Goal: Task Accomplishment & Management: Manage account settings

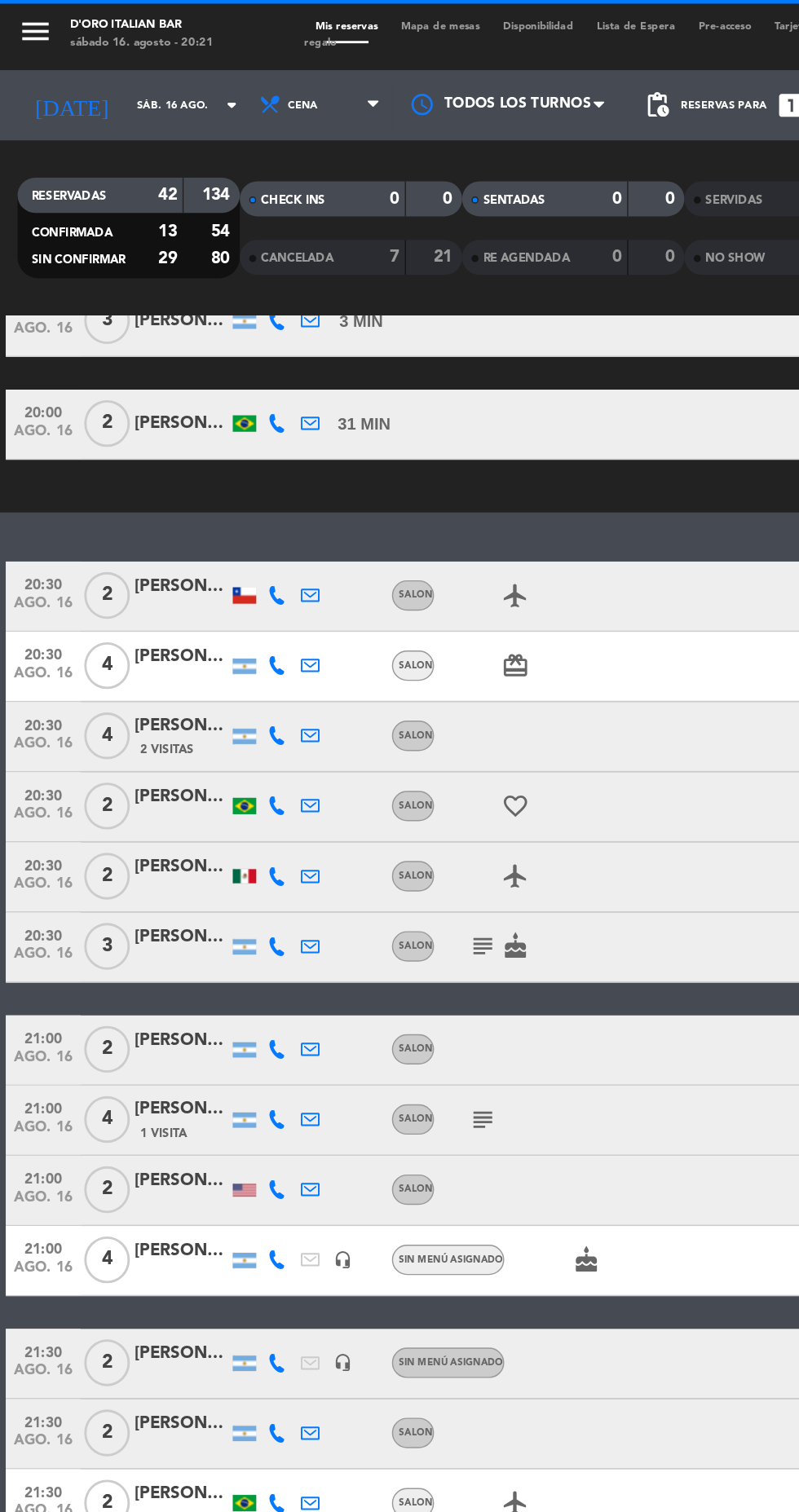
scroll to position [745, 0]
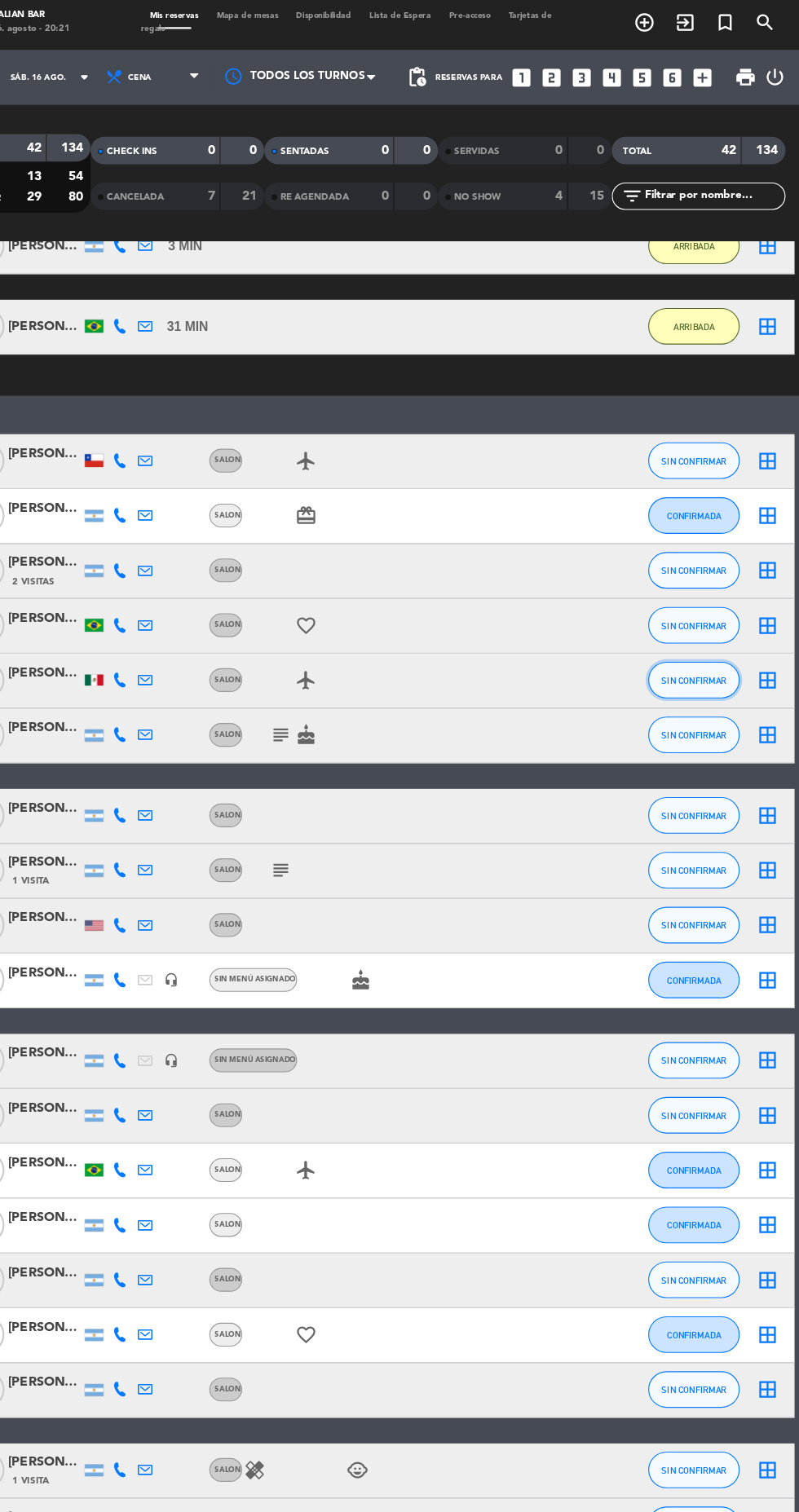
click at [728, 615] on button "SIN CONFIRMAR" at bounding box center [705, 610] width 81 height 32
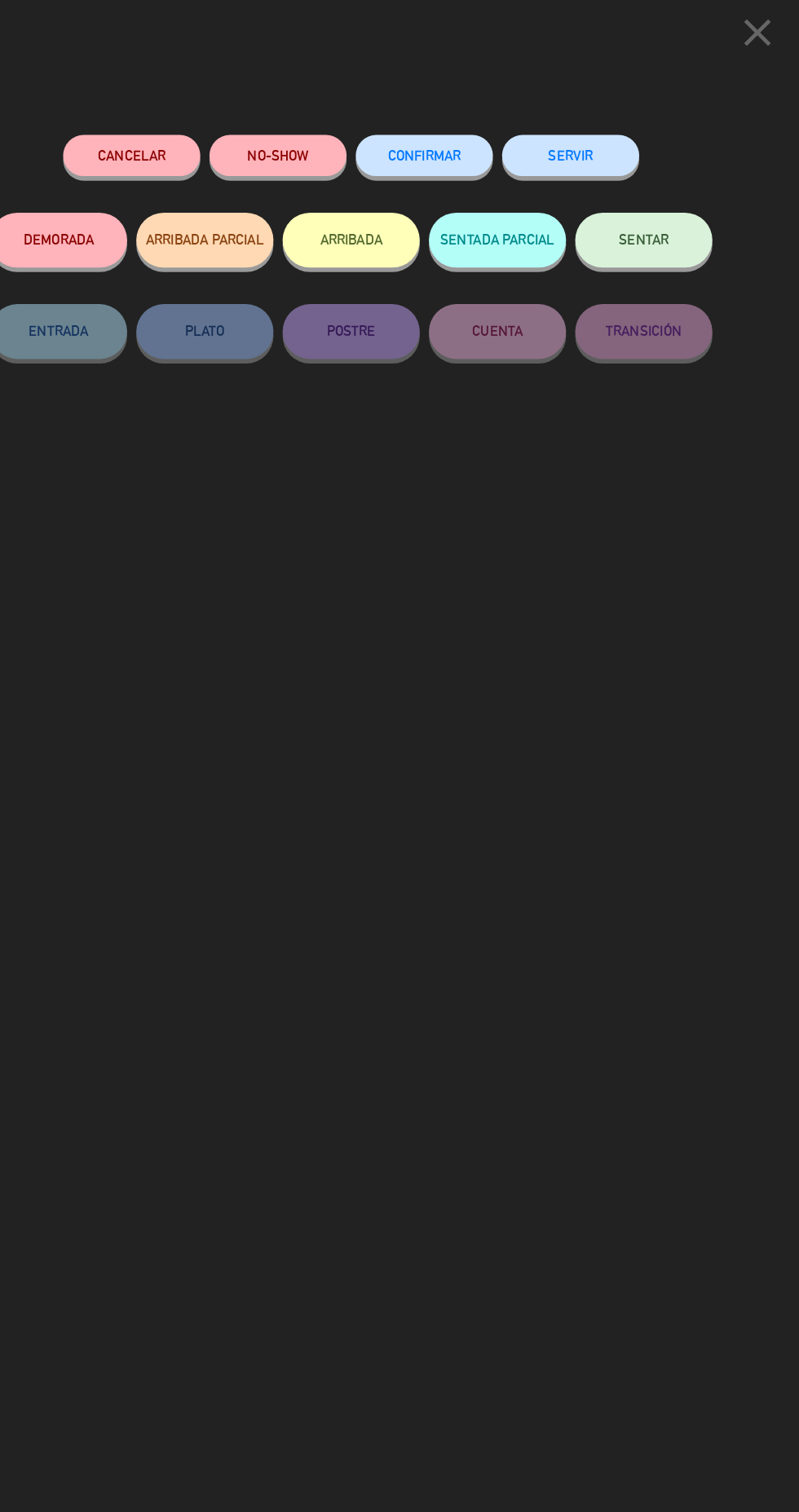
click at [406, 236] on button "ARRIBADA" at bounding box center [400, 218] width 122 height 49
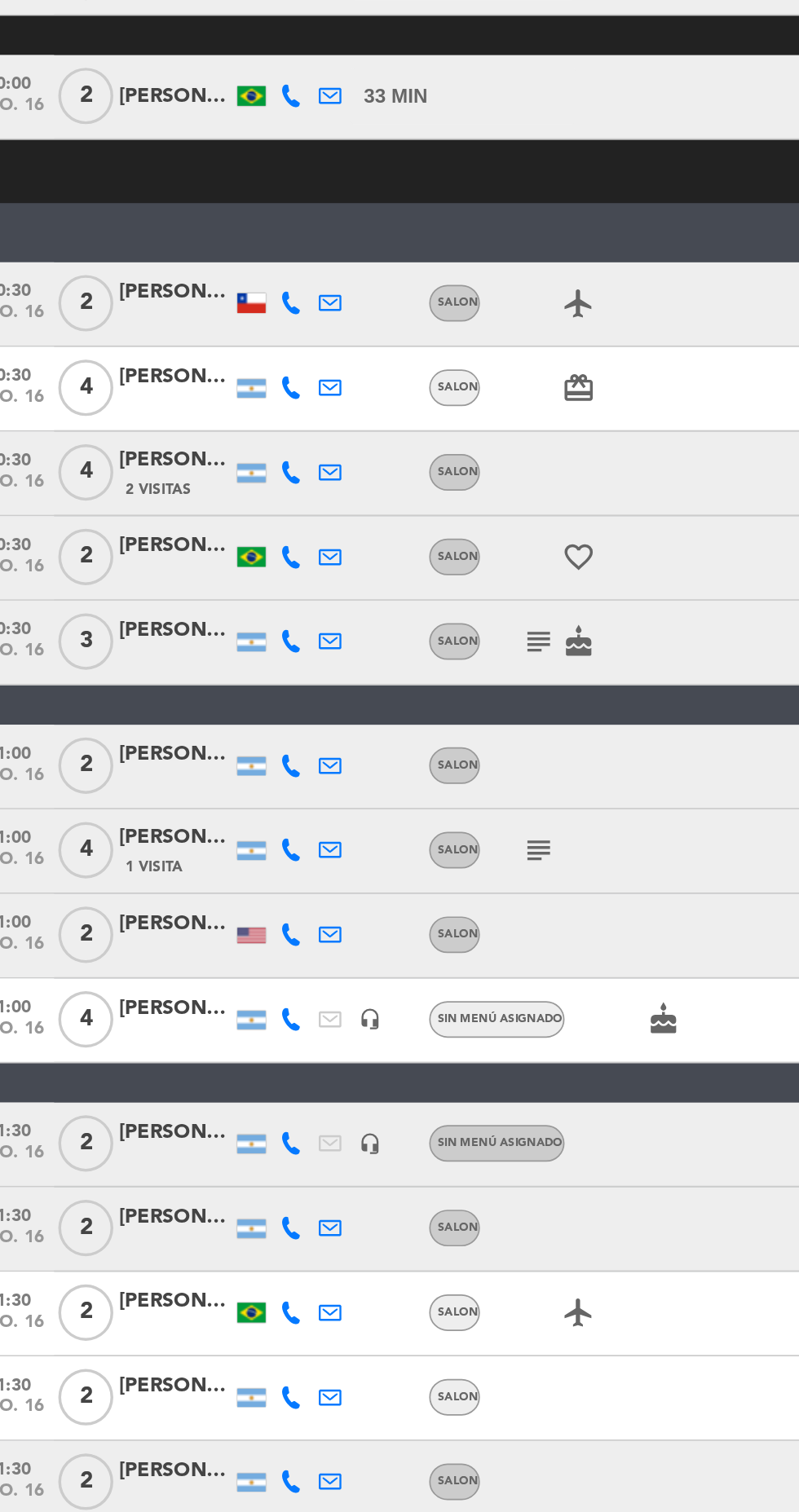
scroll to position [645, 0]
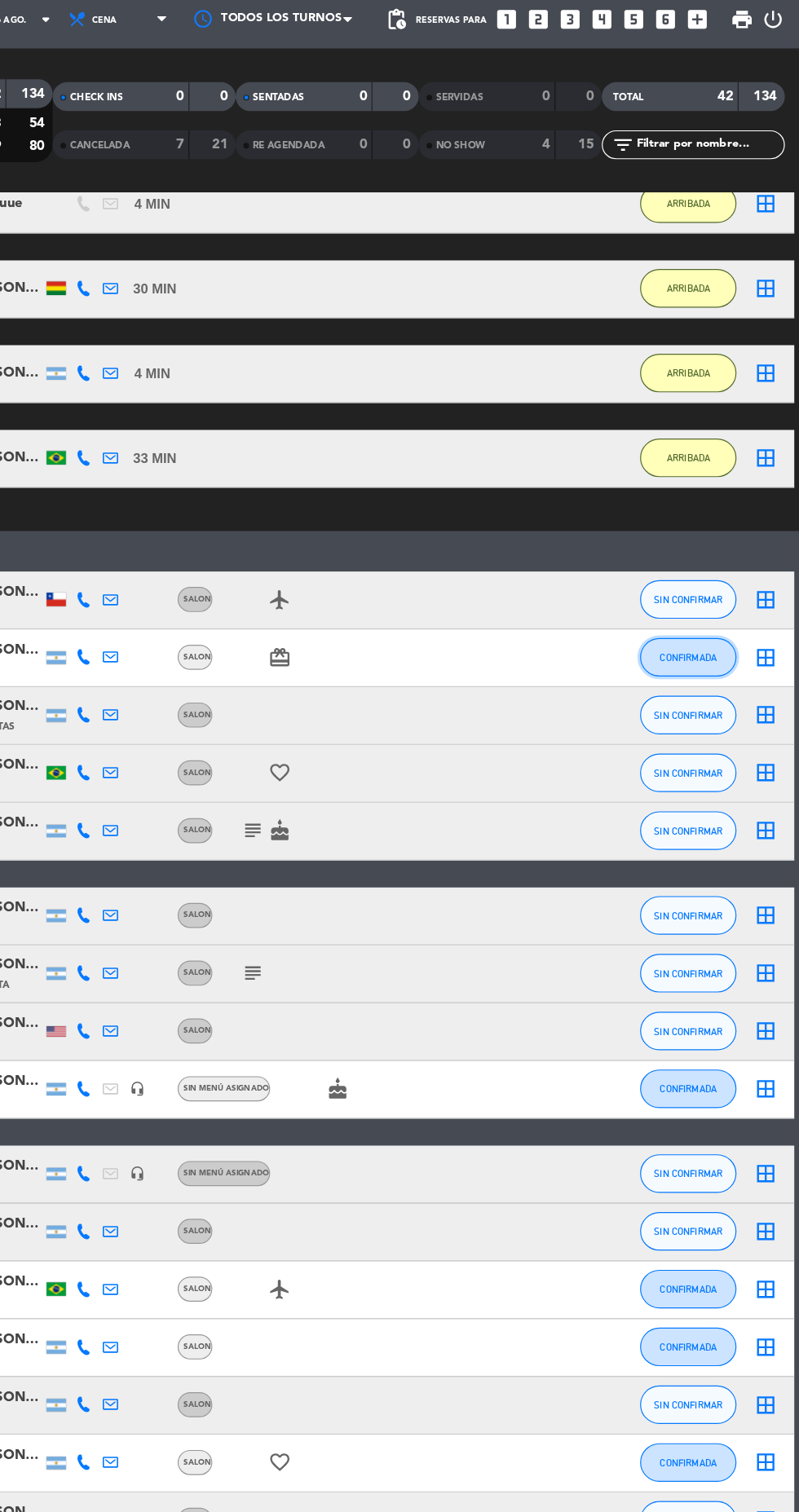
click at [722, 613] on span "CONFIRMADA" at bounding box center [705, 613] width 48 height 9
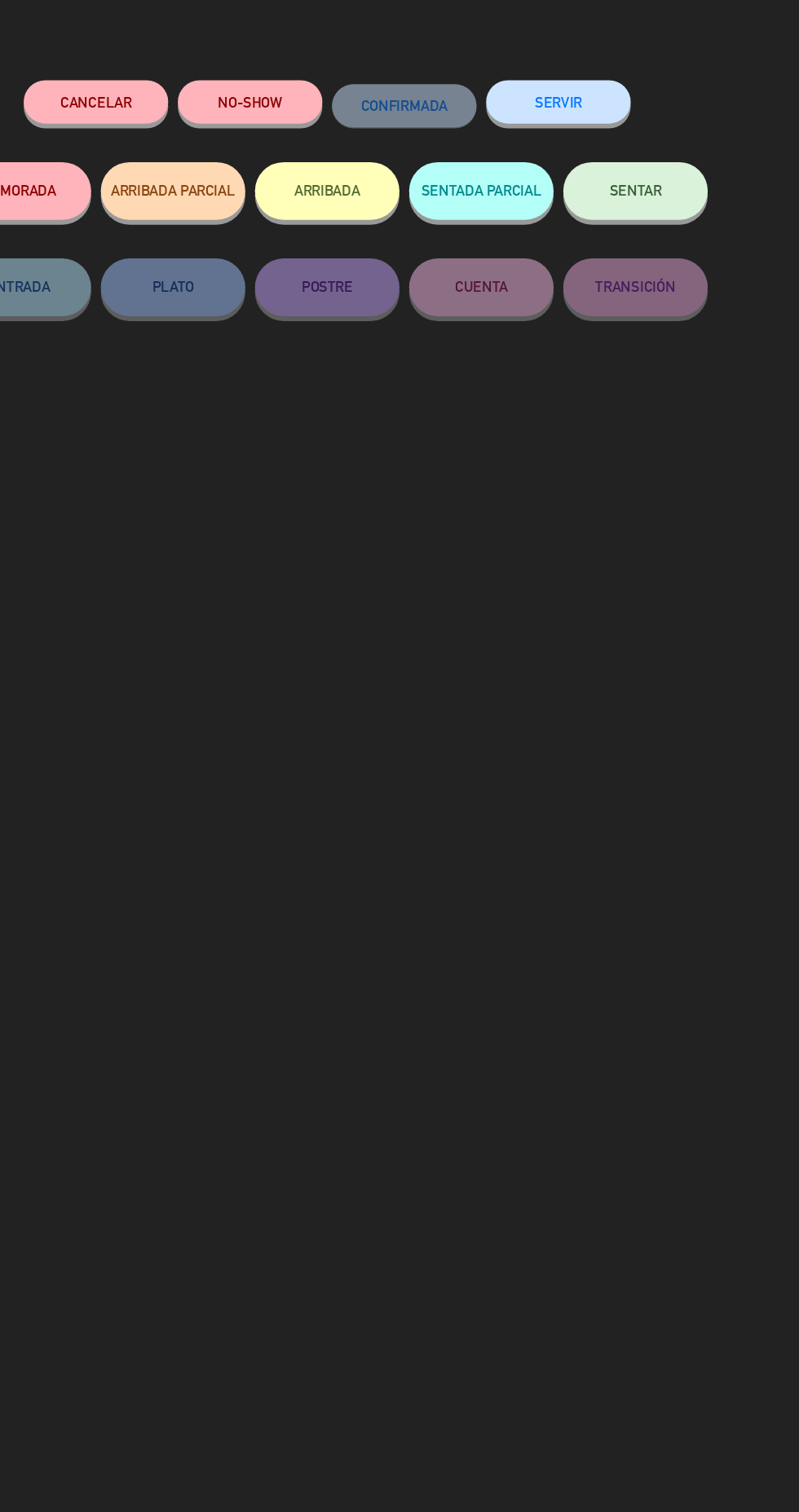
click at [419, 220] on button "ARRIBADA" at bounding box center [400, 218] width 122 height 49
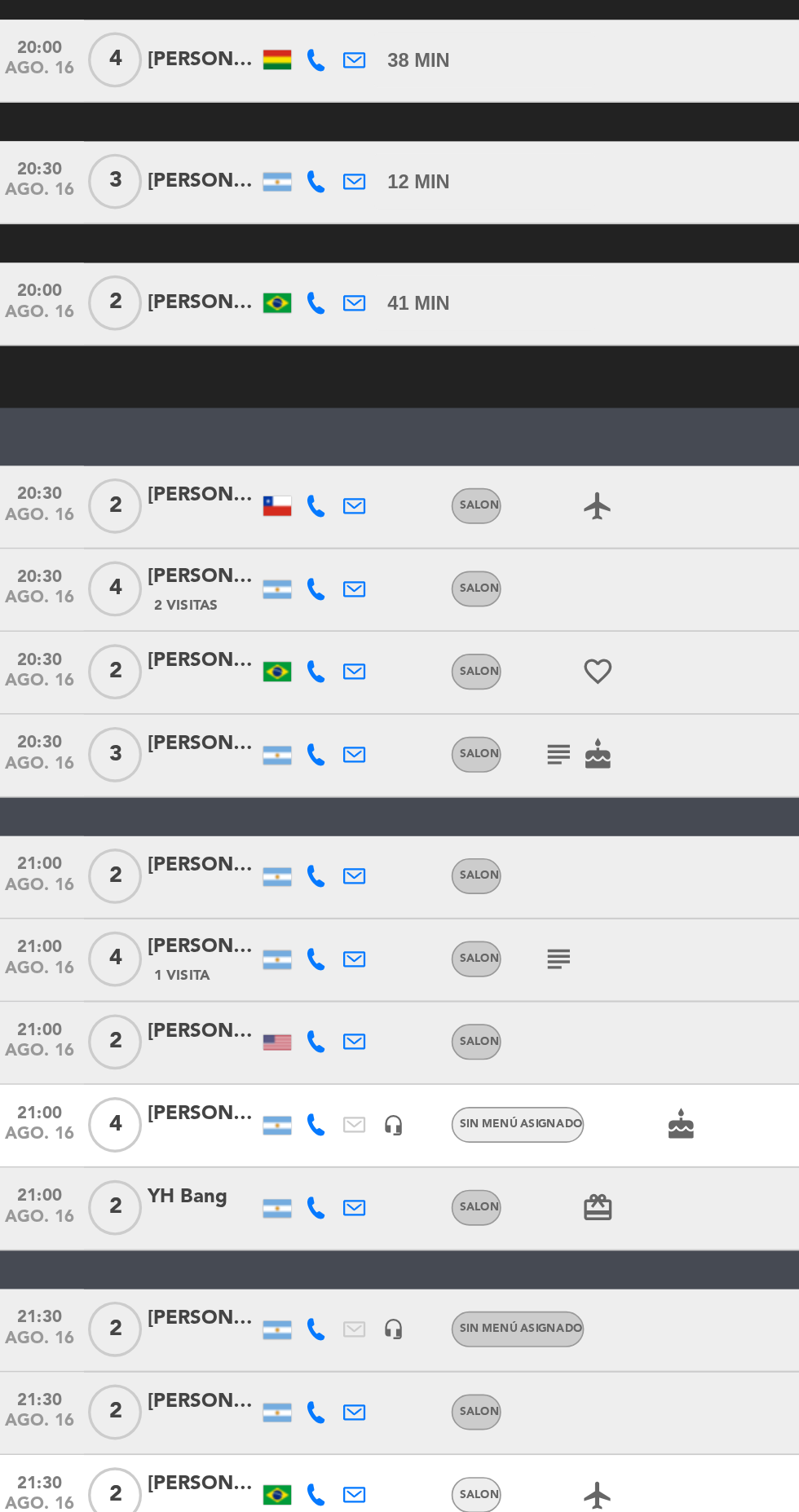
scroll to position [647, 0]
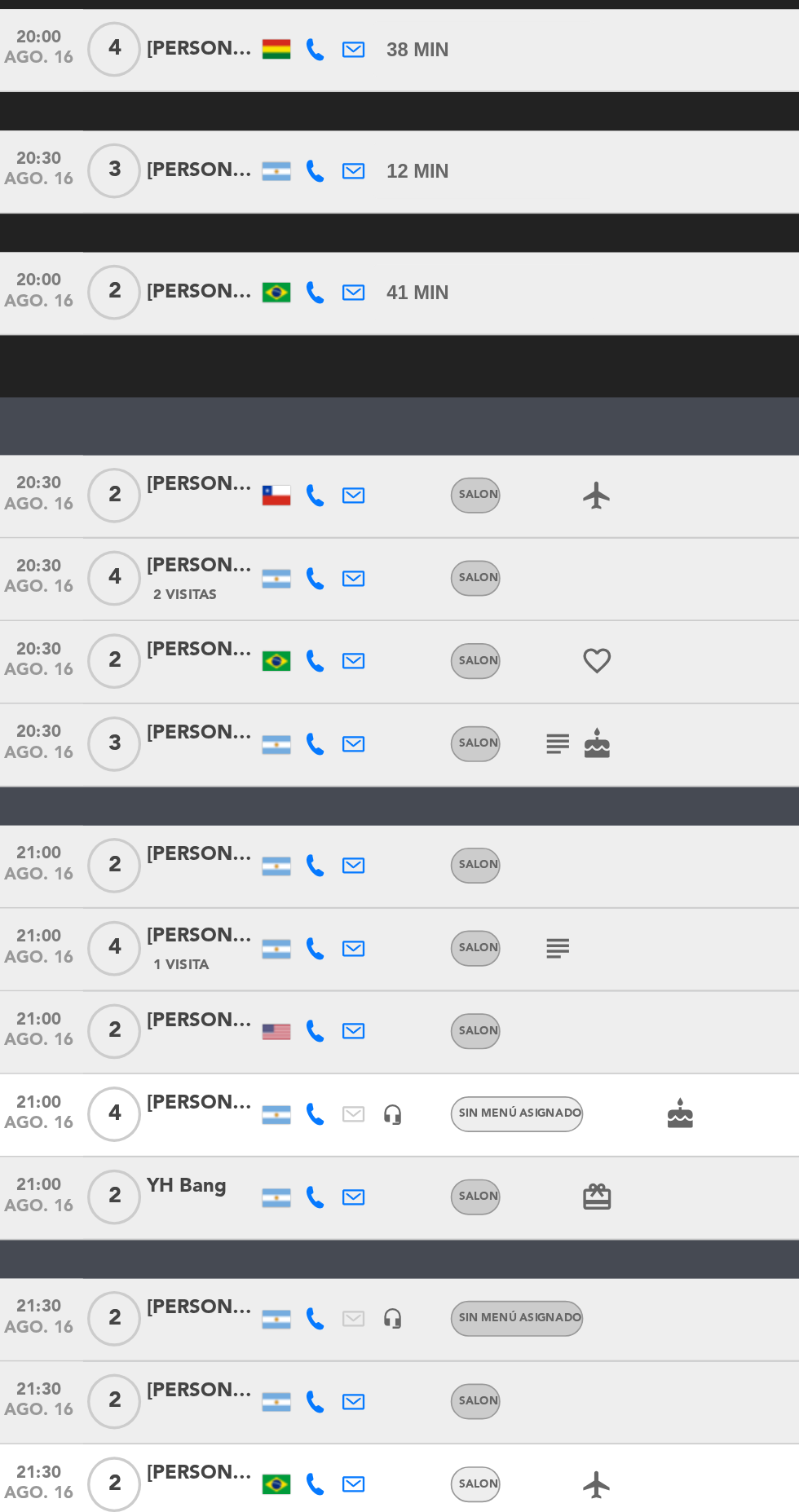
click at [333, 786] on icon "subject" at bounding box center [336, 779] width 19 height 19
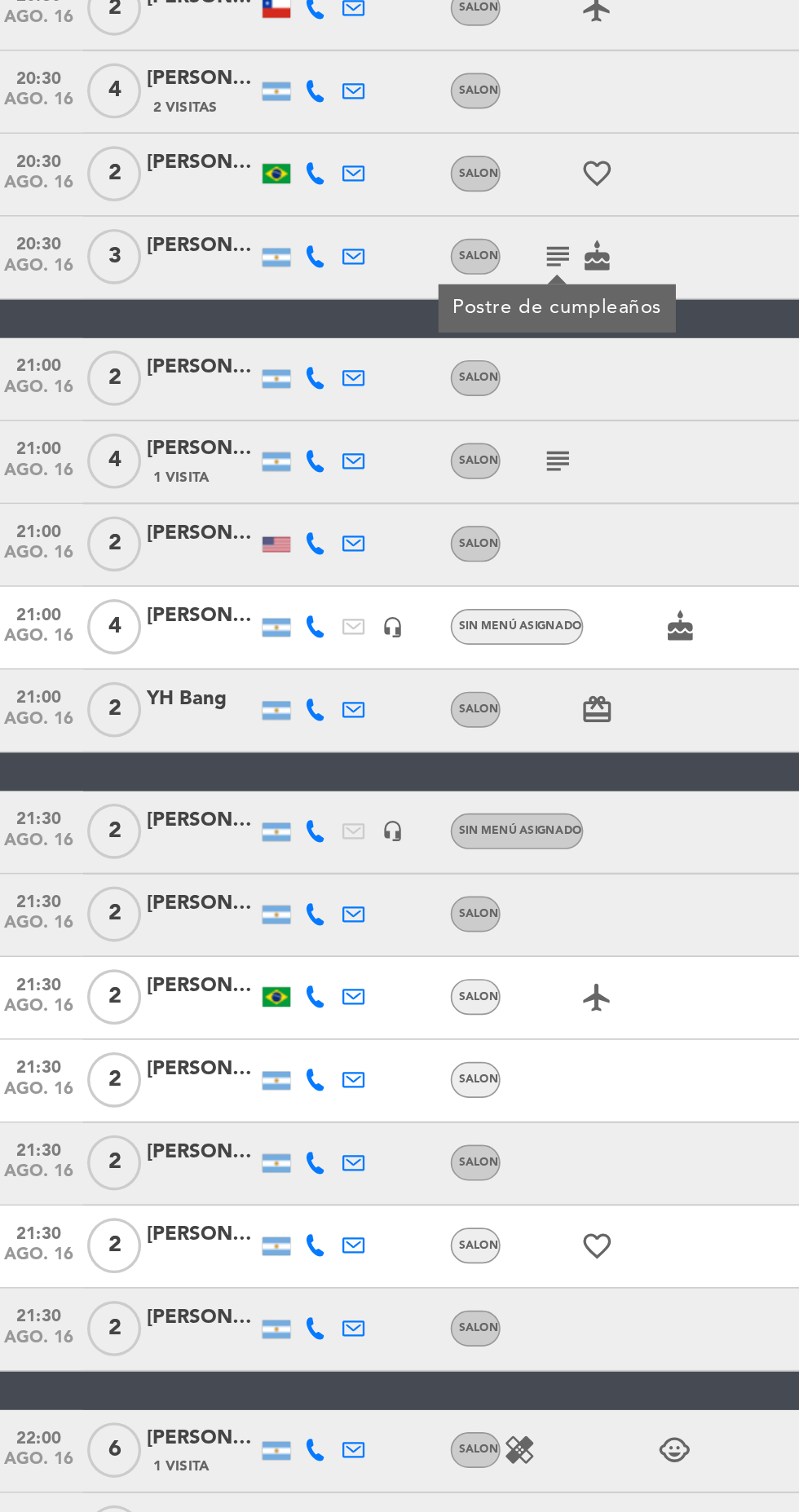
scroll to position [740, 0]
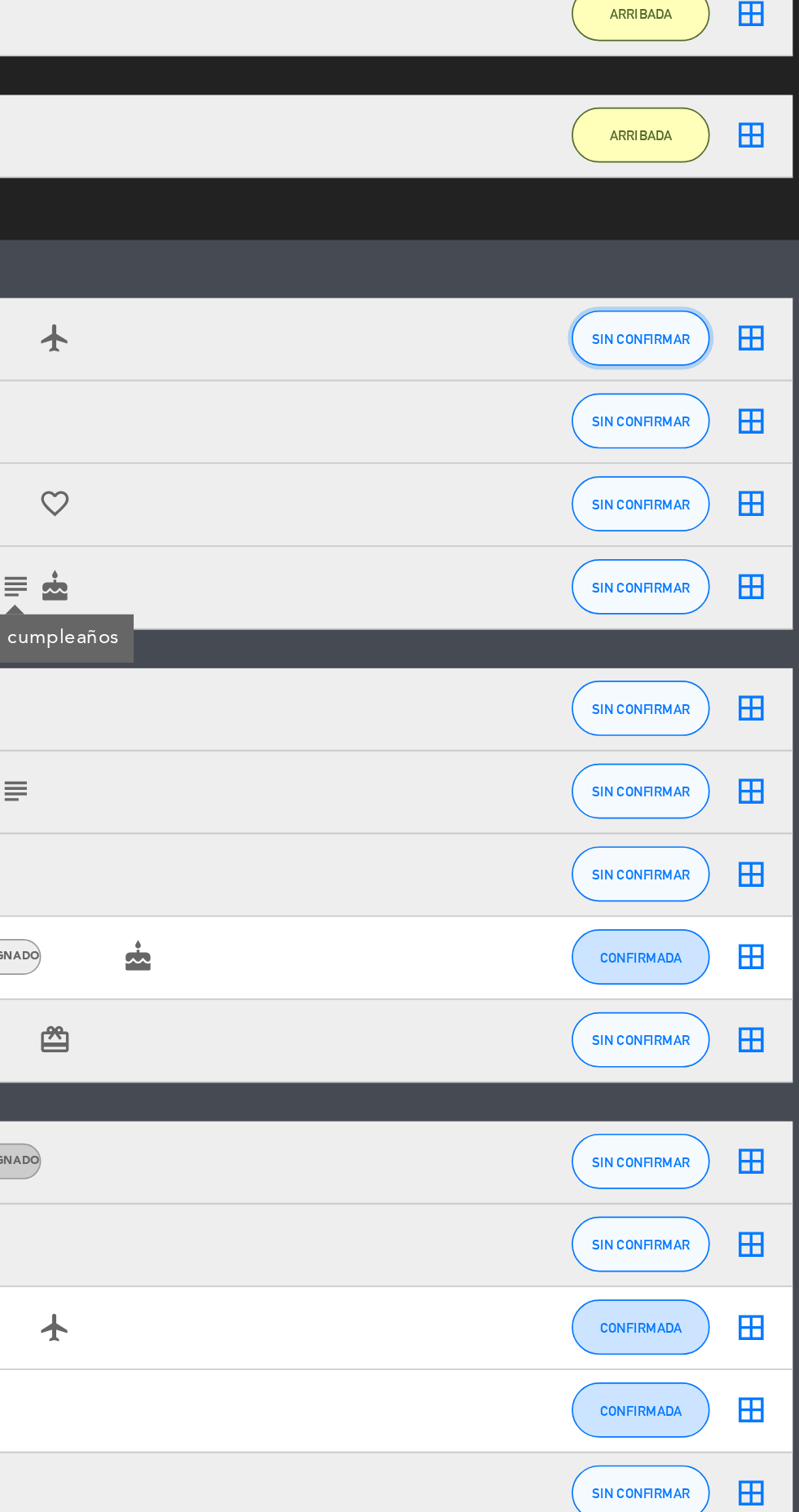
click at [692, 550] on button "SIN CONFIRMAR" at bounding box center [705, 539] width 81 height 32
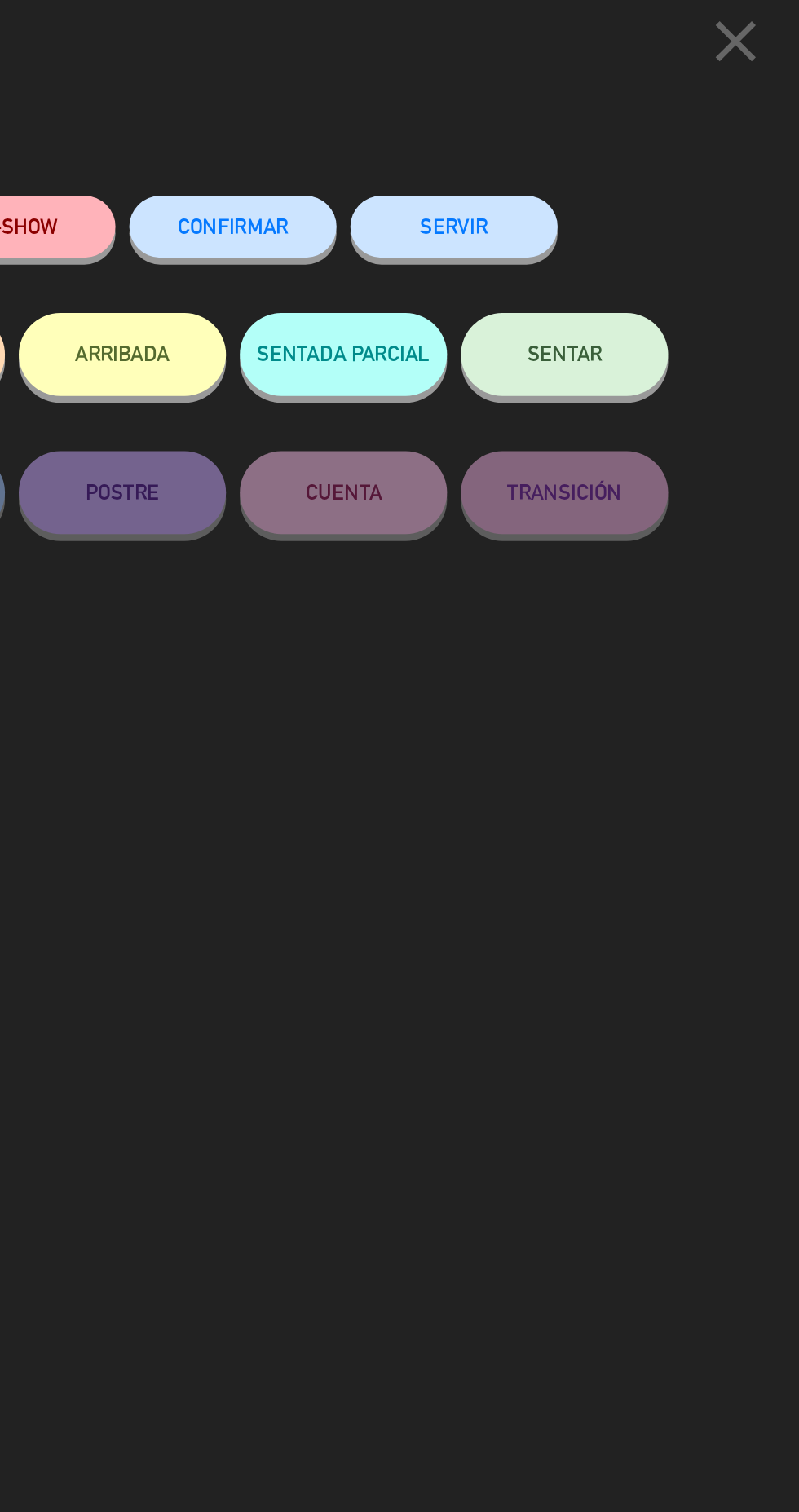
click at [429, 227] on button "ARRIBADA" at bounding box center [400, 218] width 122 height 49
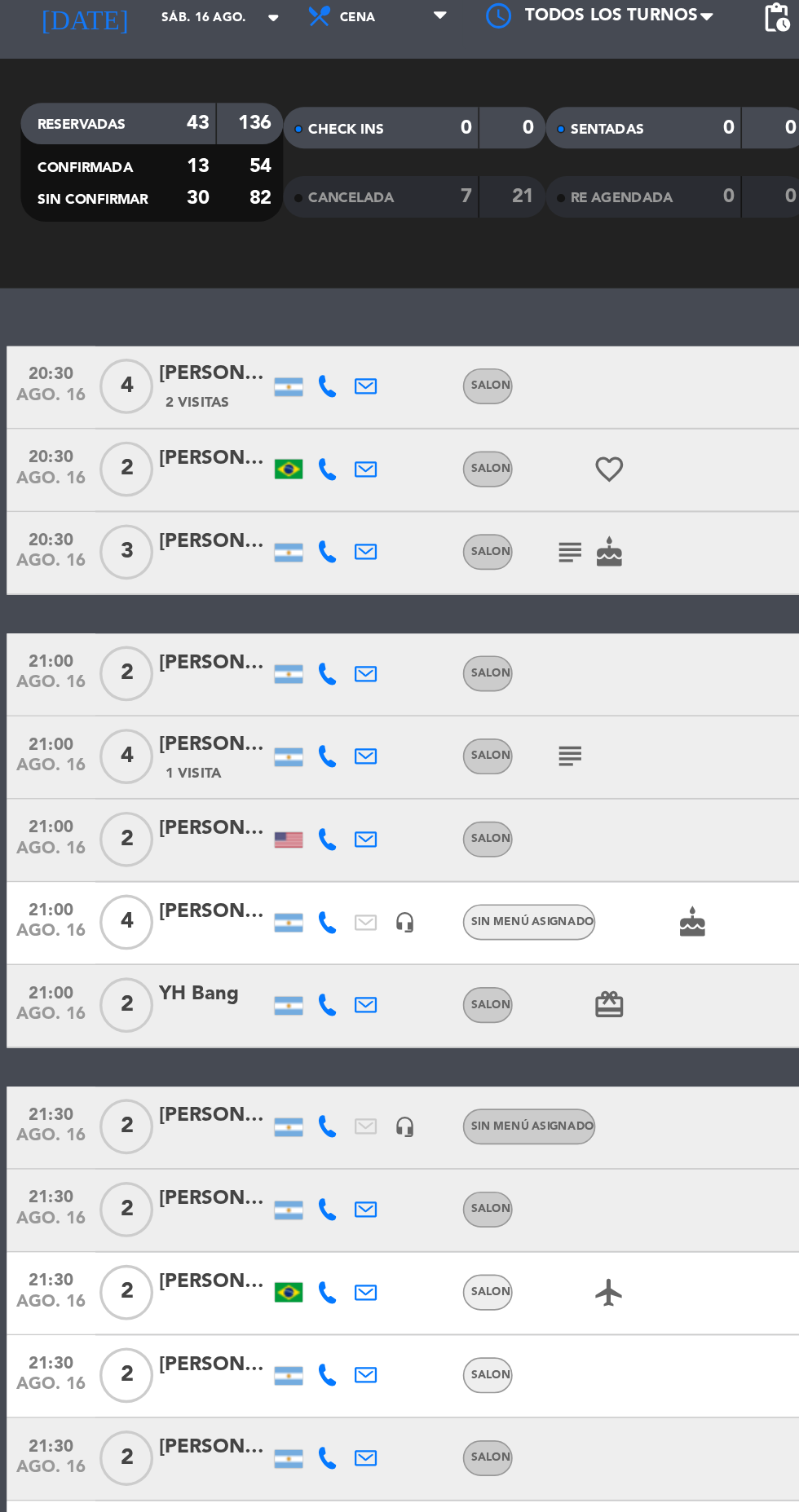
scroll to position [1084, 0]
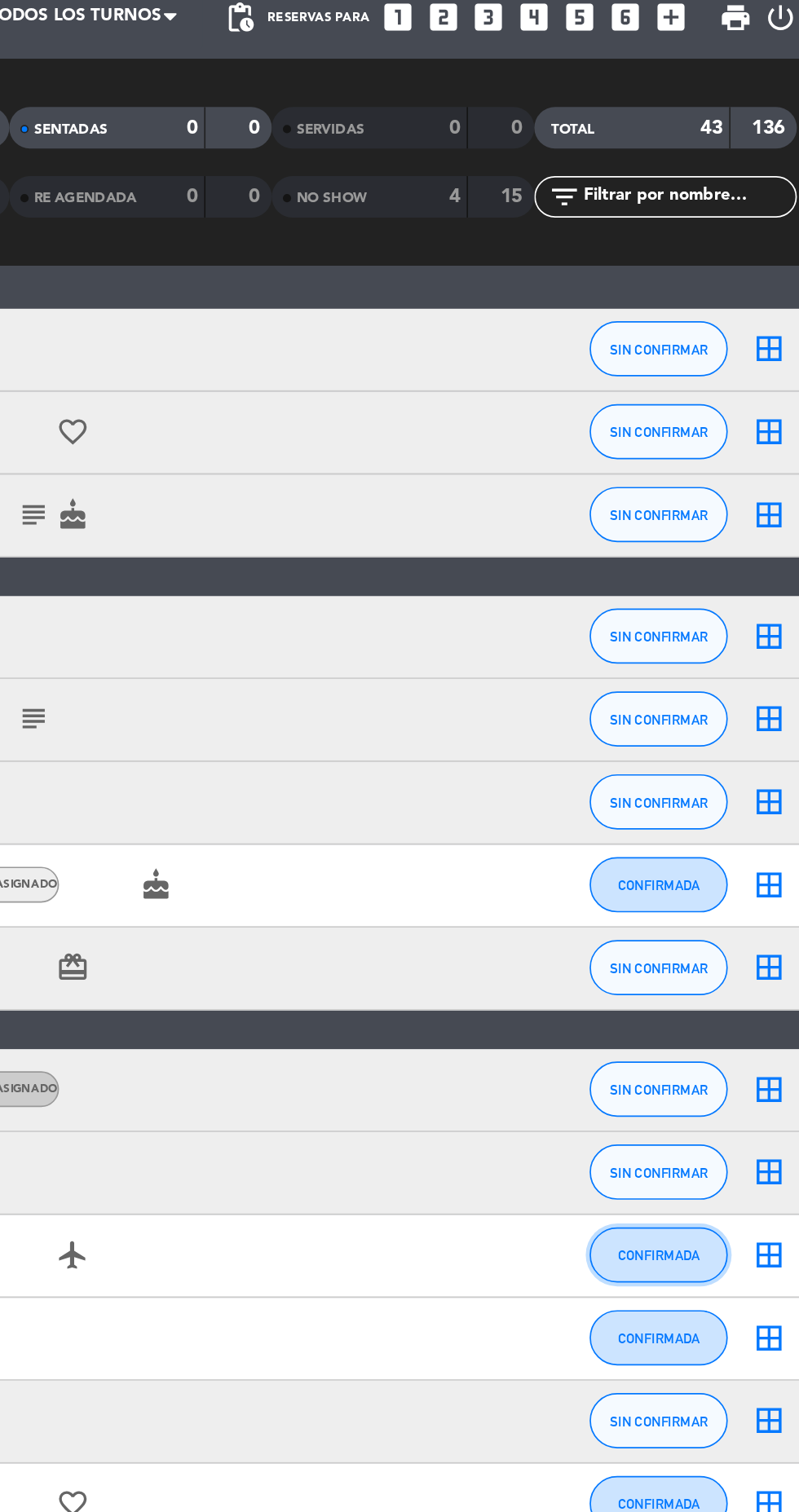
click at [715, 805] on span "CONFIRMADA" at bounding box center [705, 804] width 48 height 9
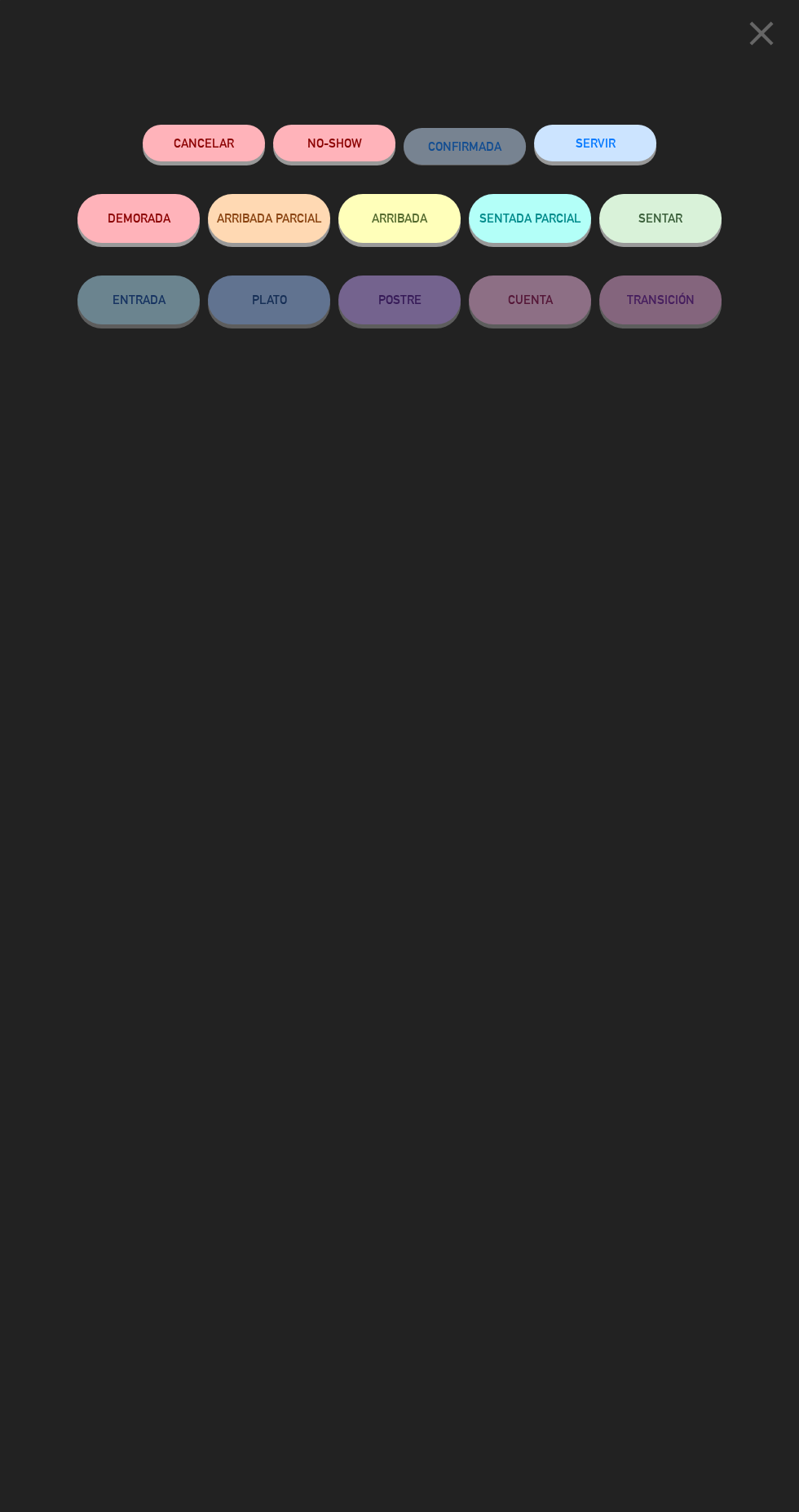
click at [445, 235] on button "ARRIBADA" at bounding box center [400, 218] width 122 height 49
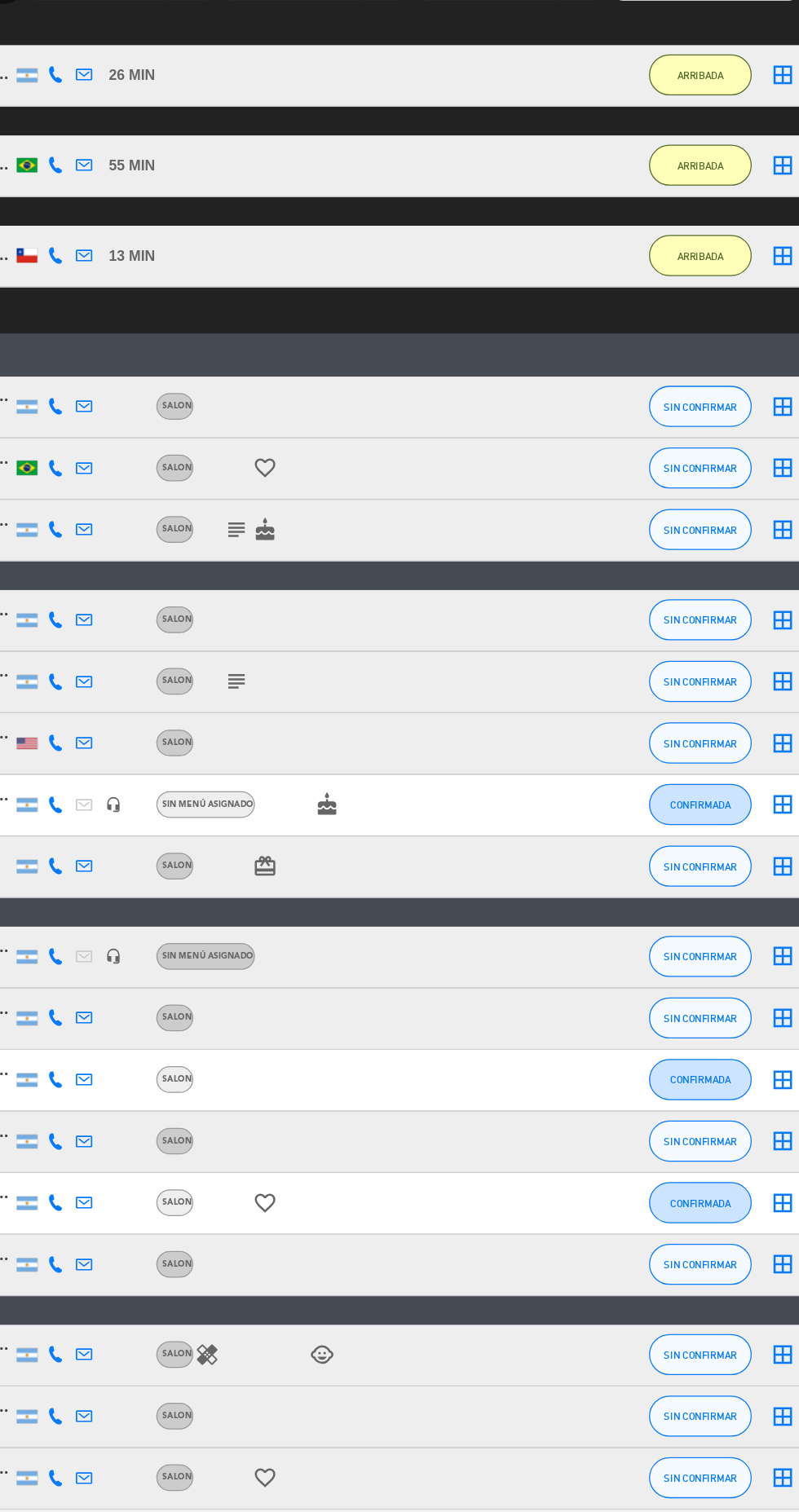
scroll to position [0, 0]
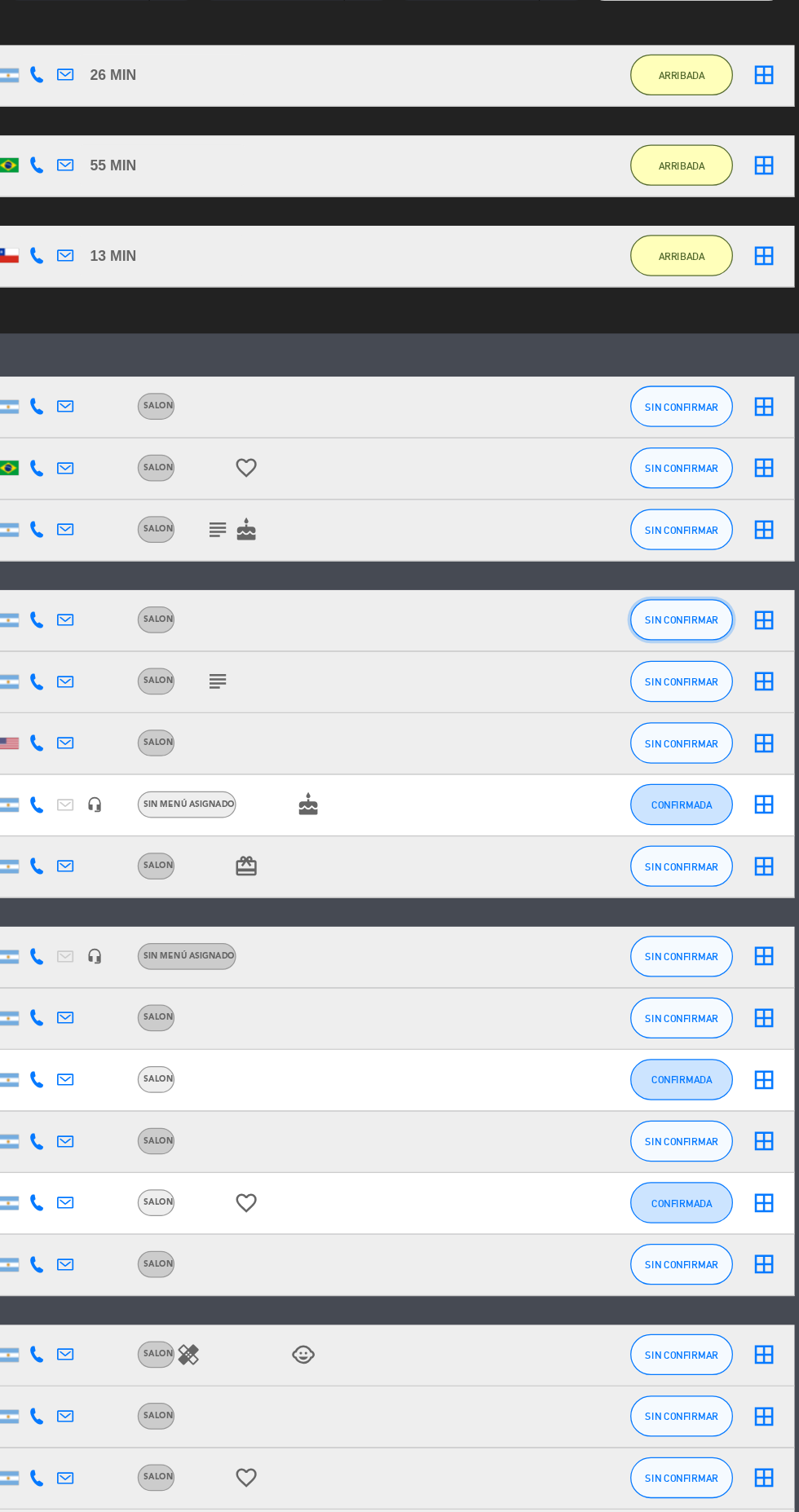
click at [709, 683] on span "SIN CONFIRMAR" at bounding box center [705, 684] width 58 height 9
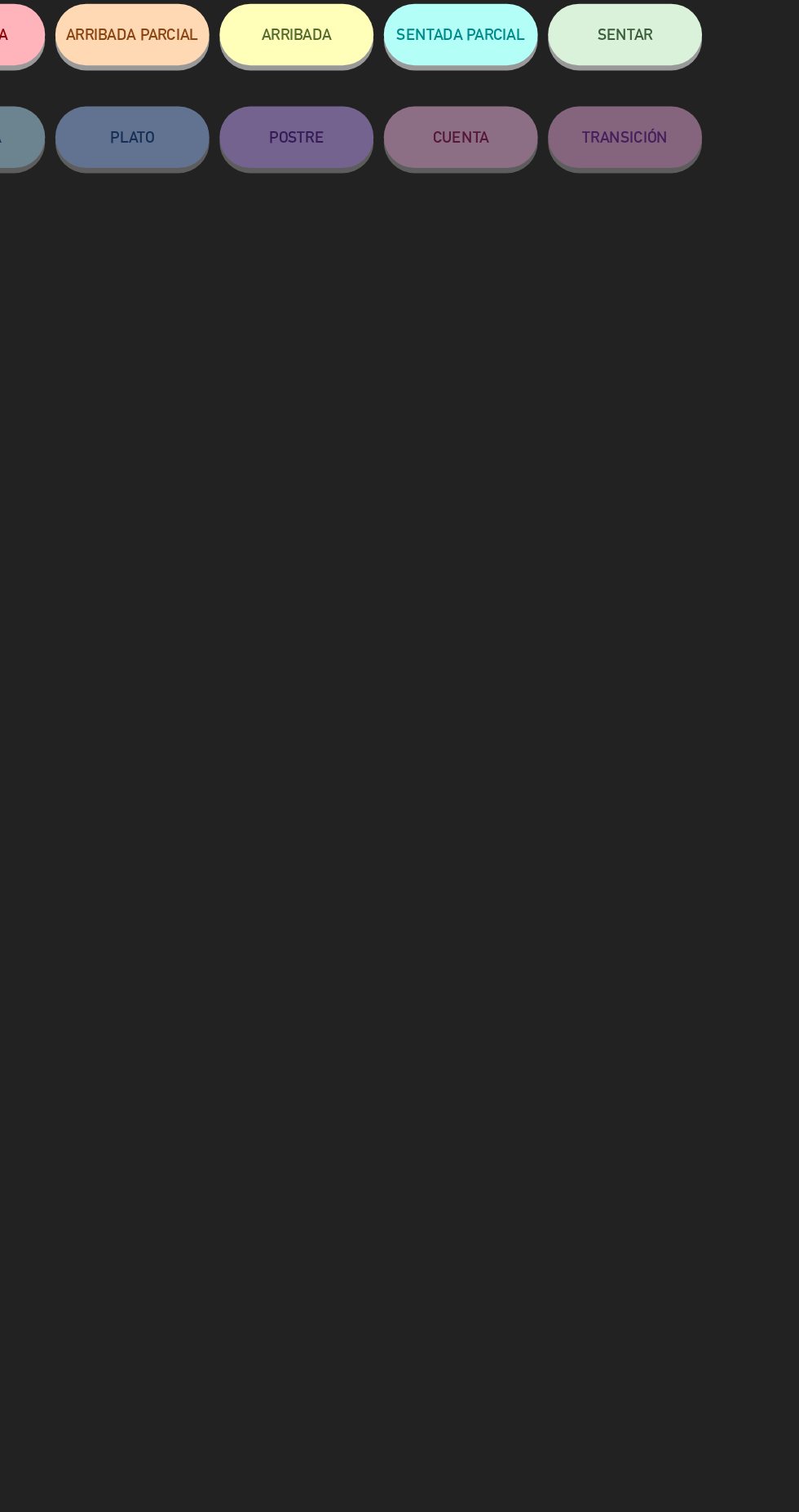
click at [412, 240] on button "ARRIBADA" at bounding box center [400, 218] width 122 height 49
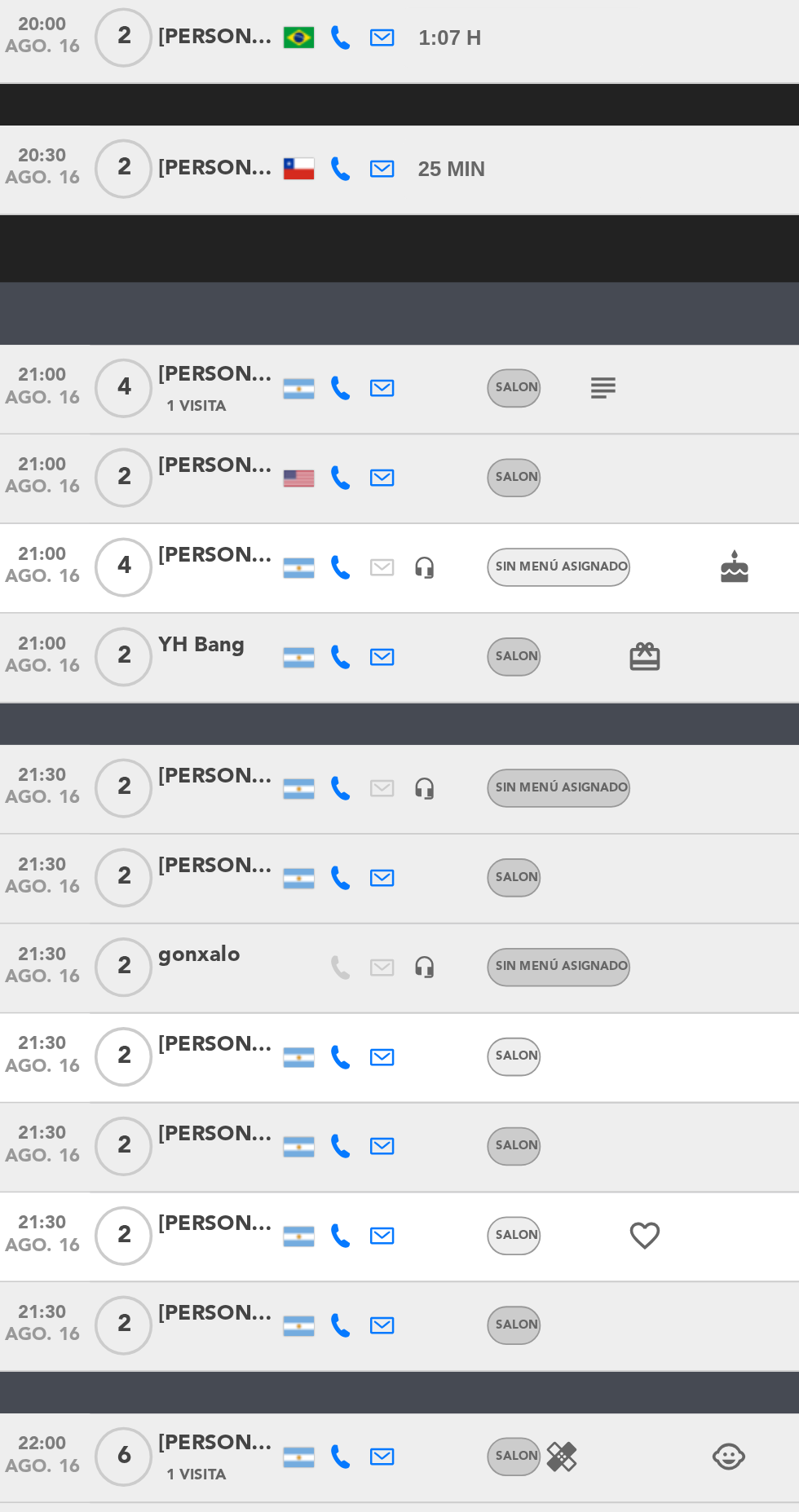
scroll to position [918, 0]
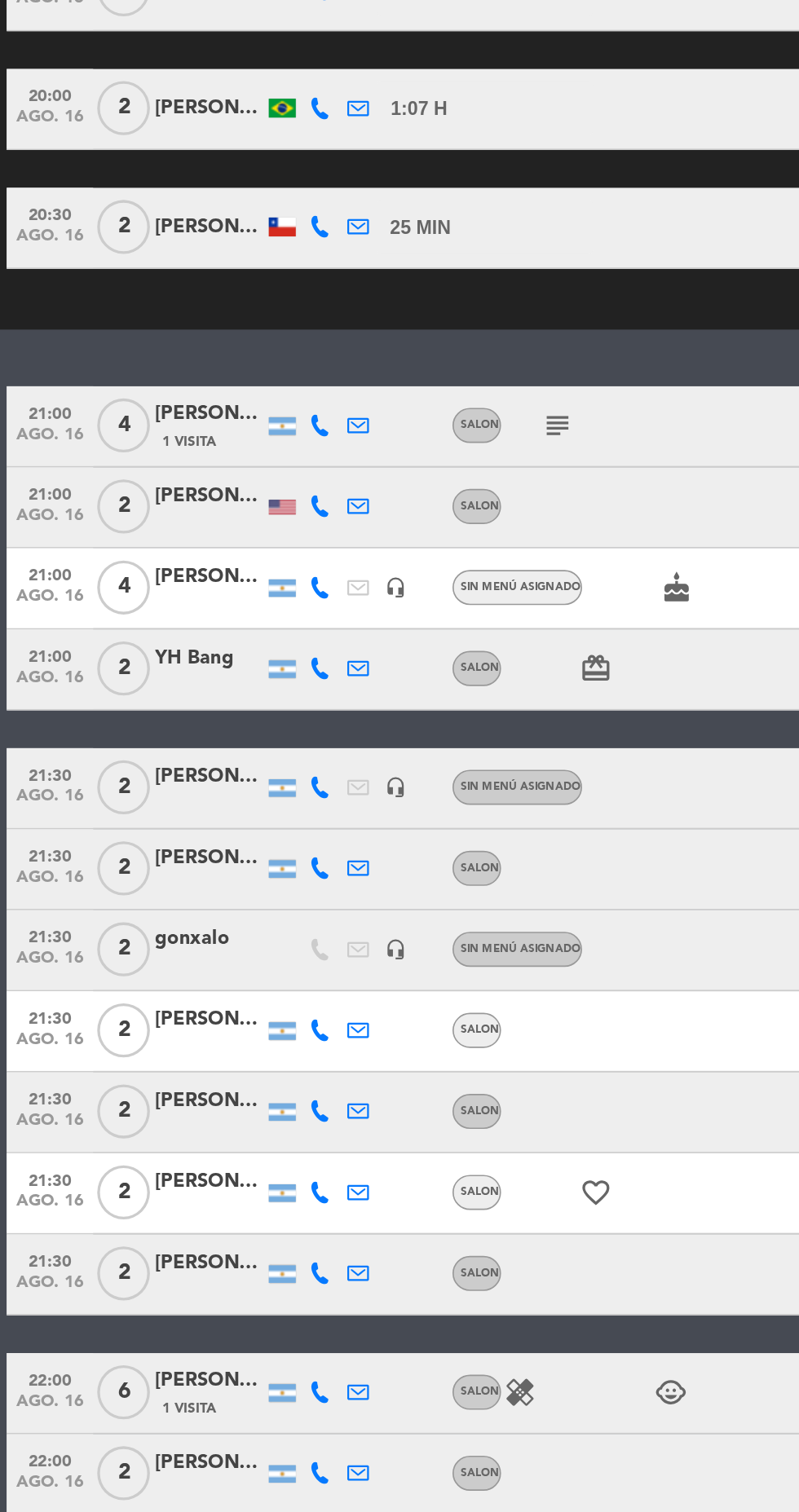
click at [334, 635] on icon "subject" at bounding box center [336, 626] width 19 height 19
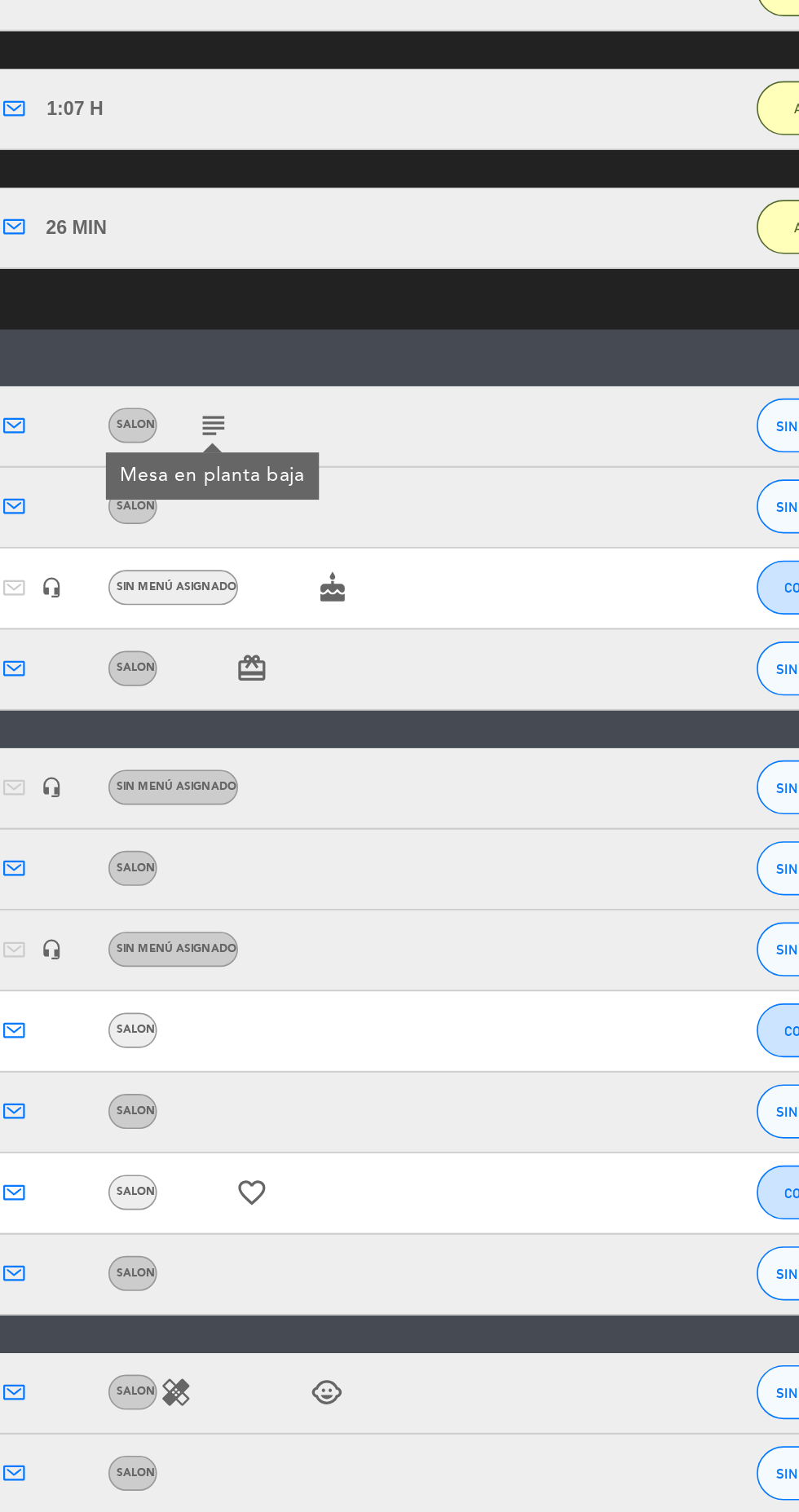
scroll to position [0, 0]
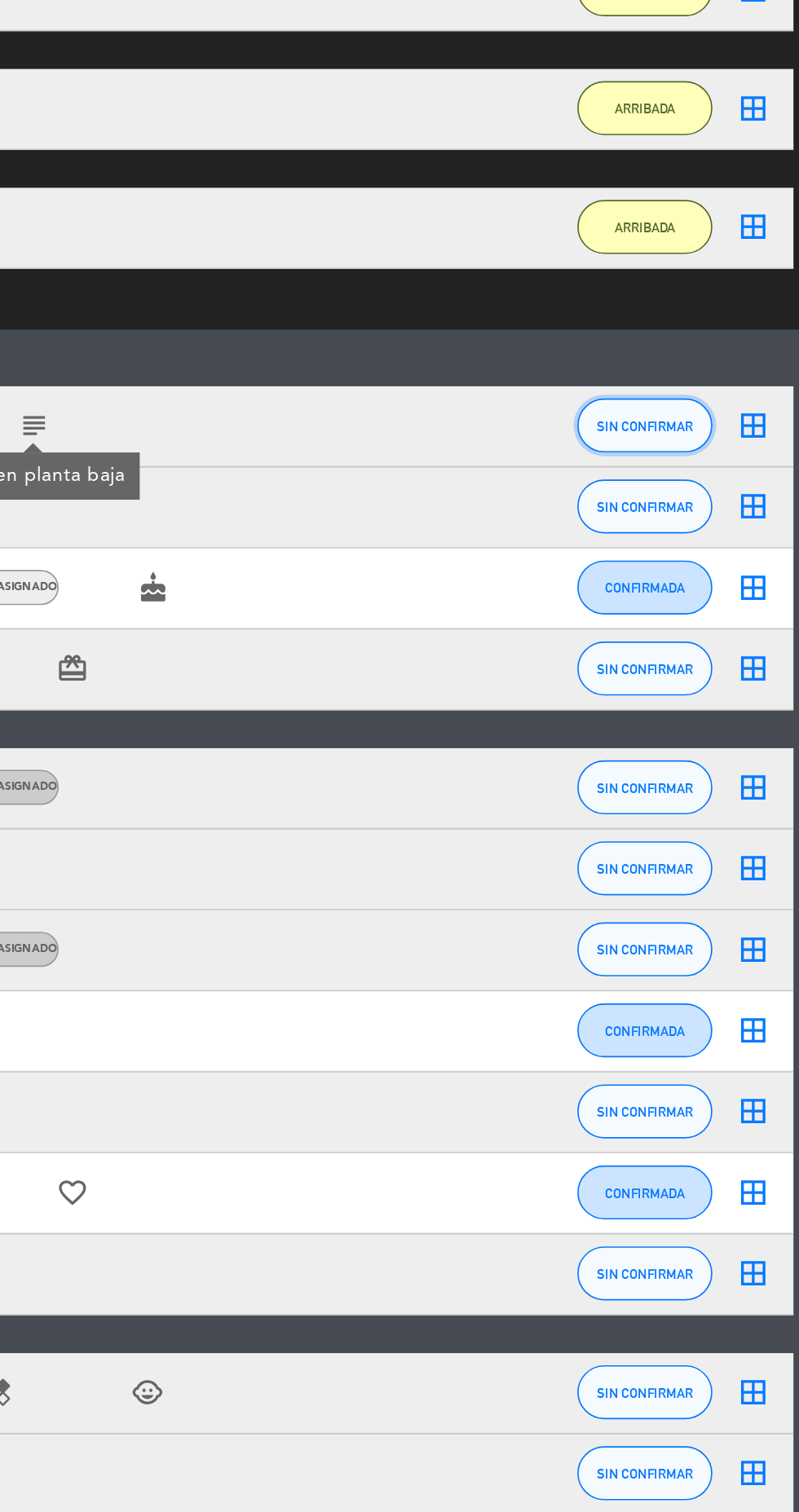
click at [716, 627] on span "SIN CONFIRMAR" at bounding box center [705, 627] width 58 height 9
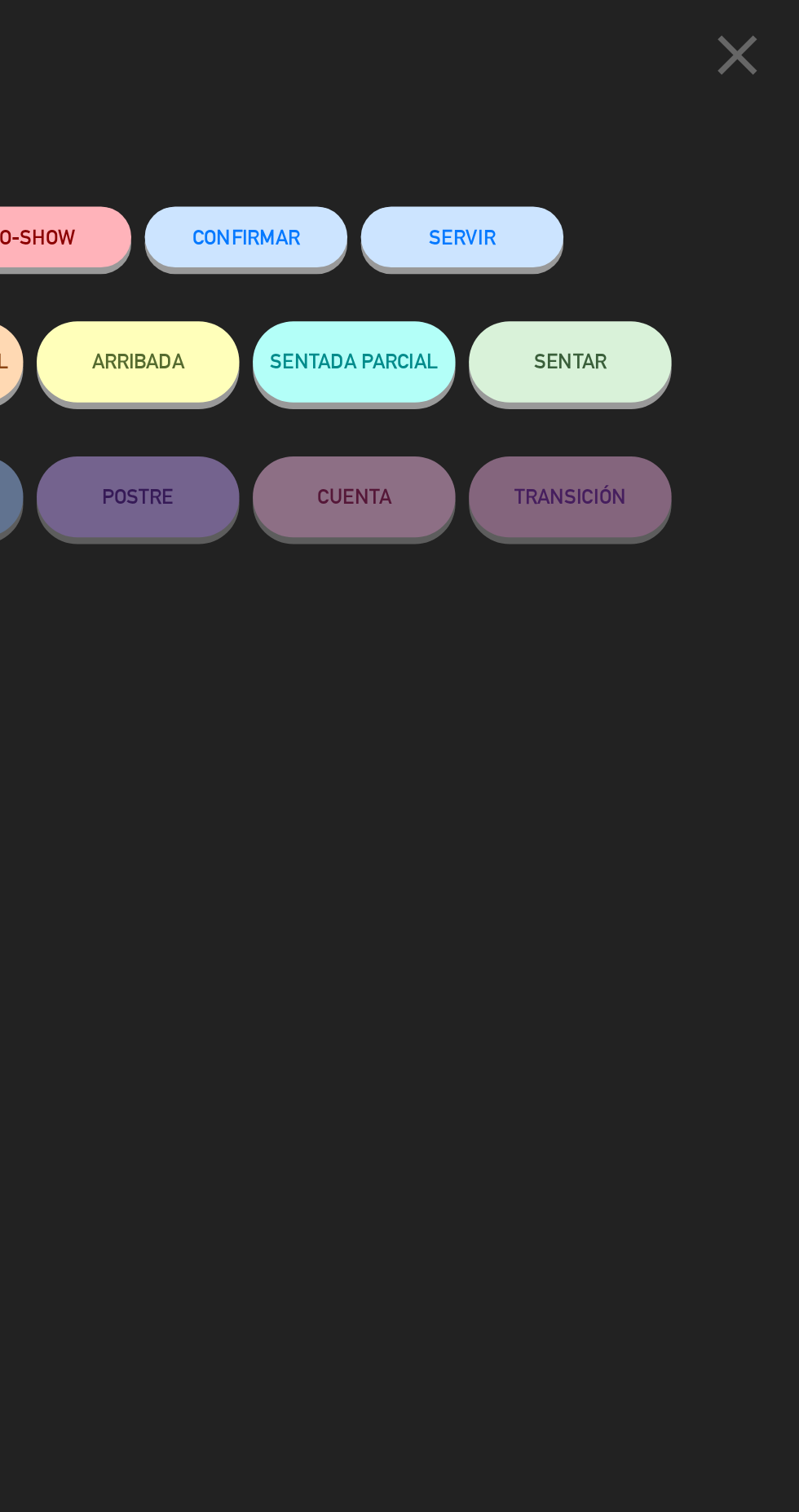
click at [406, 242] on button "ARRIBADA" at bounding box center [400, 218] width 122 height 49
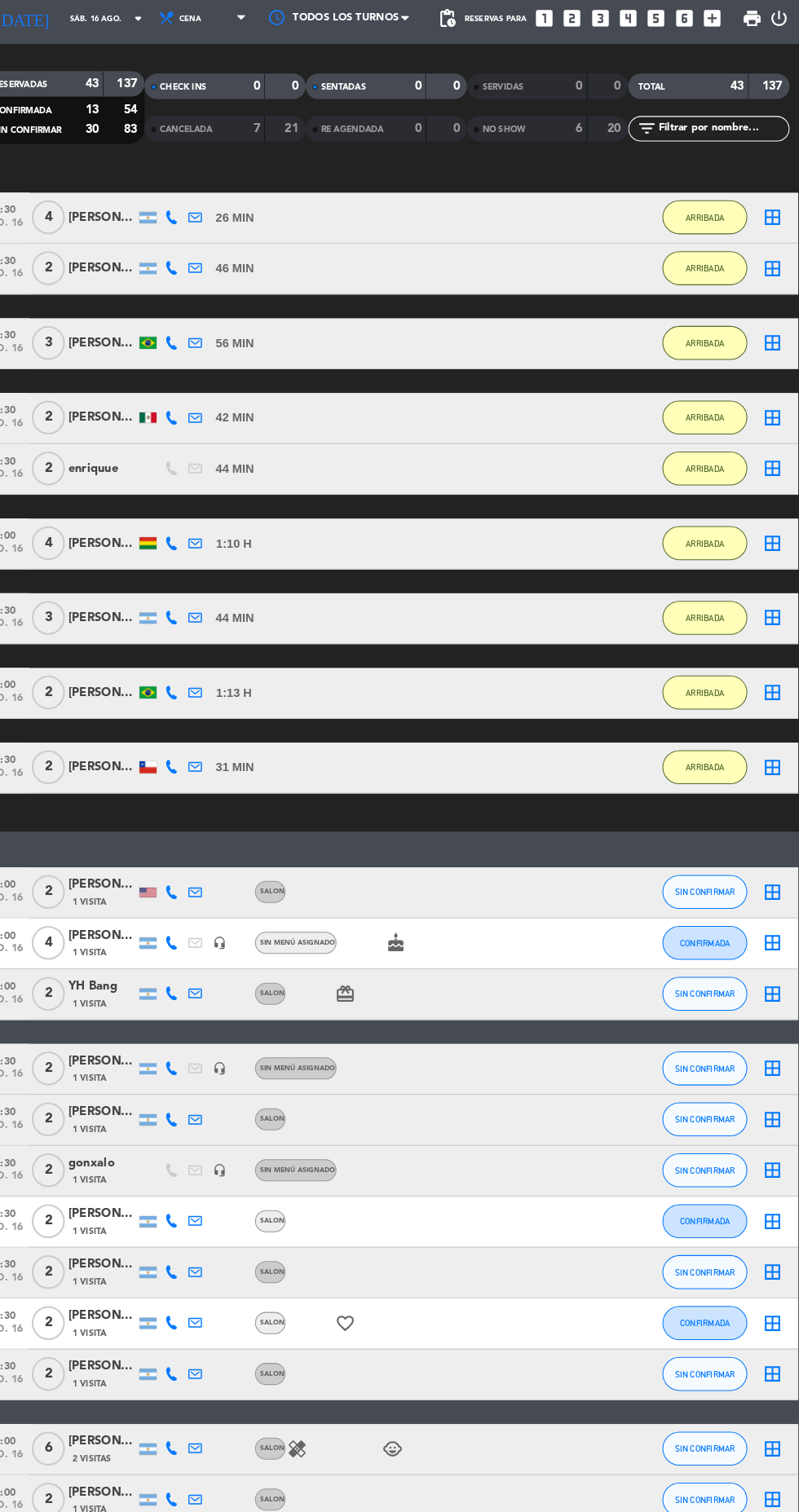
scroll to position [2, 0]
click at [708, 959] on span "CONFIRMADA" at bounding box center [705, 961] width 48 height 9
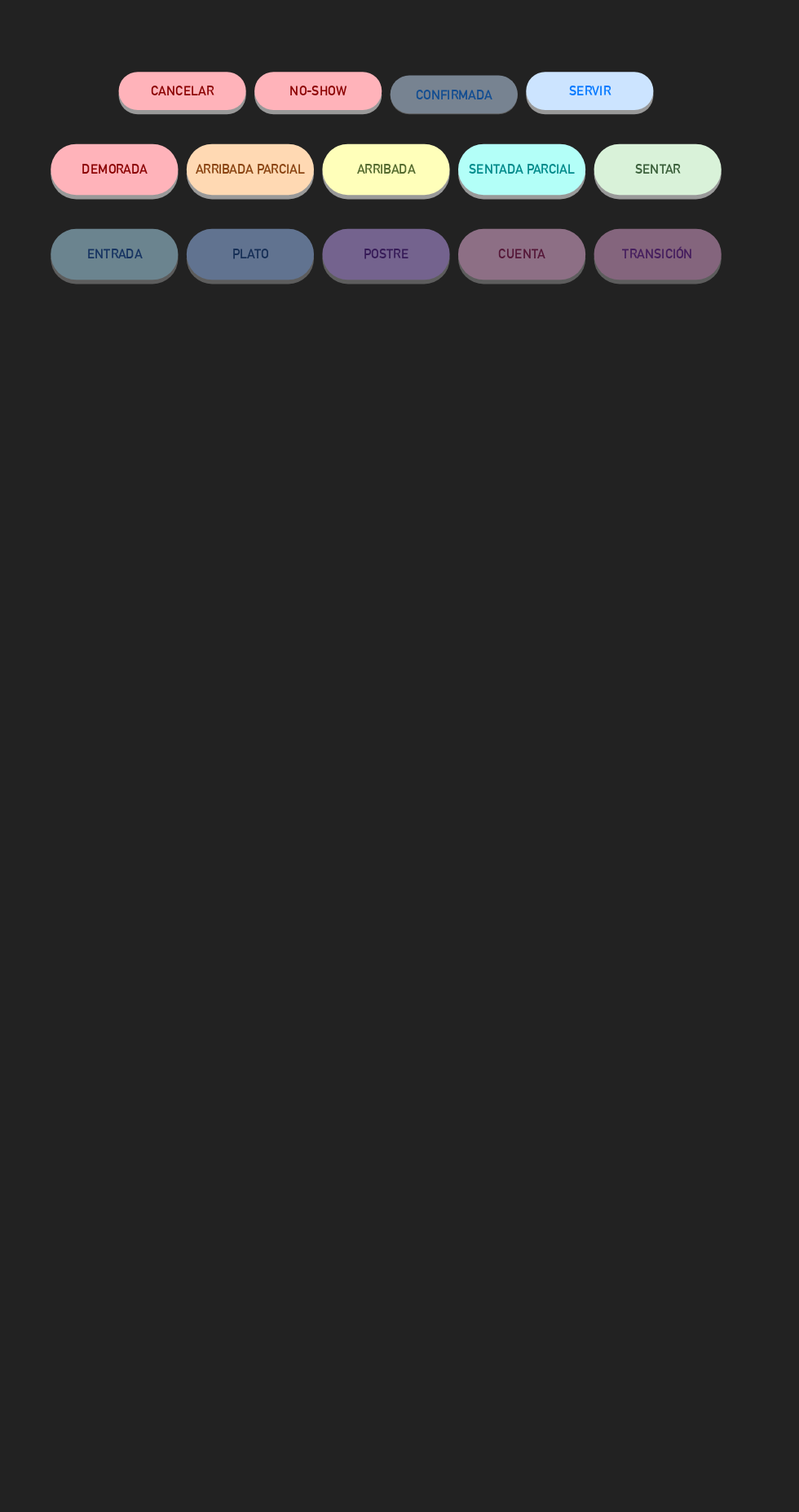
click at [394, 235] on button "ARRIBADA" at bounding box center [400, 218] width 122 height 49
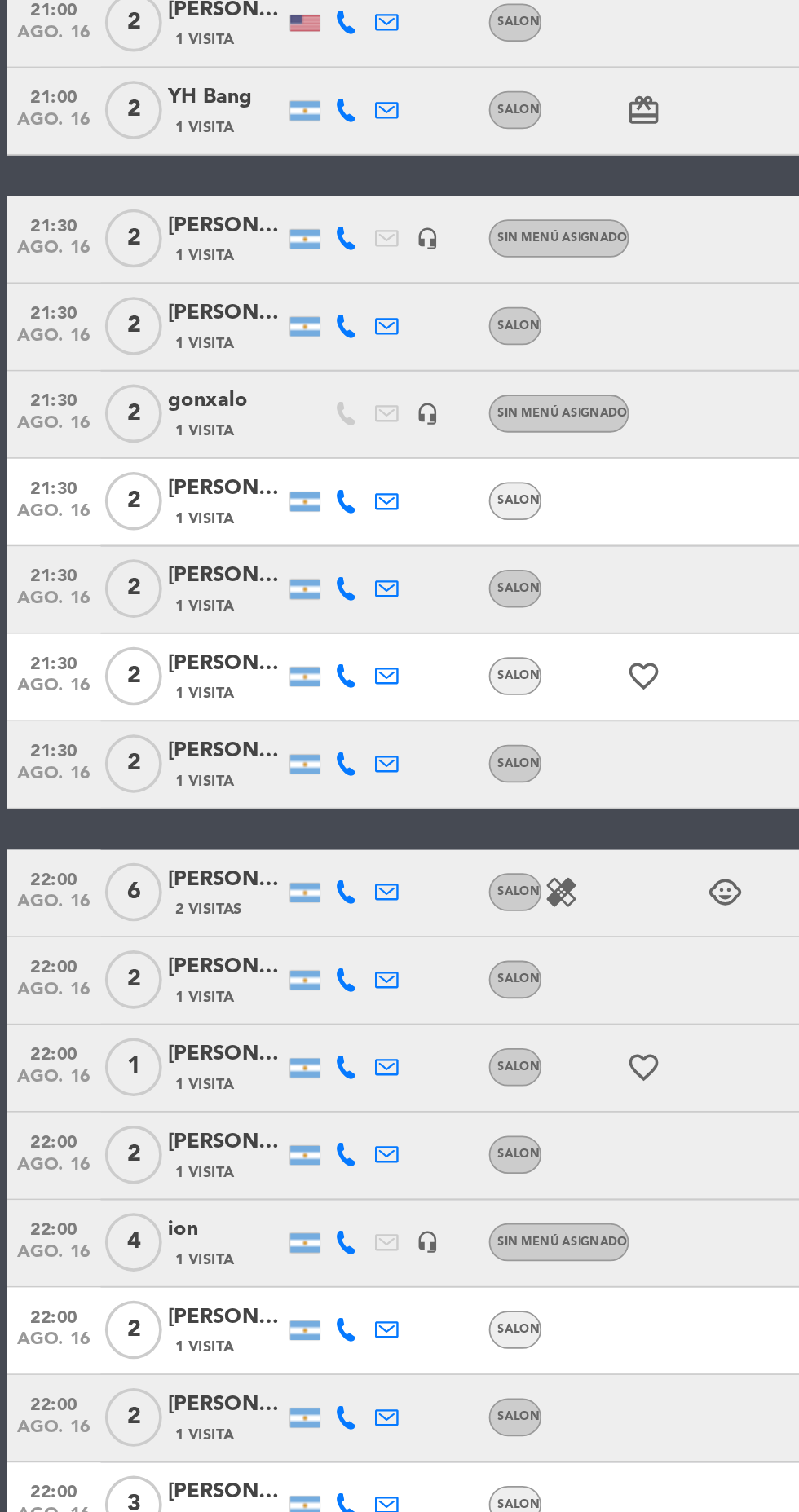
scroll to position [1139, 0]
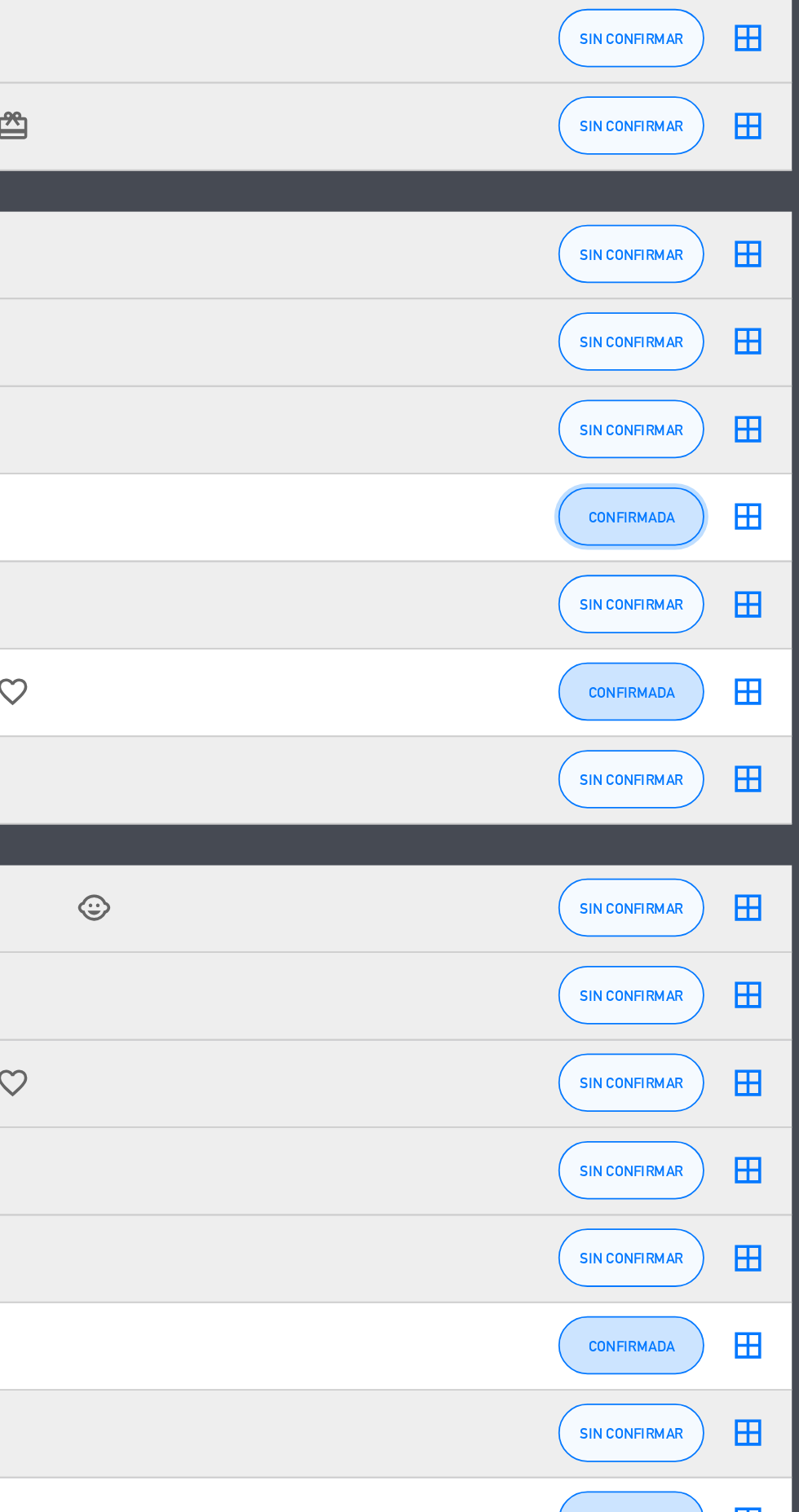
click at [715, 793] on span "CONFIRMADA" at bounding box center [705, 794] width 48 height 9
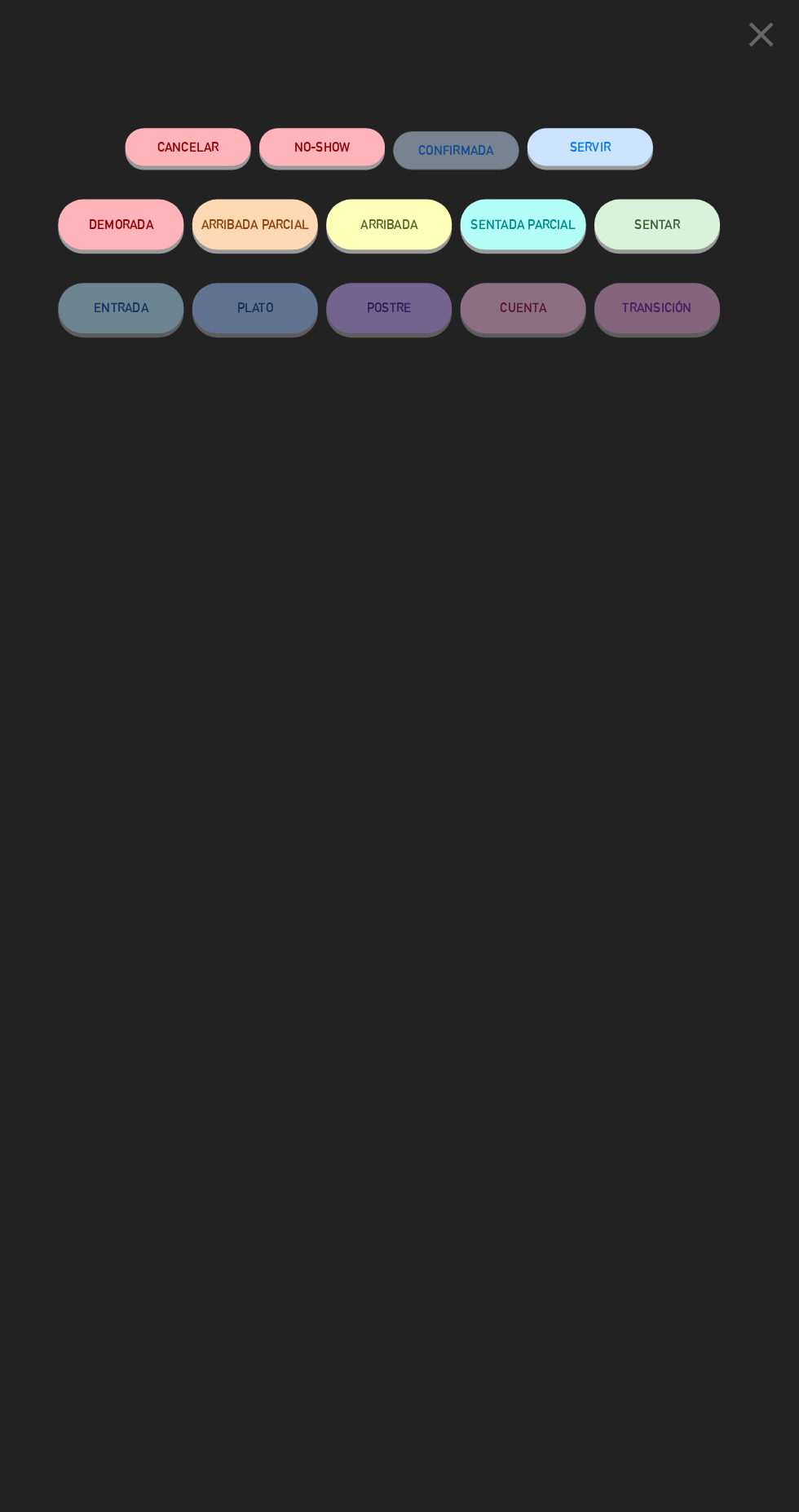
click at [431, 235] on button "ARRIBADA" at bounding box center [400, 218] width 122 height 49
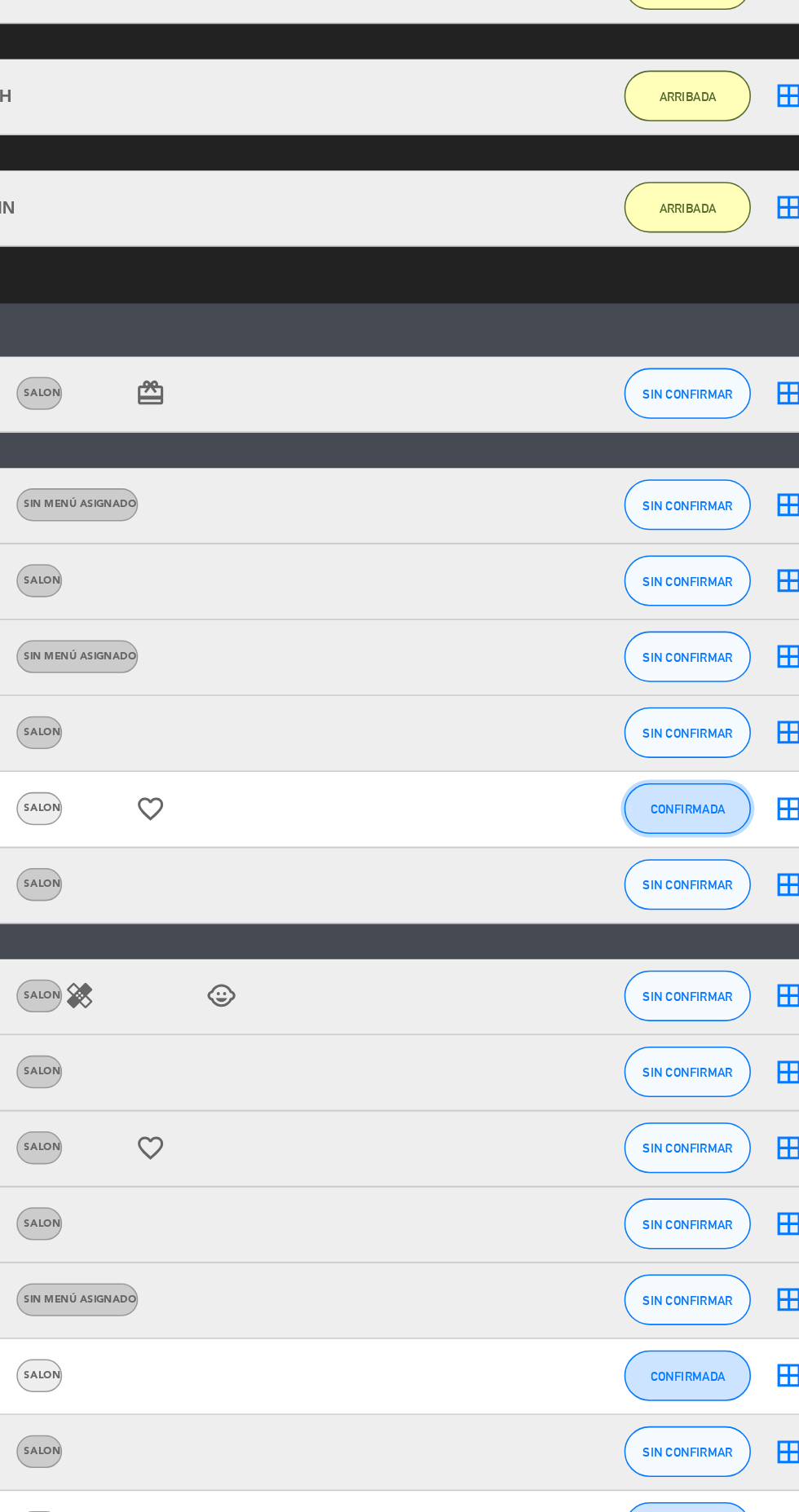
click at [717, 852] on button "CONFIRMADA" at bounding box center [705, 841] width 81 height 32
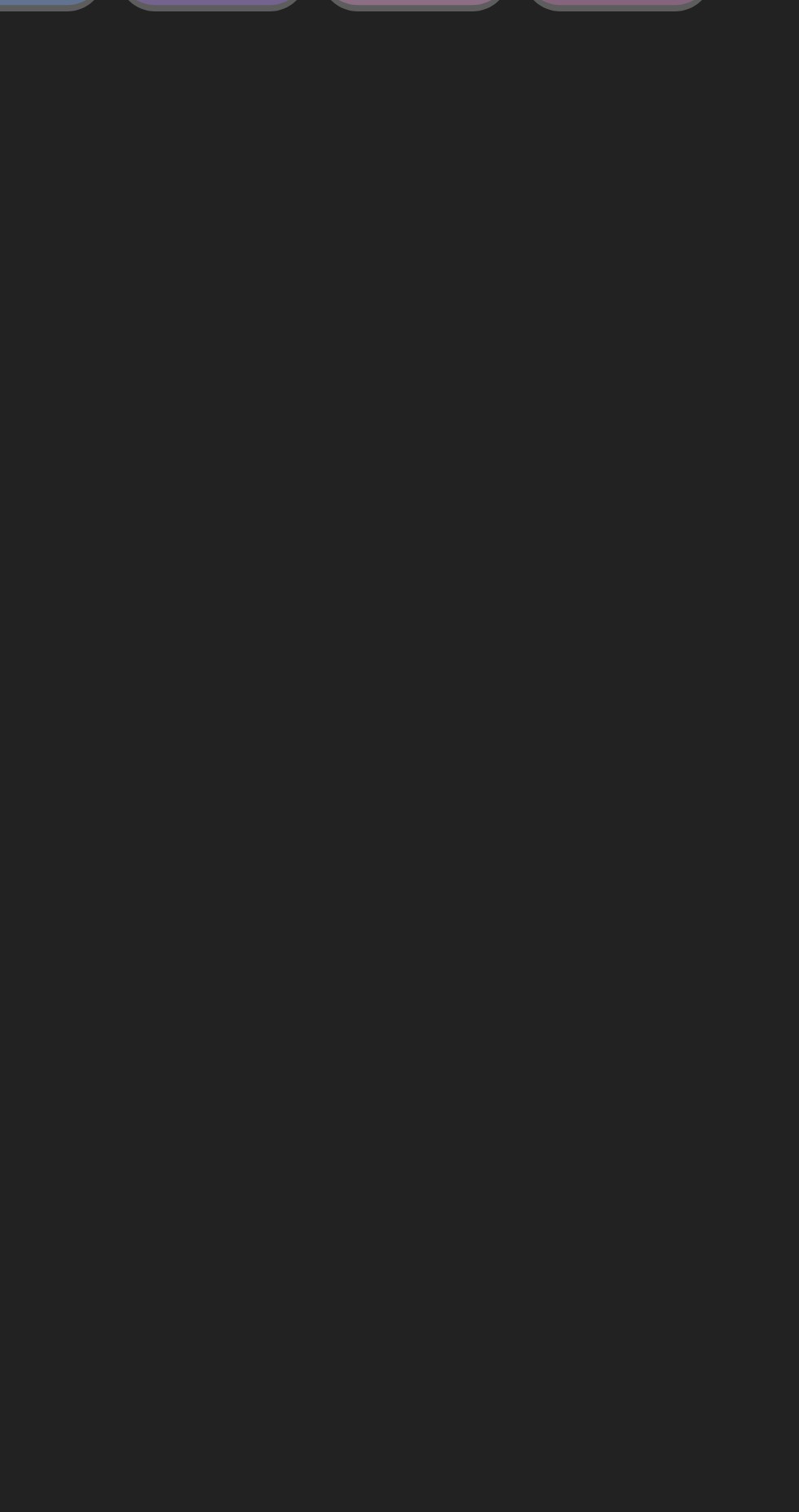
click at [431, 217] on button "ARRIBADA" at bounding box center [400, 218] width 122 height 49
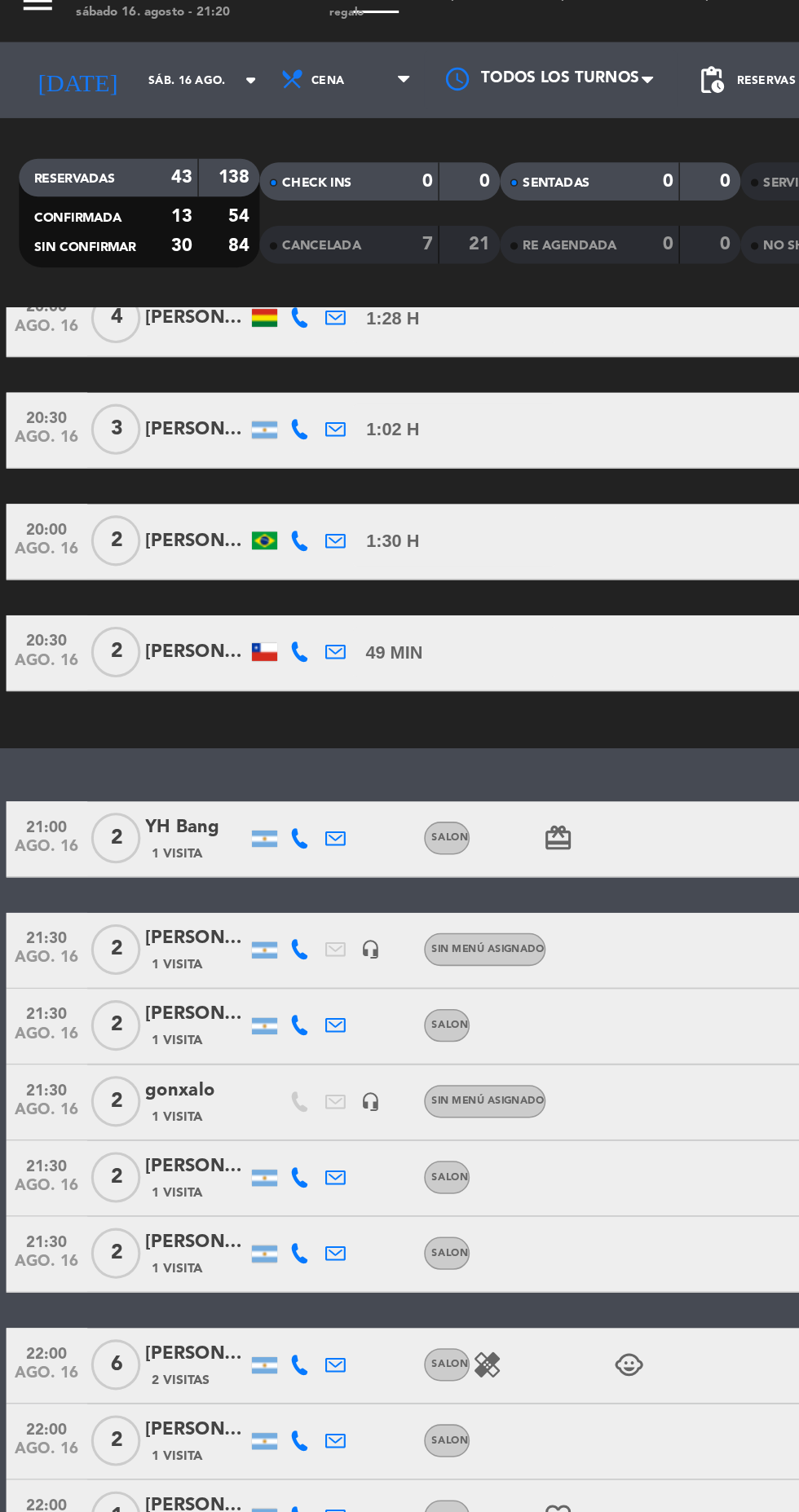
scroll to position [1247, 0]
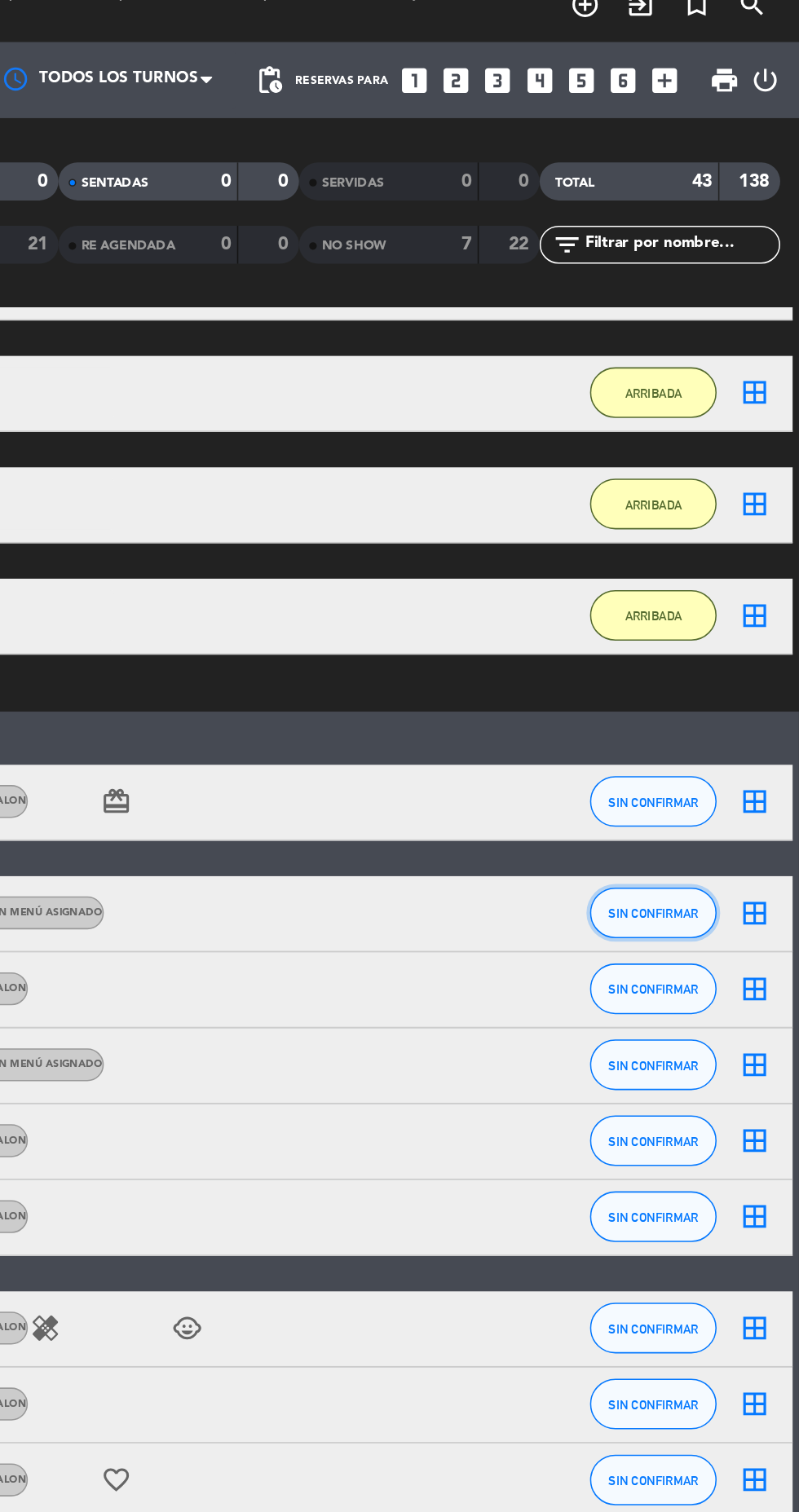
click at [712, 611] on span "SIN CONFIRMAR" at bounding box center [705, 610] width 58 height 9
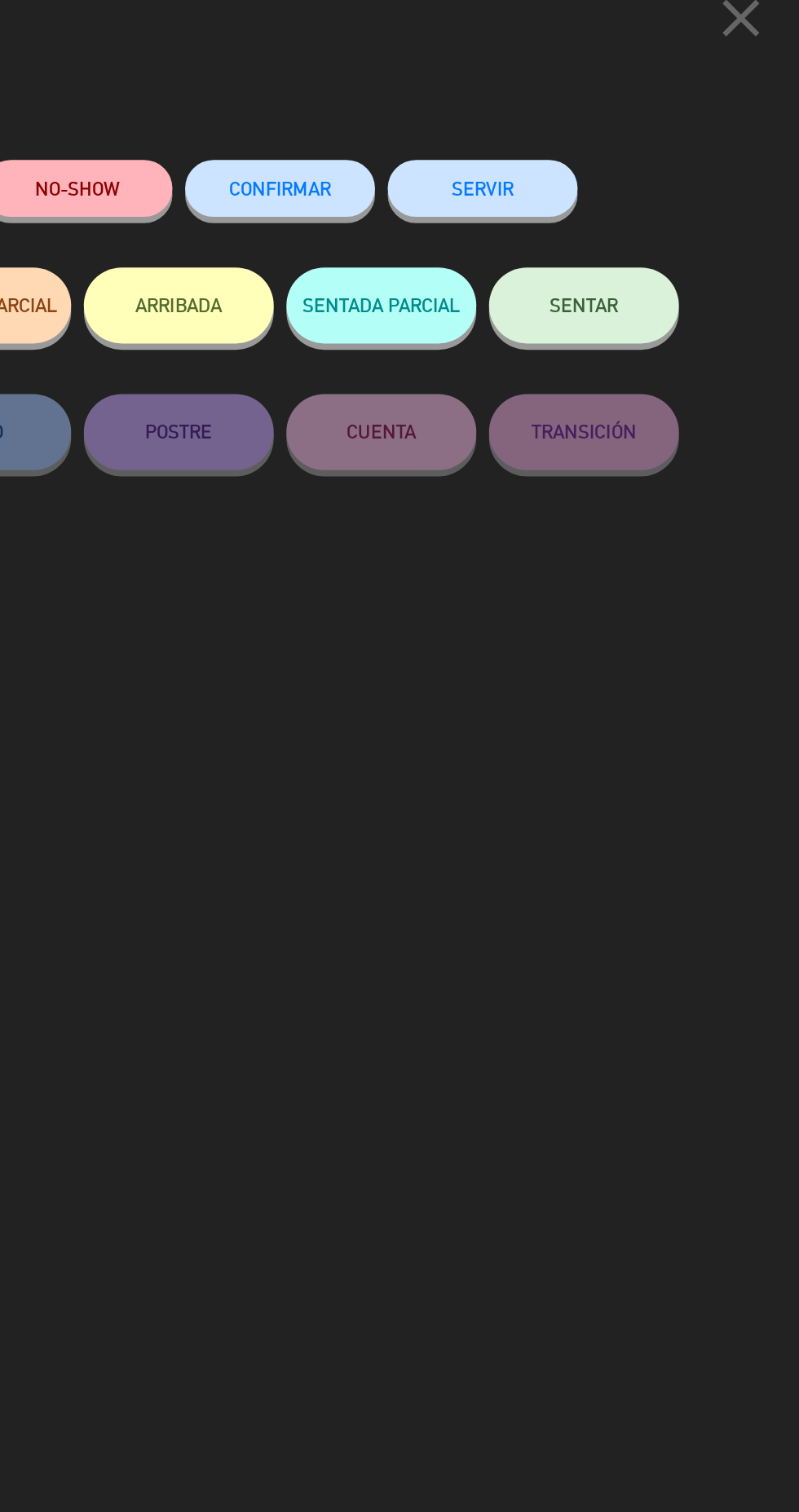
click at [429, 226] on button "ARRIBADA" at bounding box center [400, 218] width 122 height 49
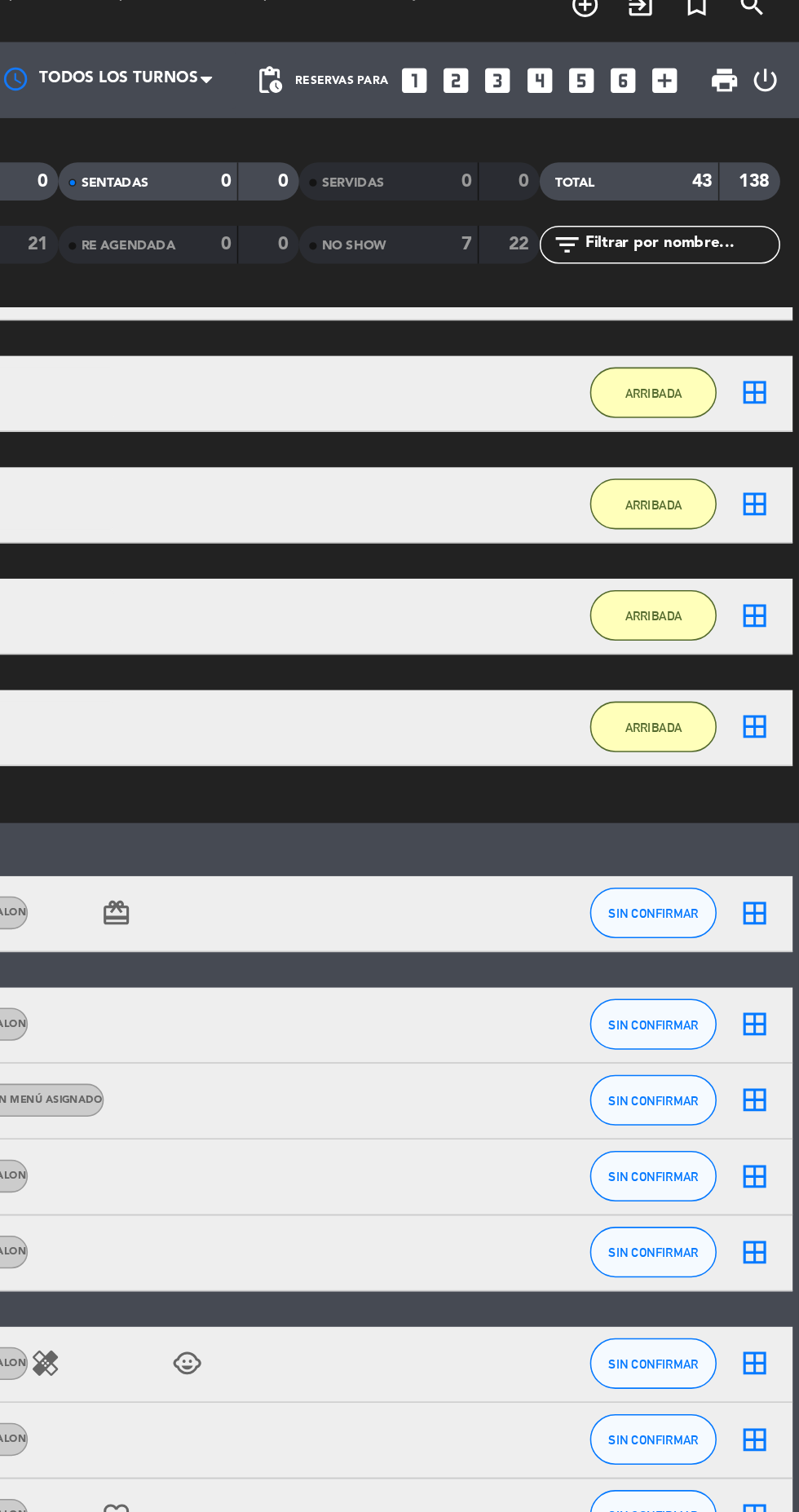
click at [580, 80] on icon "looks_two" at bounding box center [578, 73] width 21 height 21
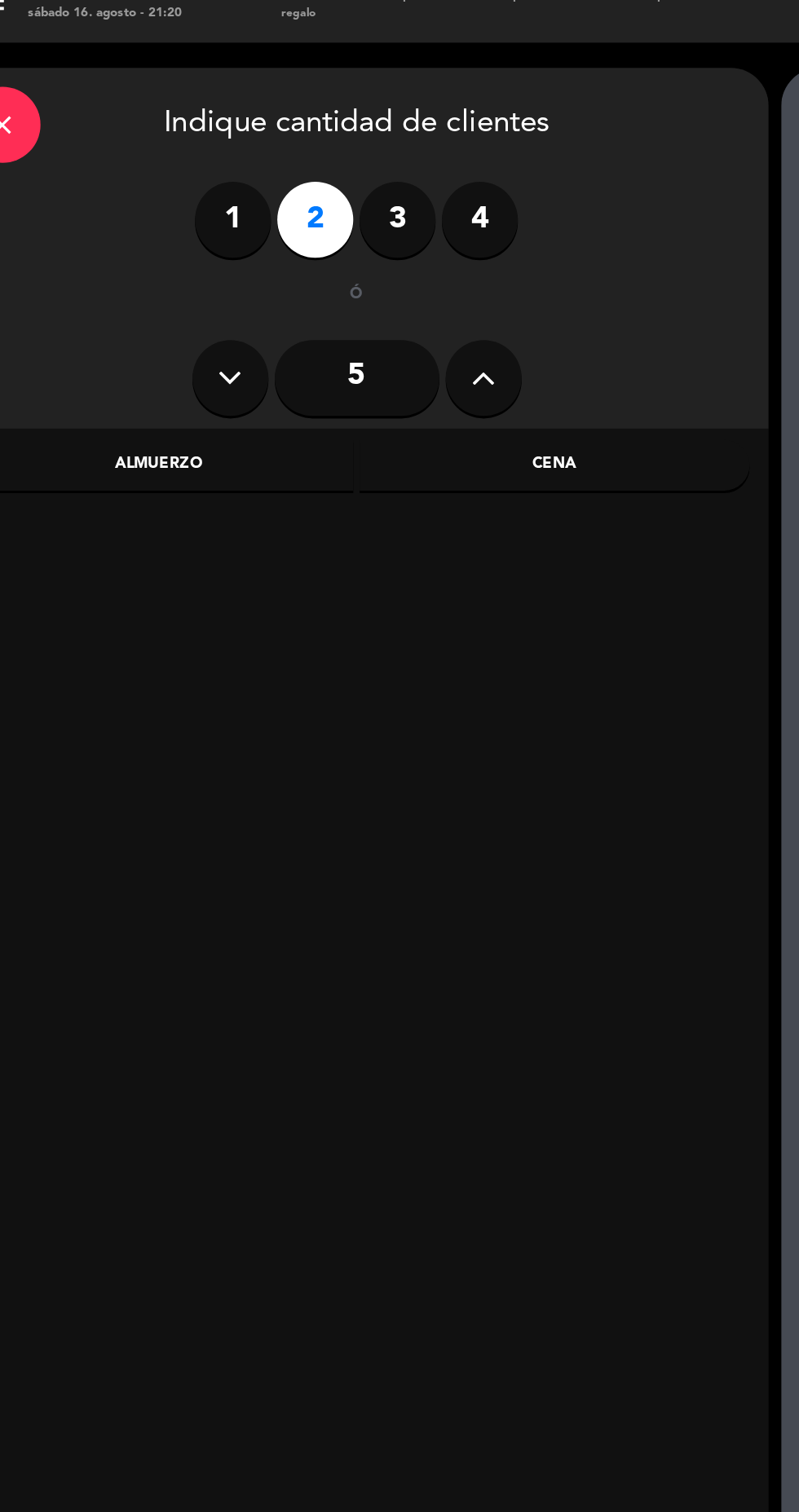
click at [388, 320] on div "Cena" at bounding box center [388, 320] width 251 height 32
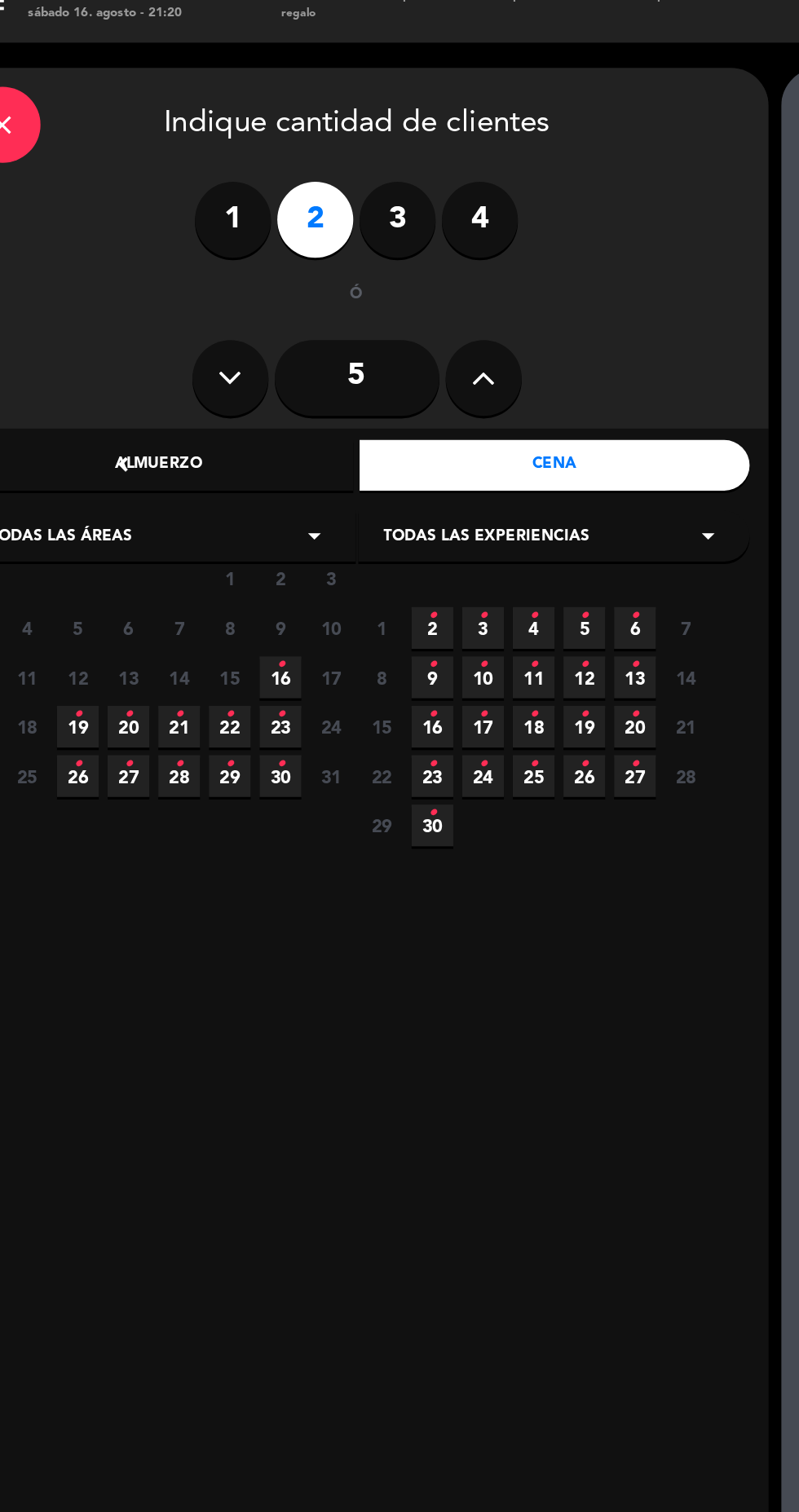
click at [214, 458] on icon "•" at bounding box center [211, 450] width 6 height 26
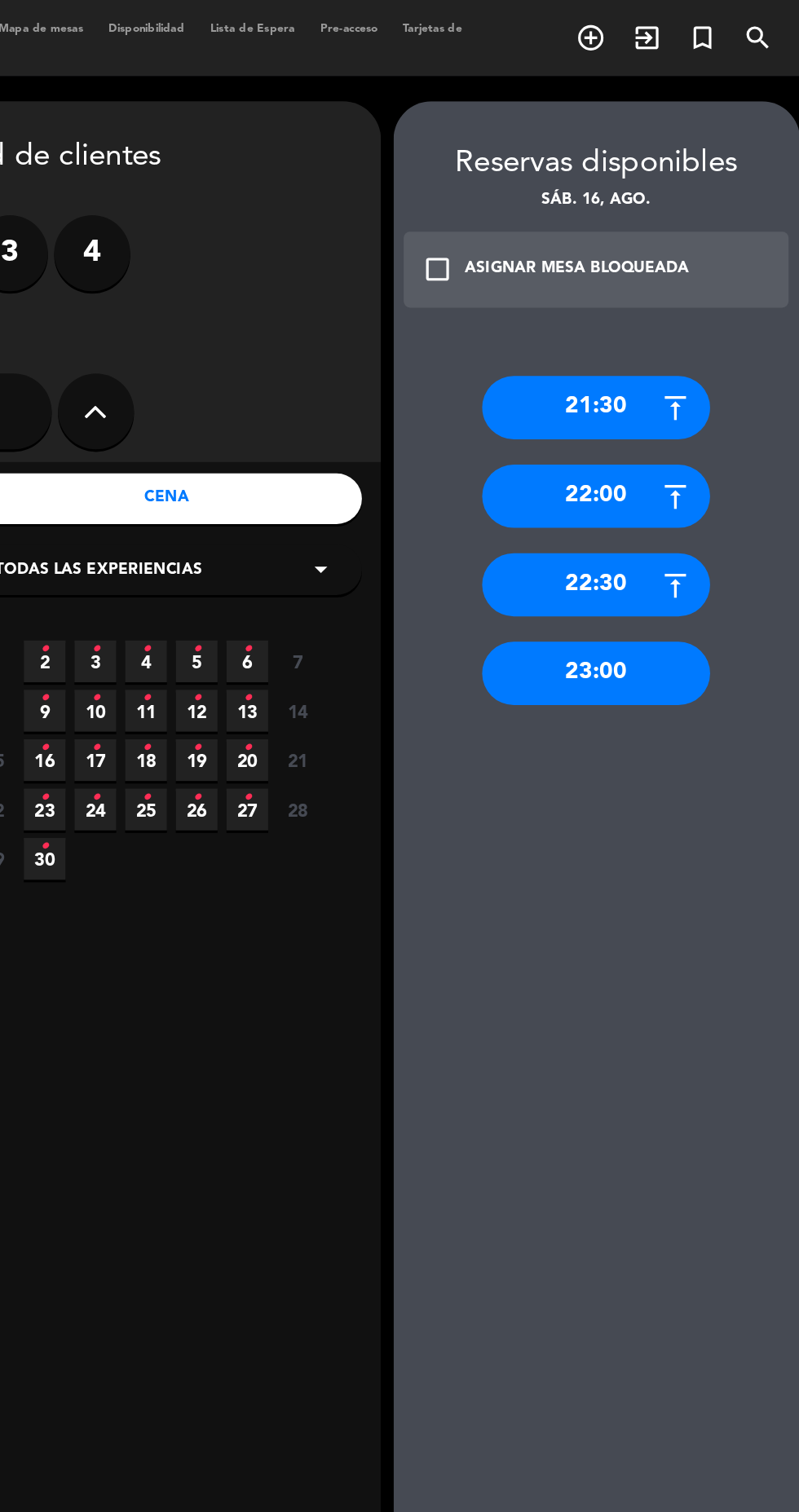
click at [682, 331] on div "22:00" at bounding box center [665, 319] width 147 height 41
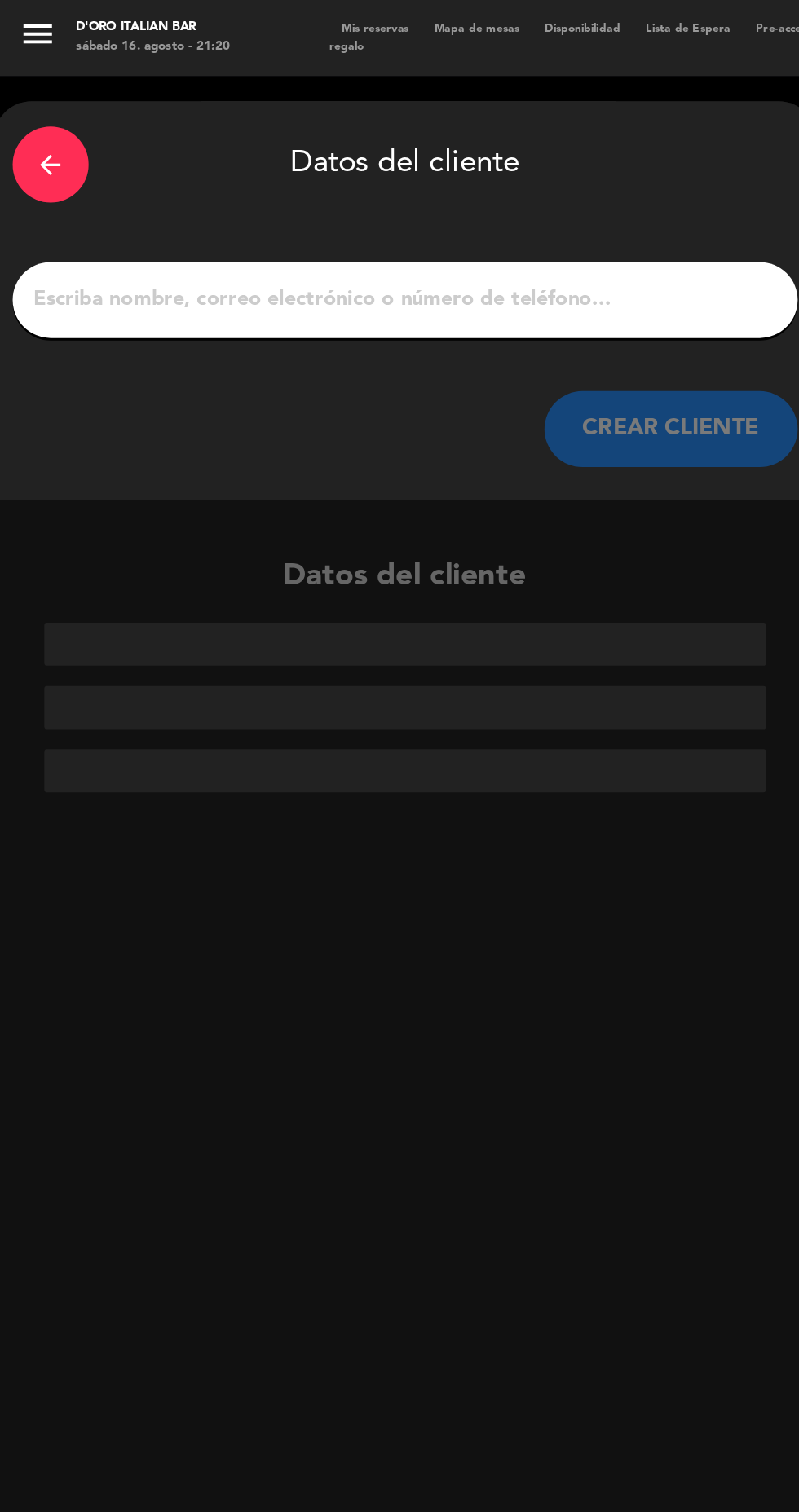
click at [54, 200] on input "1" at bounding box center [261, 192] width 481 height 23
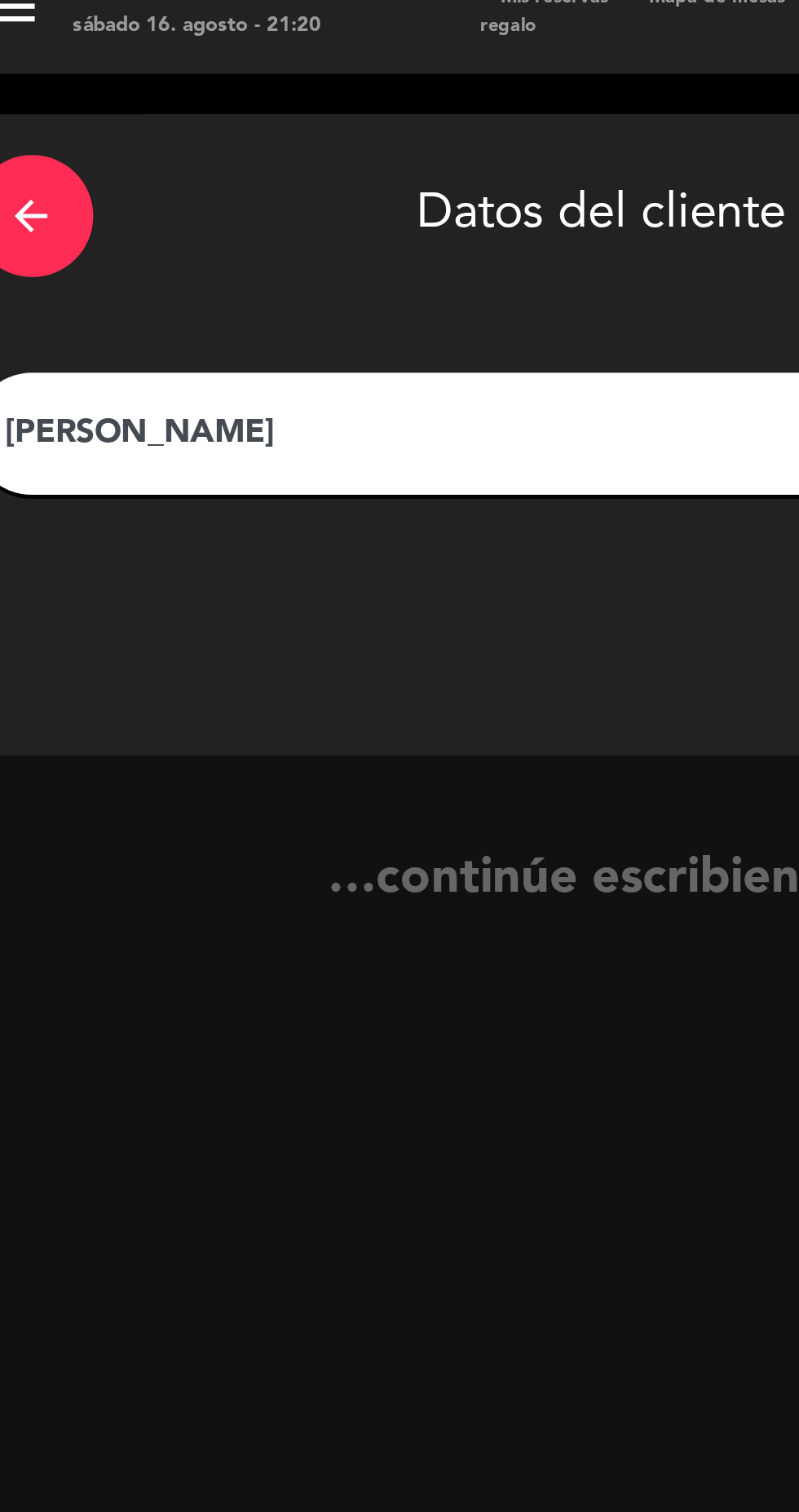
type input "[PERSON_NAME]"
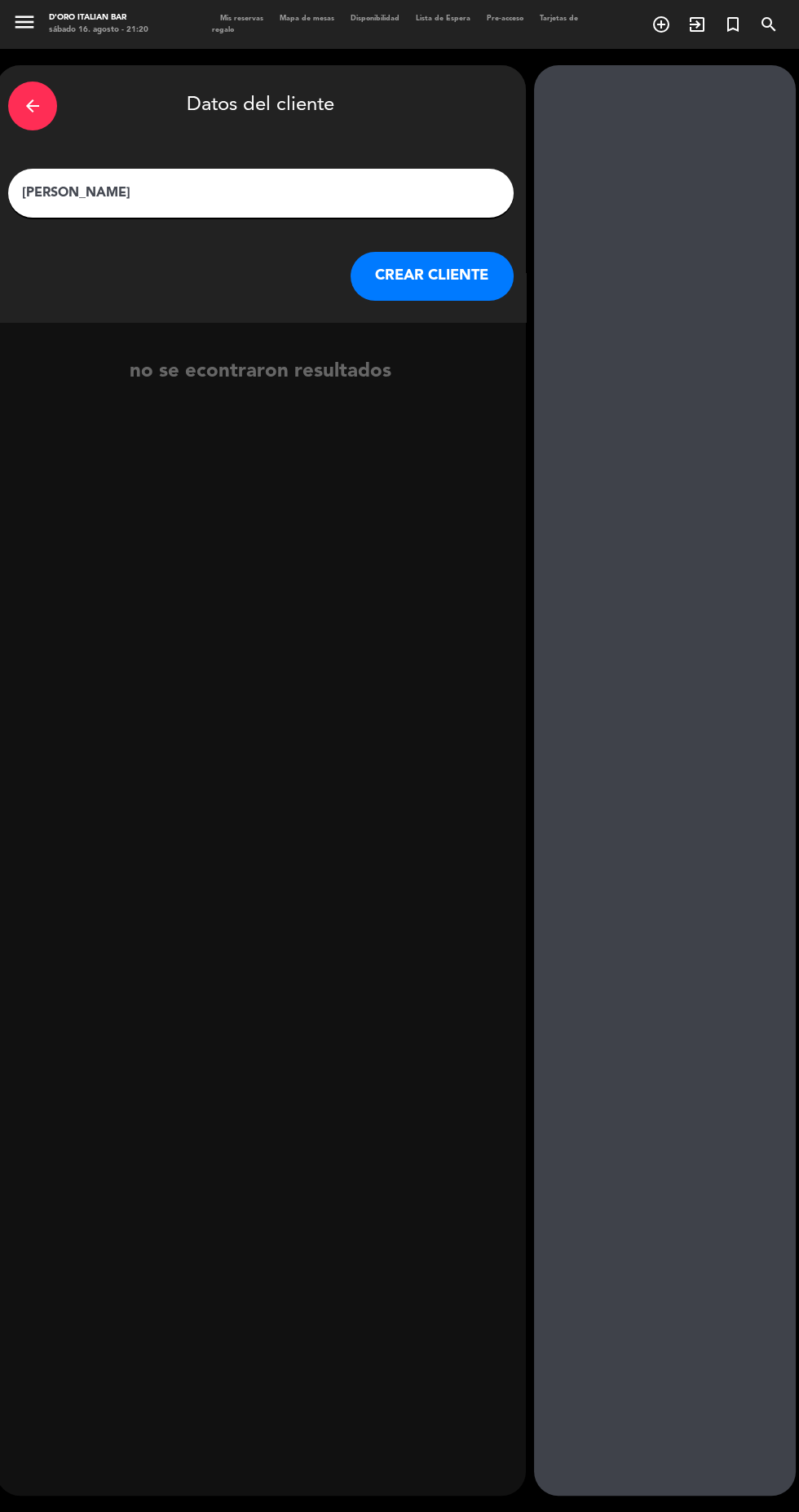
click at [462, 291] on button "CREAR CLIENTE" at bounding box center [432, 276] width 163 height 49
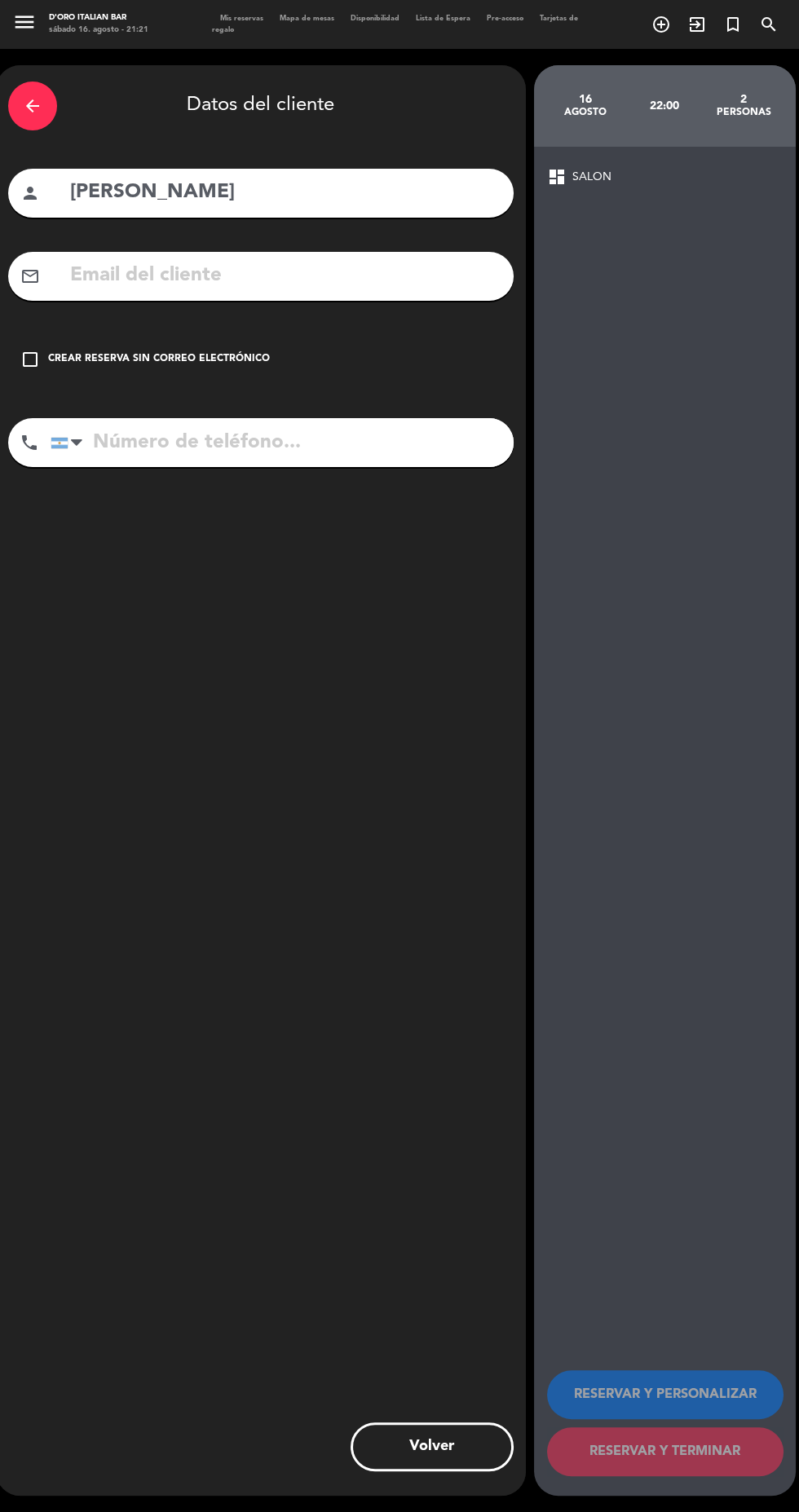
click at [43, 377] on div "check_box_outline_blank Crear reserva sin correo electrónico" at bounding box center [261, 359] width 506 height 49
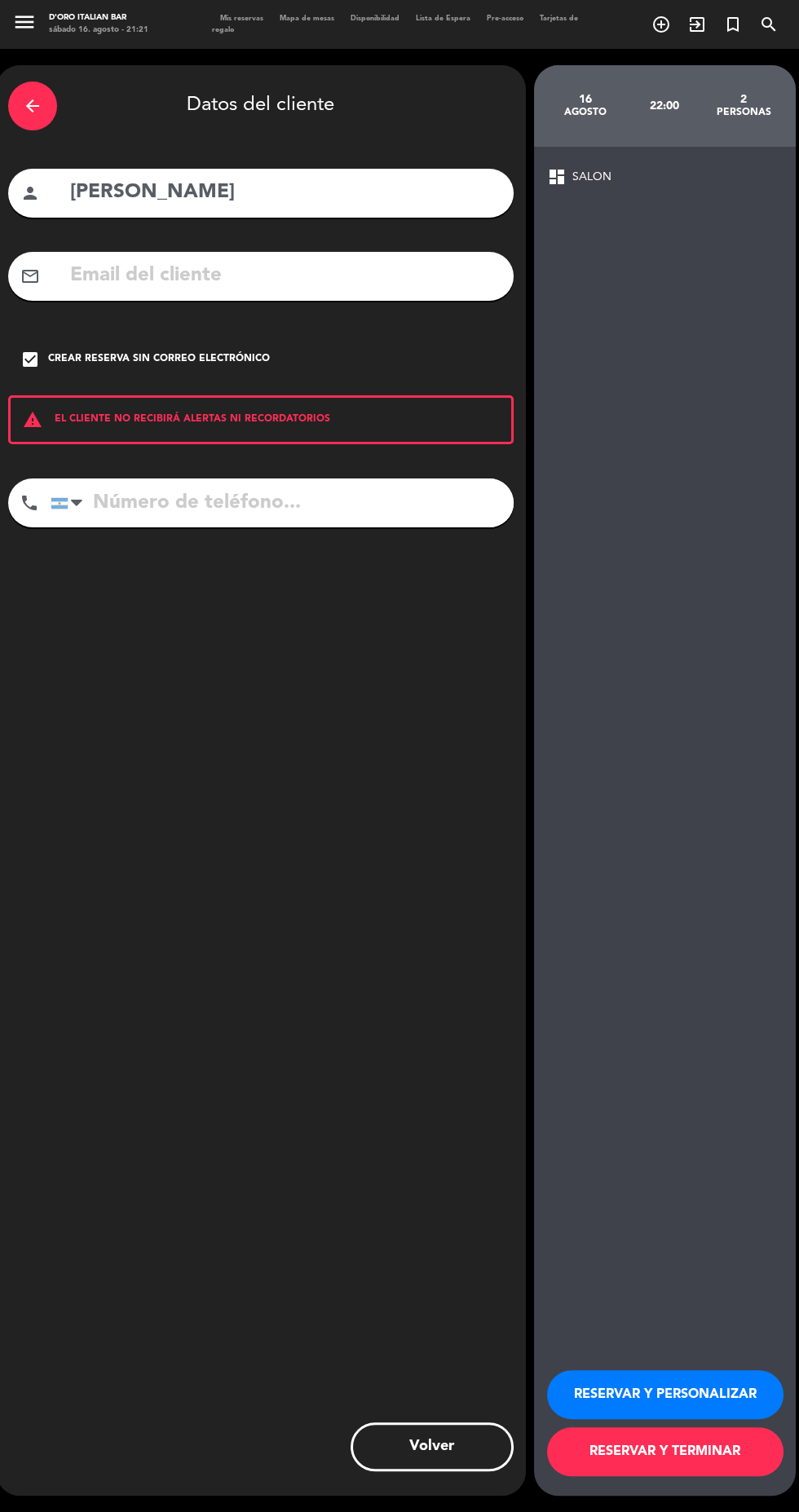
click at [707, 1476] on button "RESERVAR Y TERMINAR" at bounding box center [665, 1451] width 236 height 49
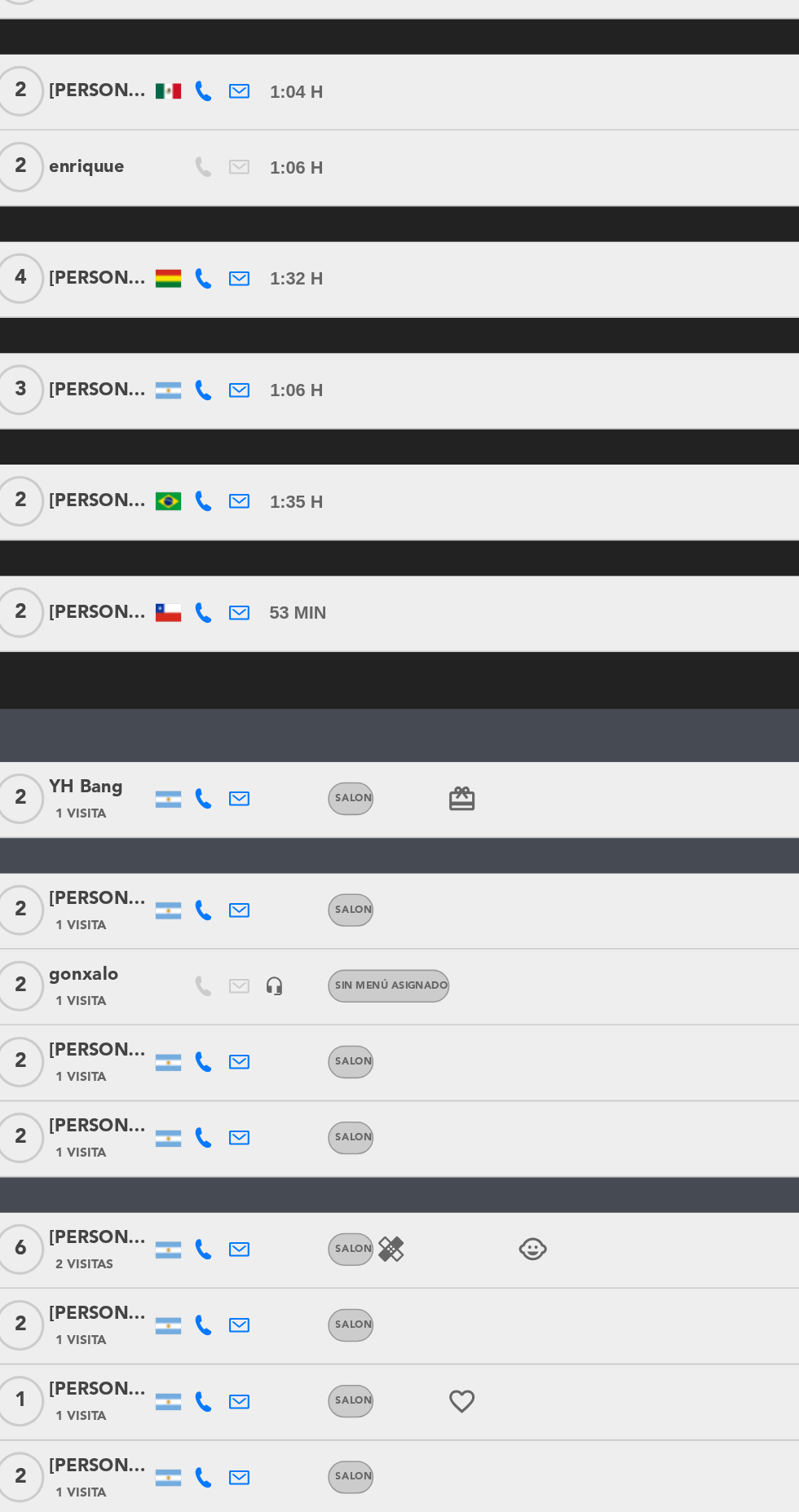
scroll to position [42, 0]
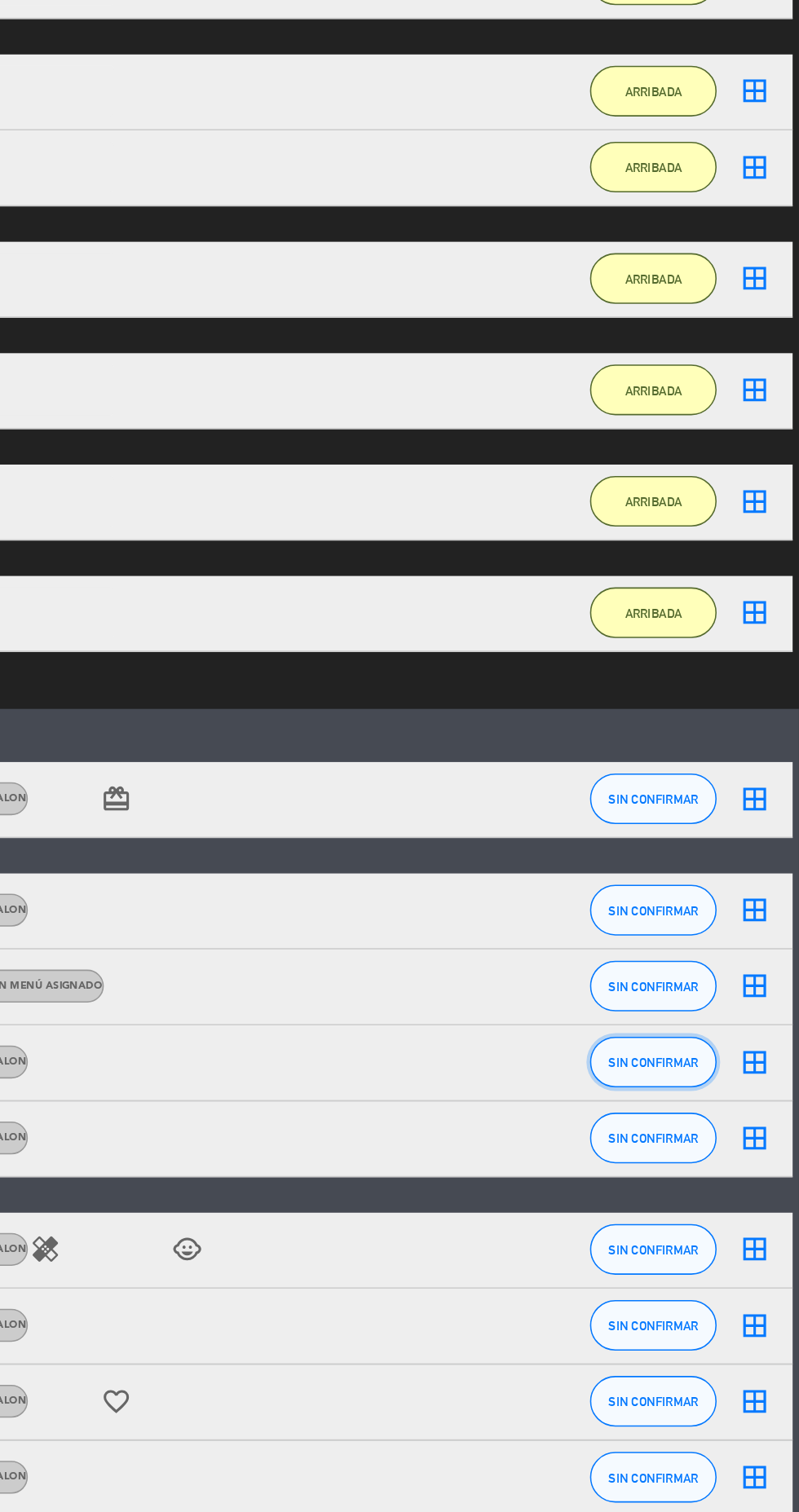
click at [716, 1206] on button "SIN CONFIRMAR" at bounding box center [705, 1221] width 81 height 32
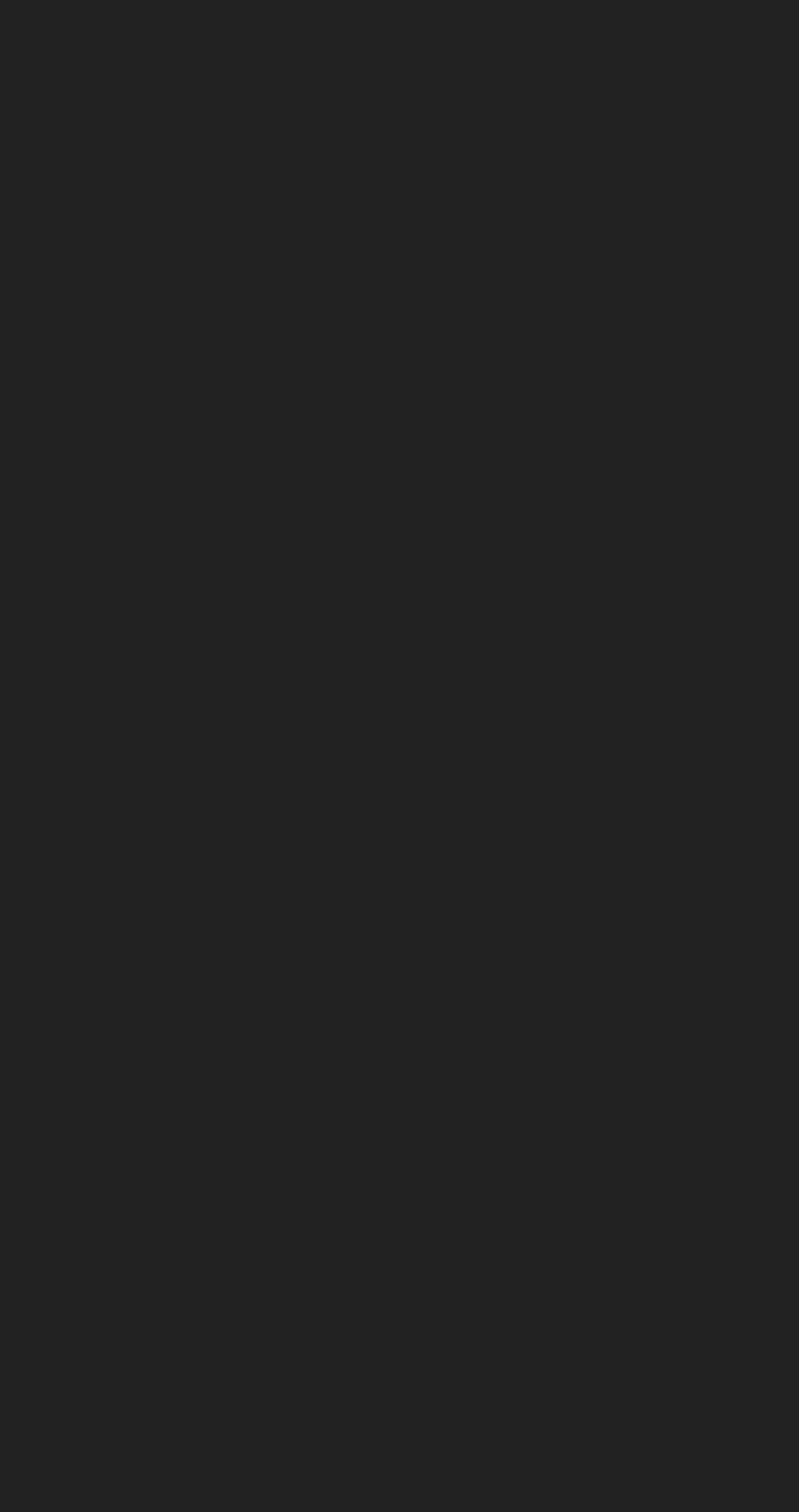
scroll to position [0, 0]
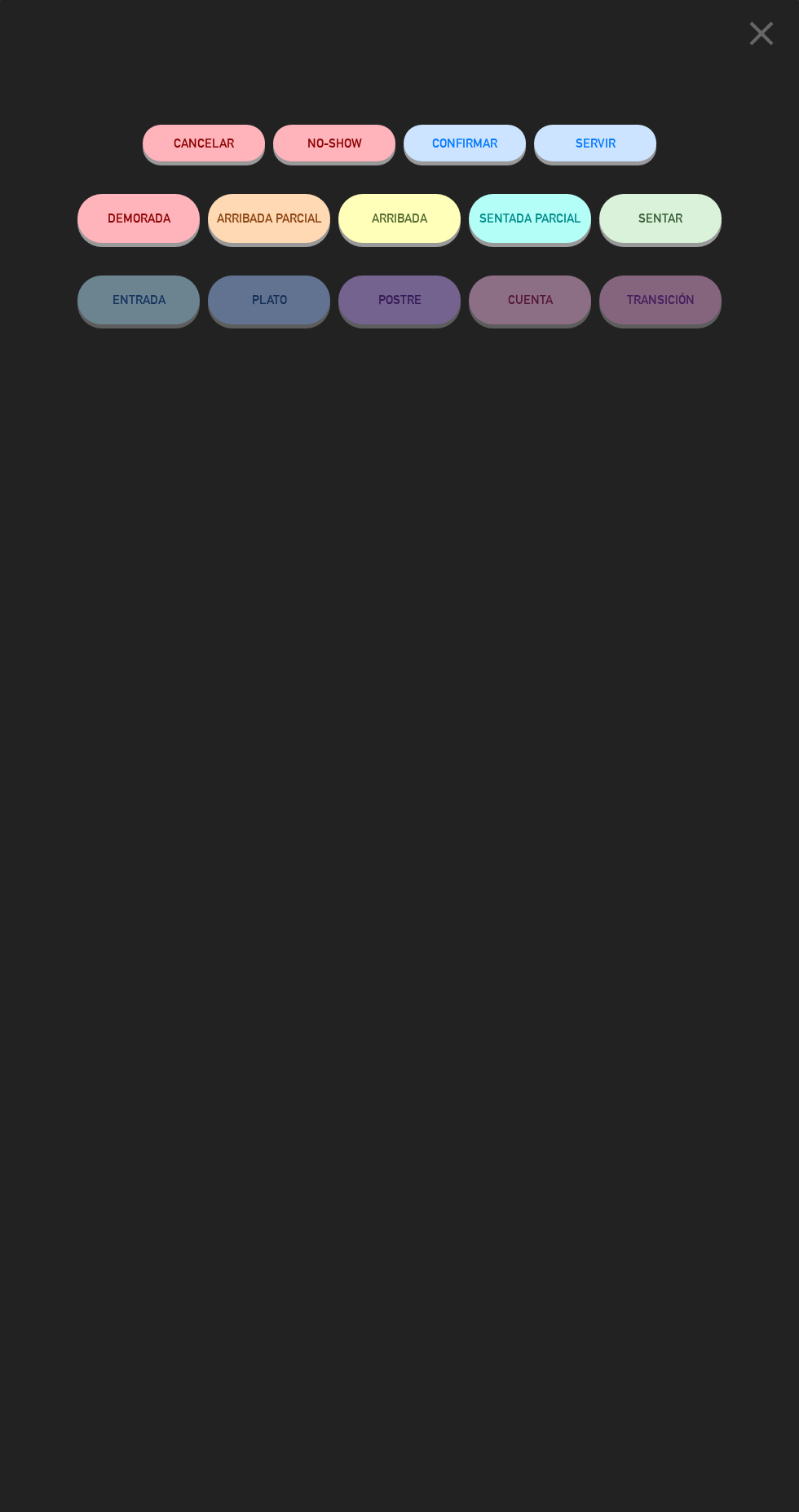
click at [414, 227] on button "ARRIBADA" at bounding box center [400, 218] width 122 height 49
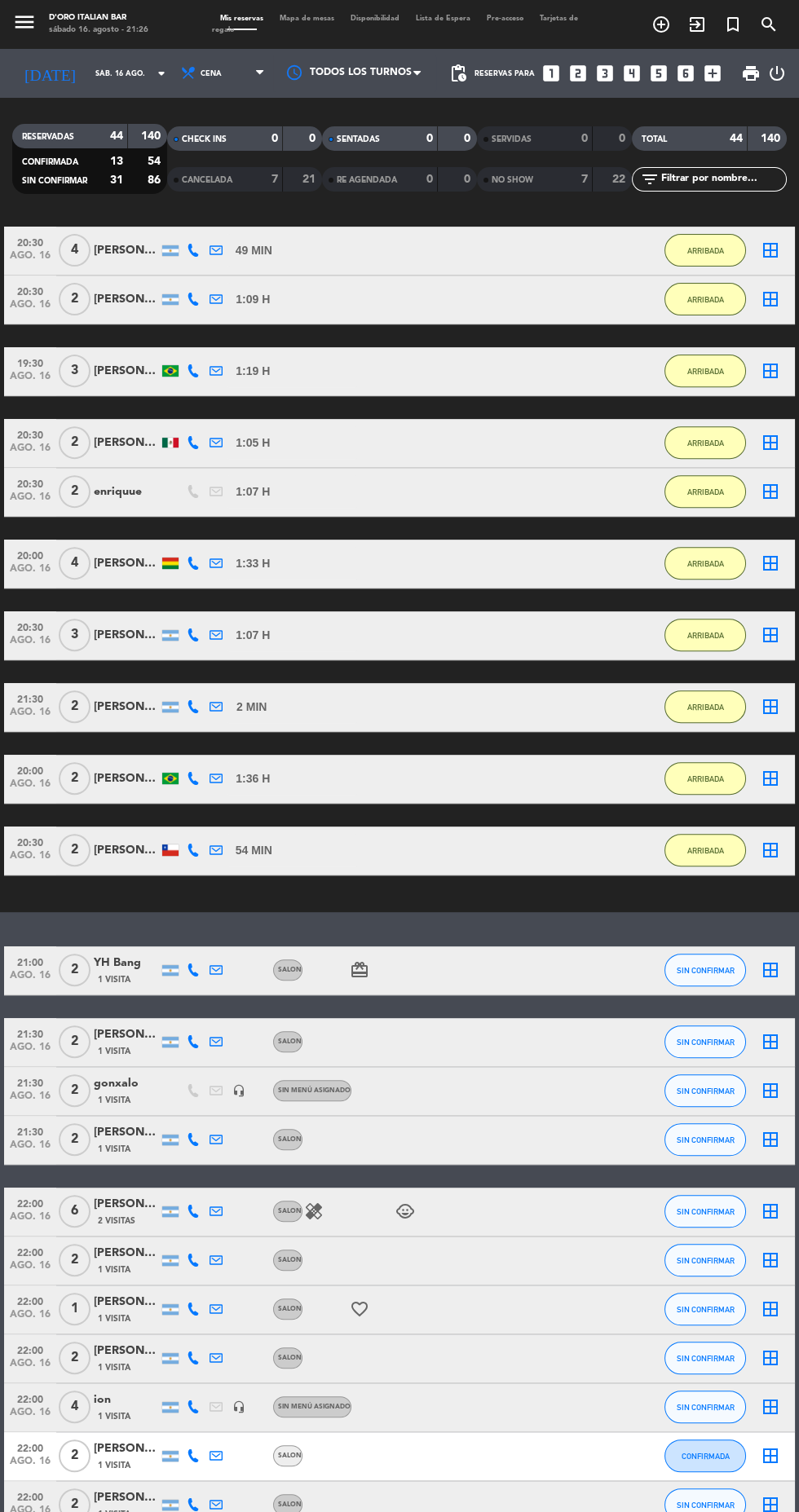
scroll to position [974, 0]
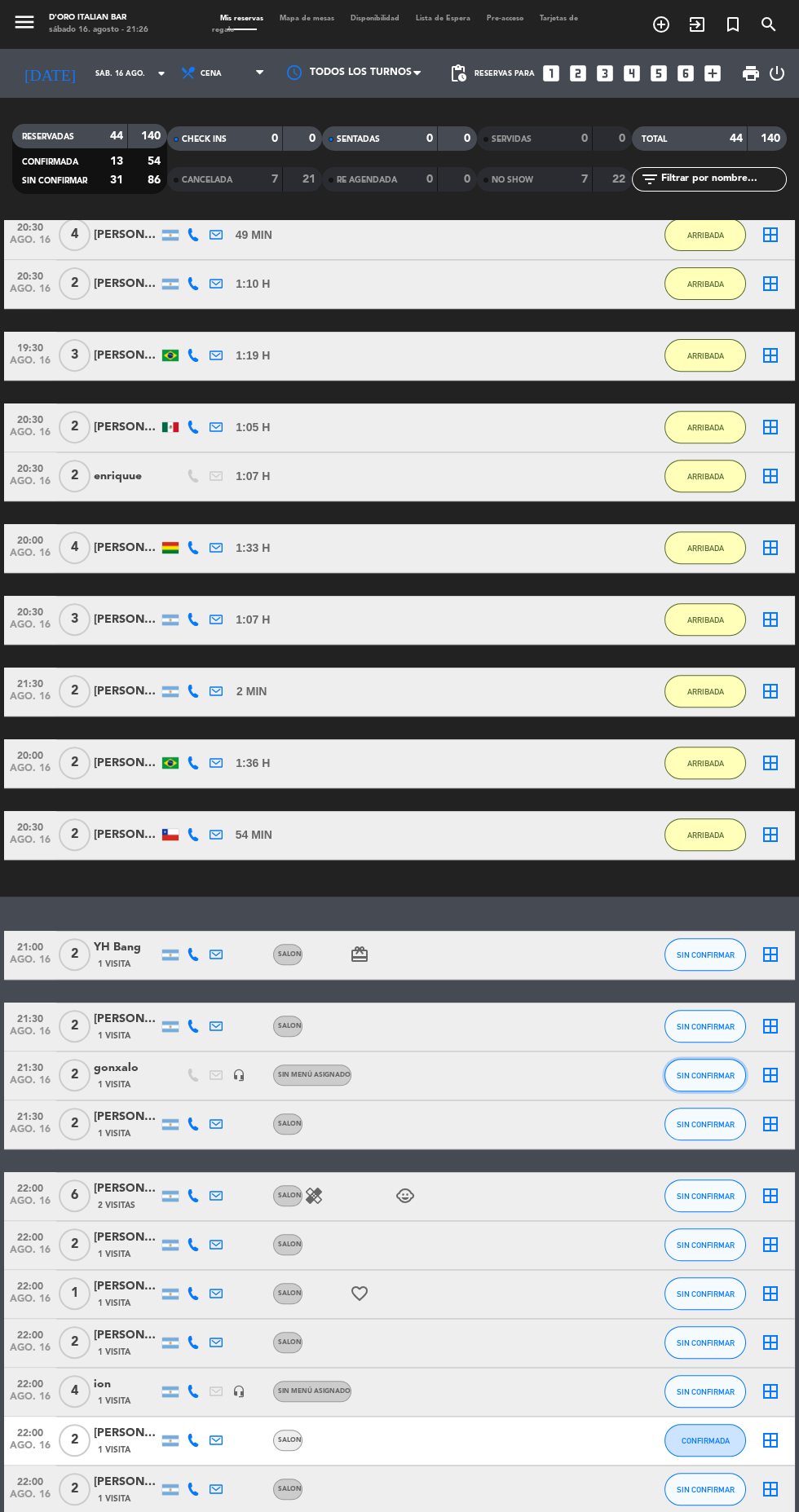
click at [715, 1077] on span "SIN CONFIRMAR" at bounding box center [705, 1075] width 58 height 9
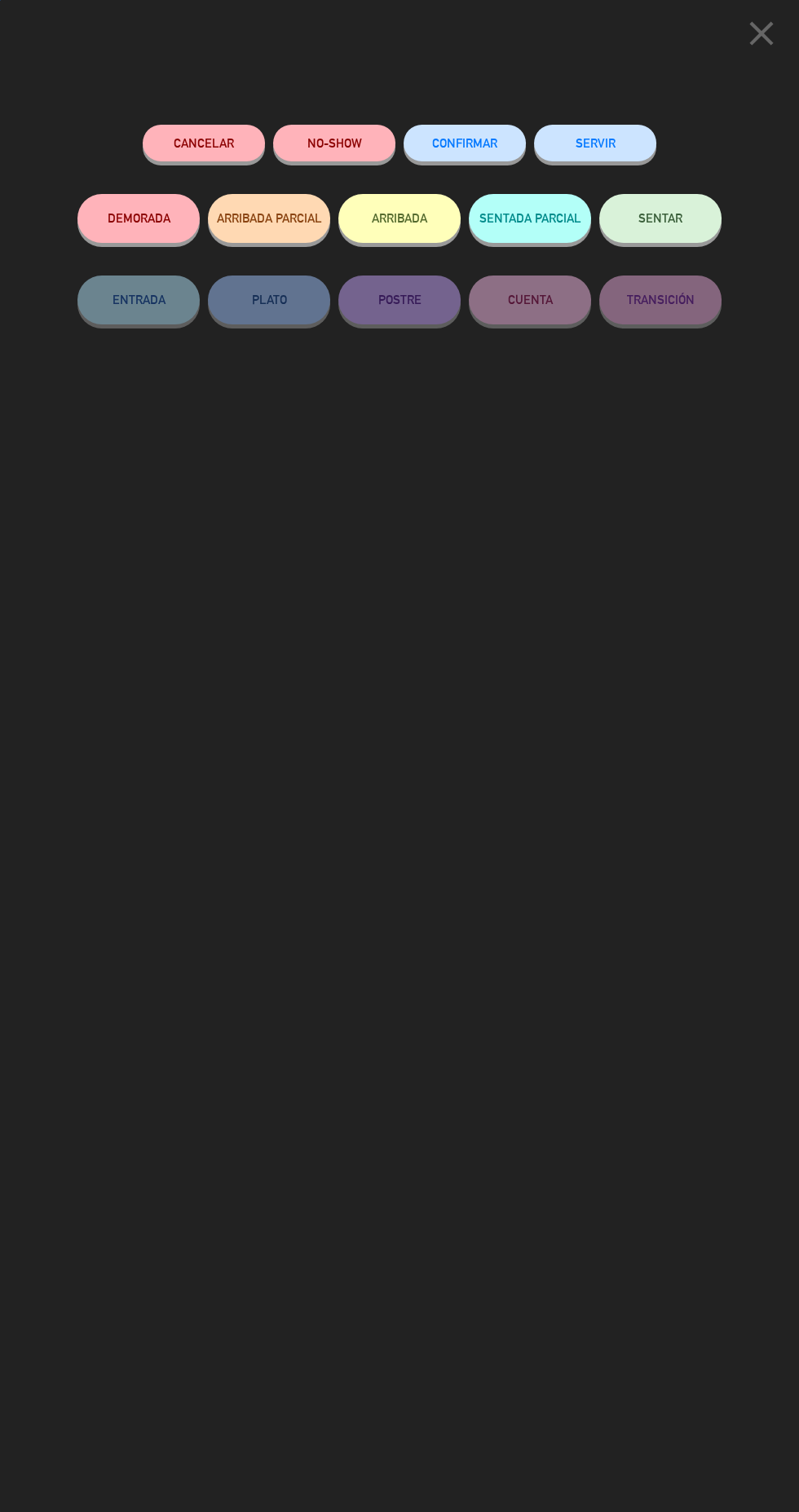
click at [716, 1083] on div "Cancelar NO-SHOW CONFIRMAR SERVIR DEMORADA ARRIBADA PARCIAL ARRIBADA SENTADA PA…" at bounding box center [399, 812] width 667 height 1398
click at [413, 232] on button "ARRIBADA" at bounding box center [400, 218] width 122 height 49
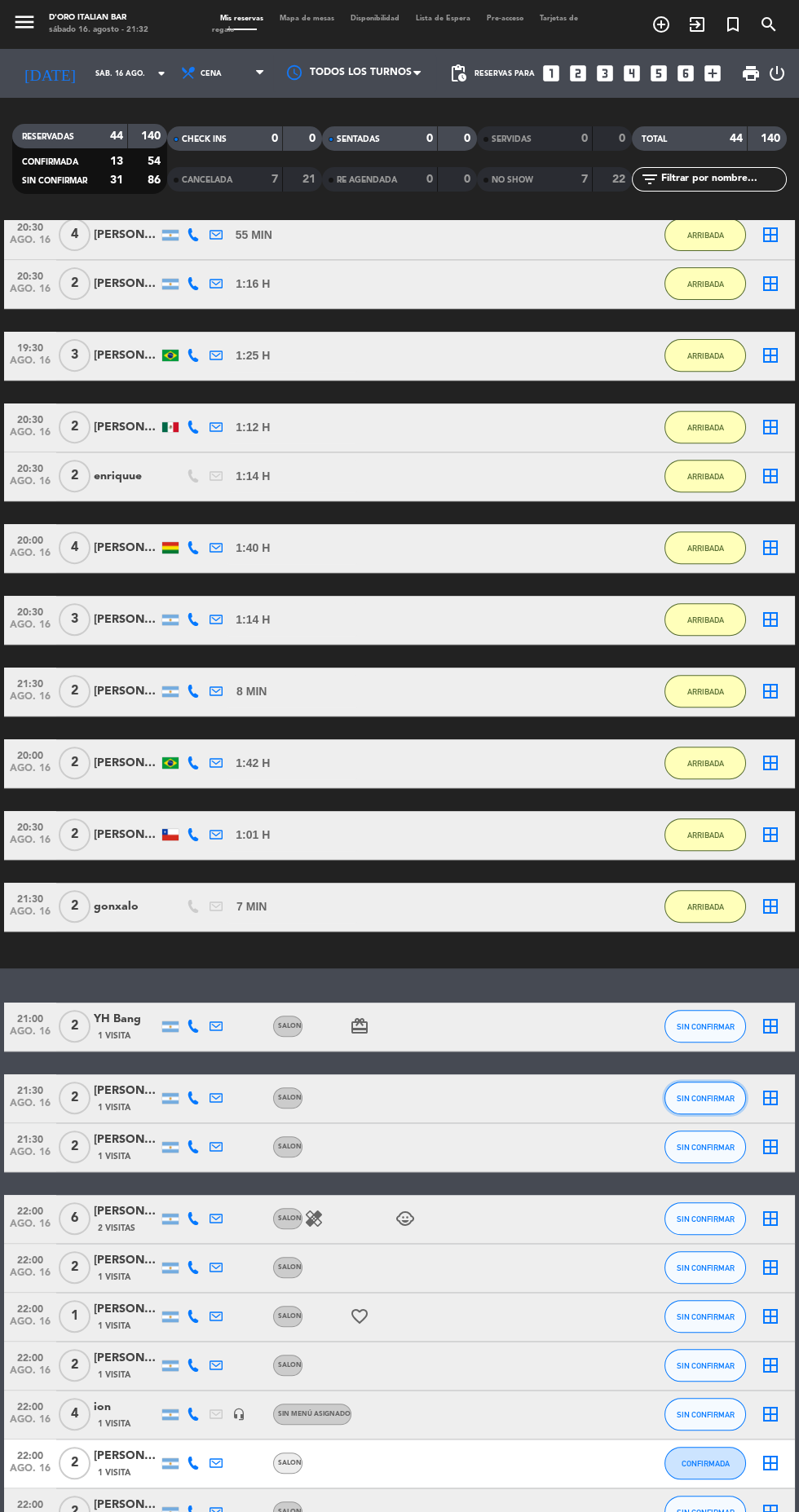
click at [705, 1098] on span "SIN CONFIRMAR" at bounding box center [705, 1098] width 58 height 9
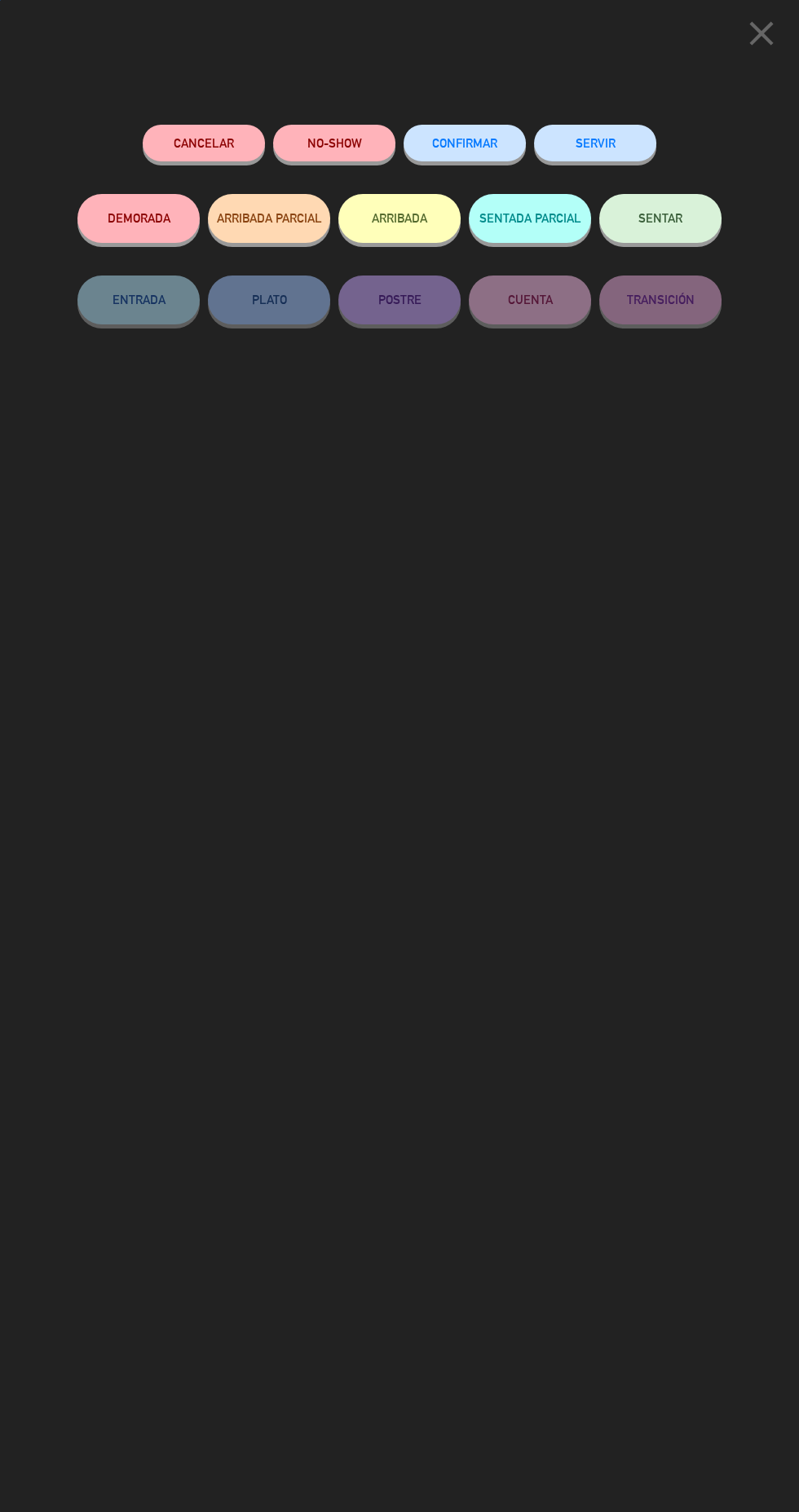
click at [435, 225] on button "ARRIBADA" at bounding box center [400, 218] width 122 height 49
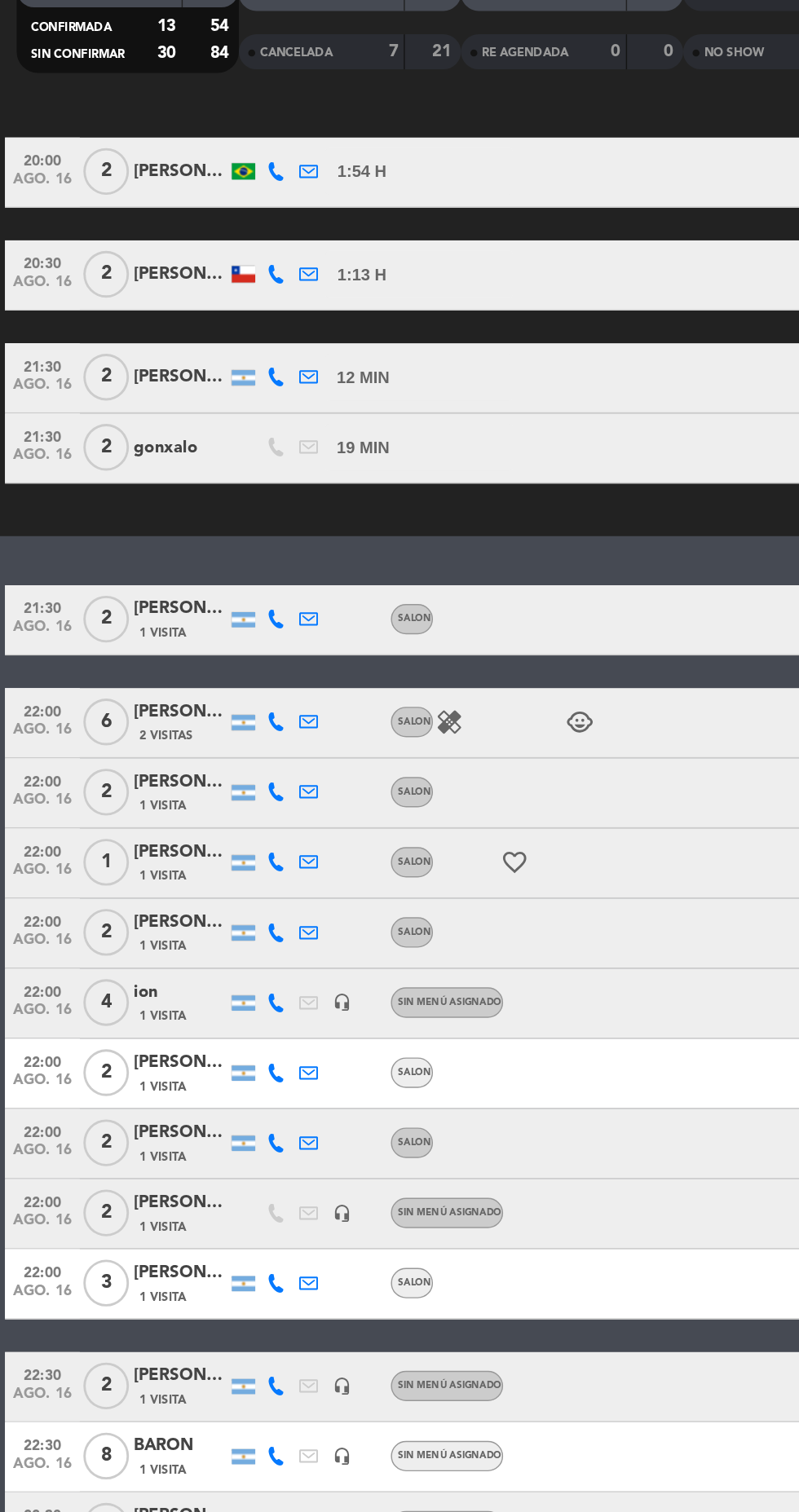
scroll to position [1475, 0]
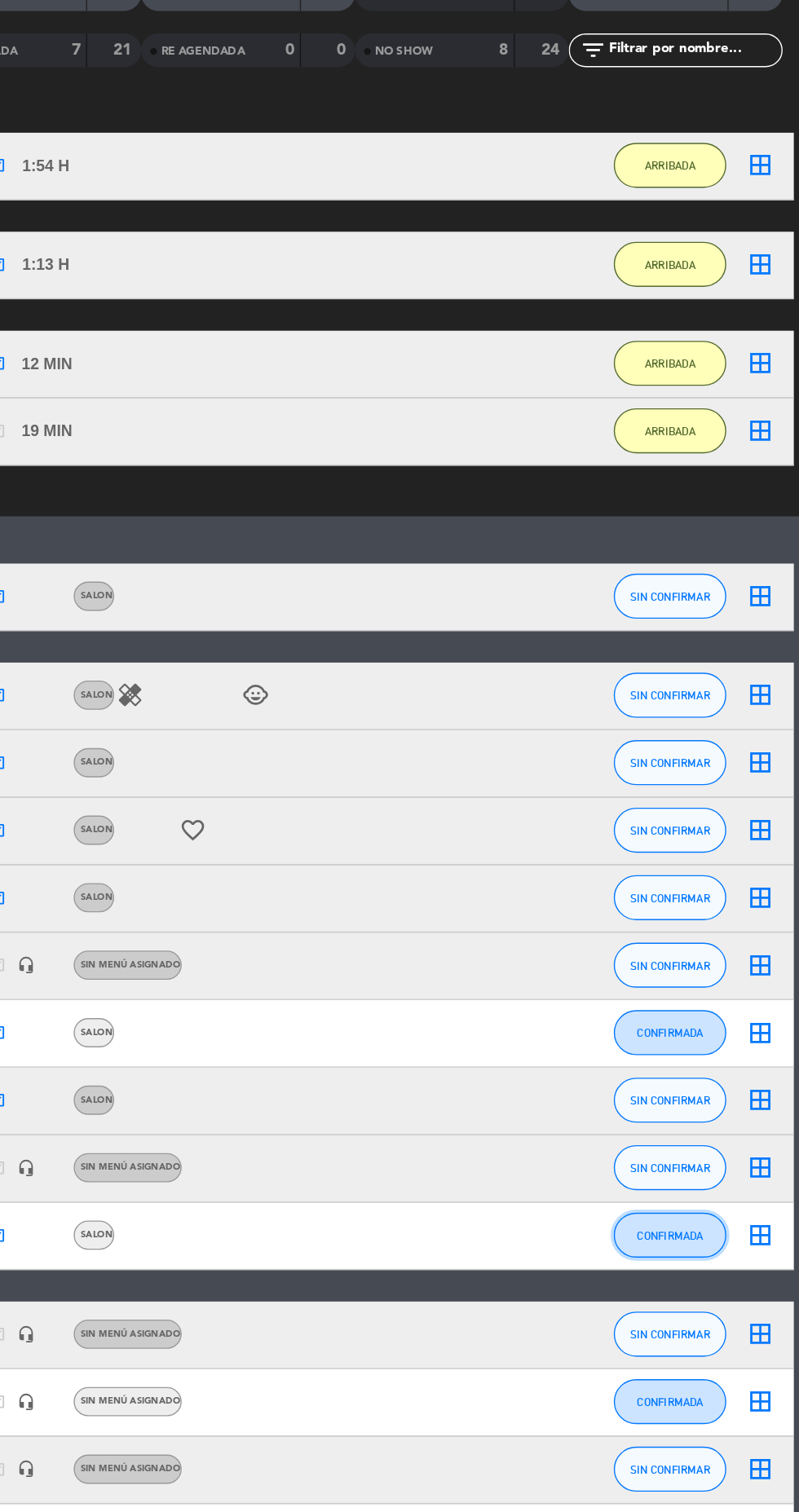
click at [709, 1036] on span "CONFIRMADA" at bounding box center [705, 1038] width 48 height 9
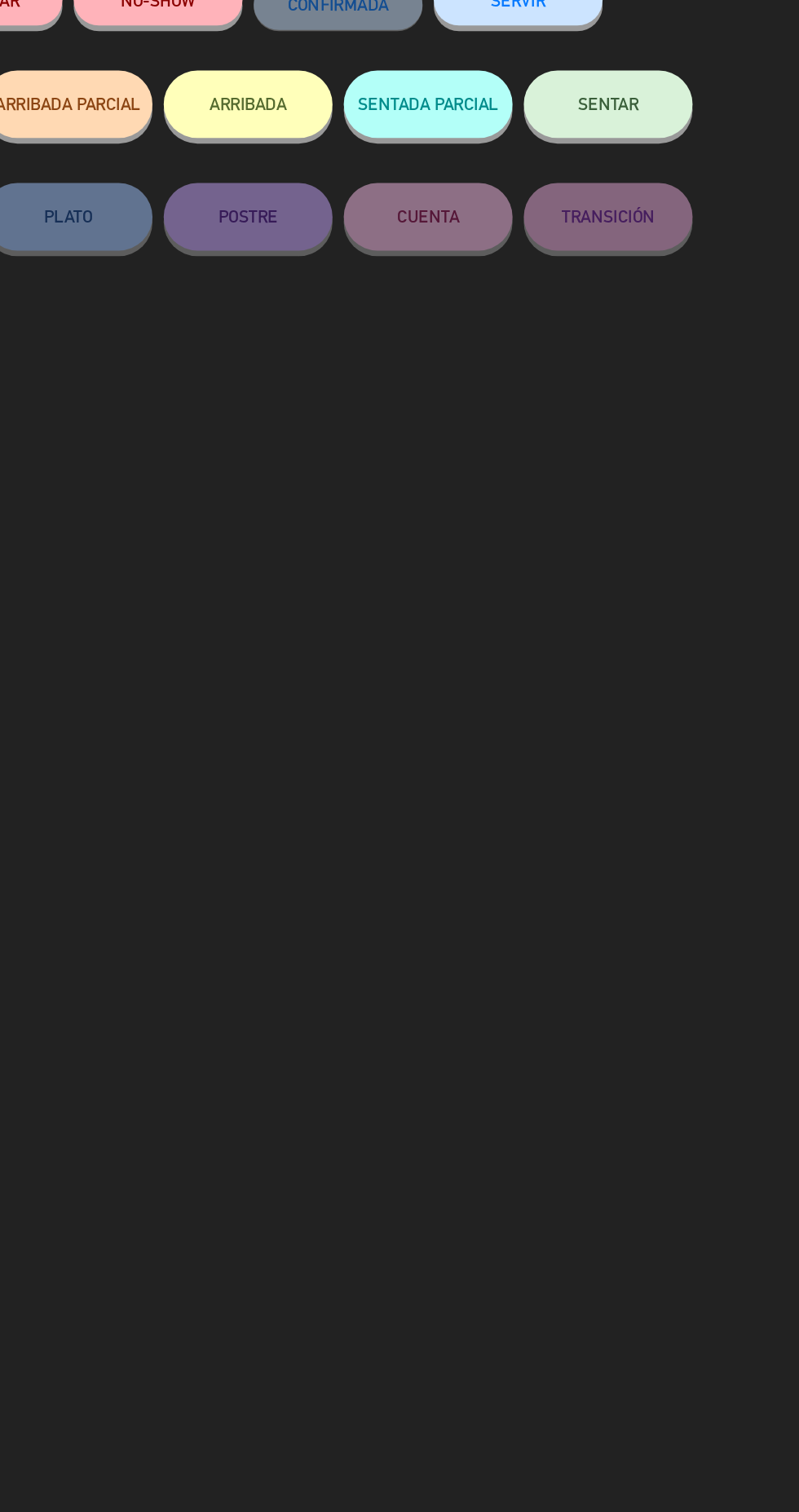
click at [424, 236] on button "ARRIBADA" at bounding box center [400, 218] width 122 height 49
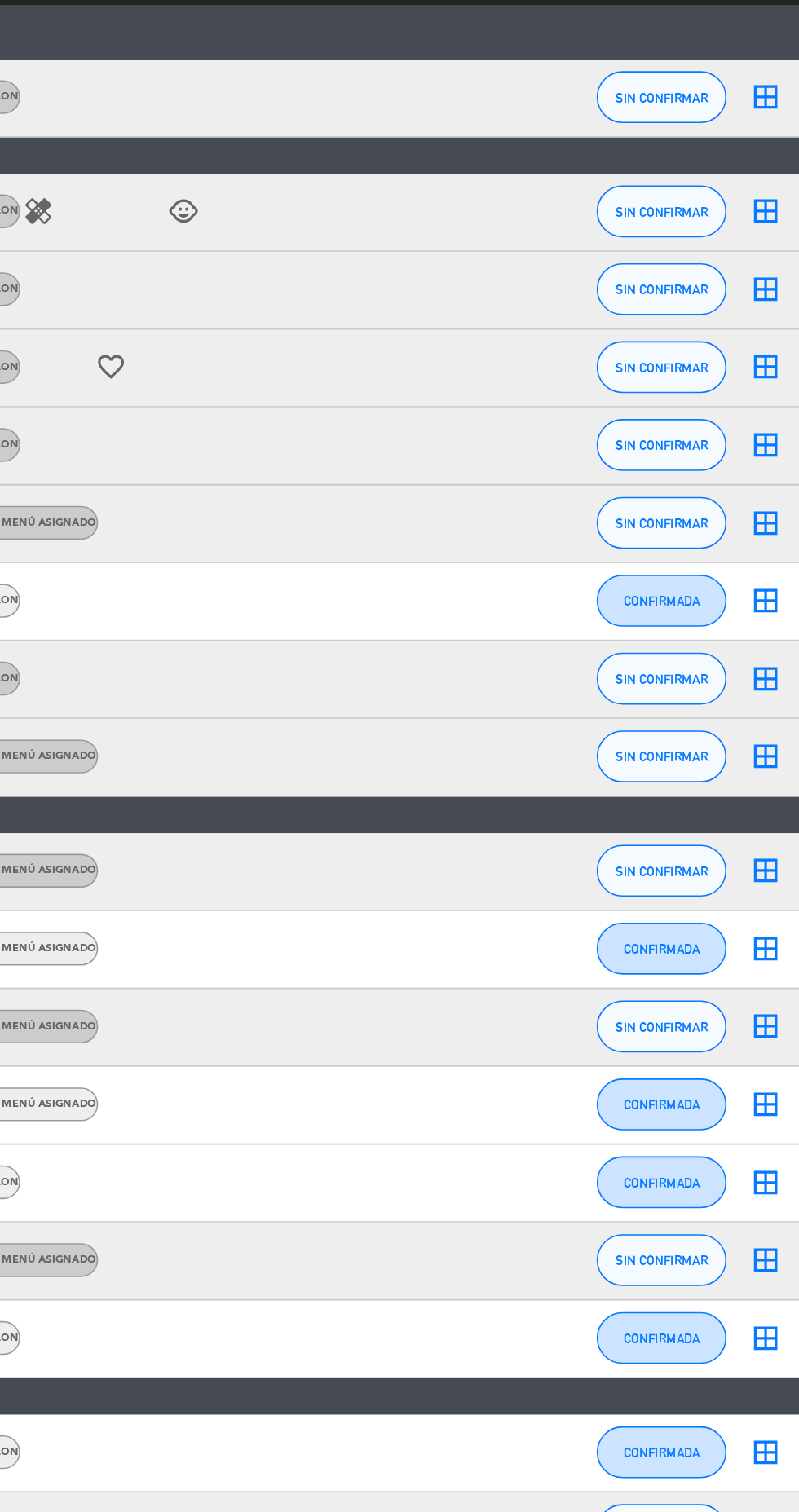
scroll to position [1413, 0]
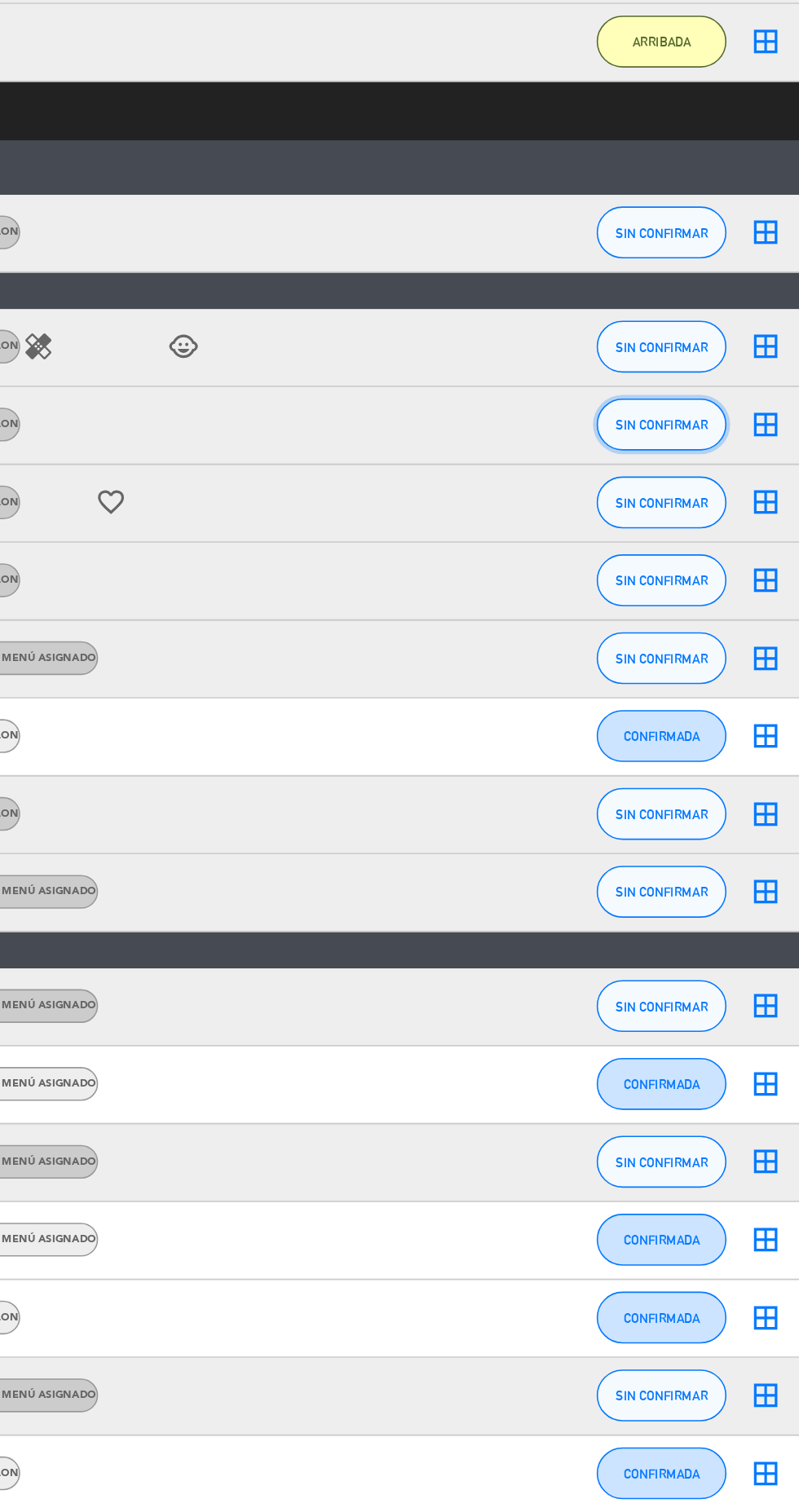
click at [720, 824] on span "SIN CONFIRMAR" at bounding box center [705, 829] width 58 height 9
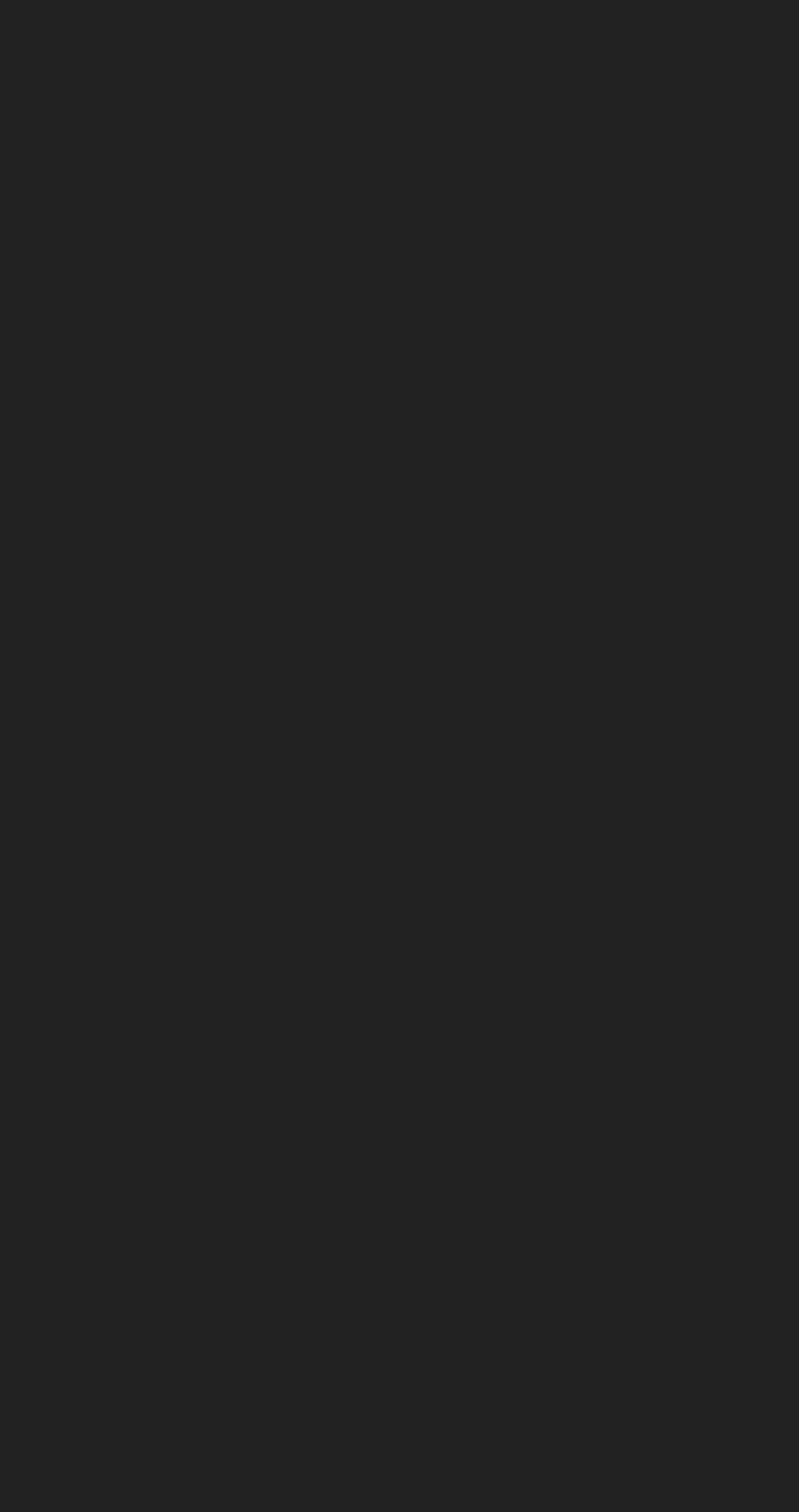
scroll to position [0, 0]
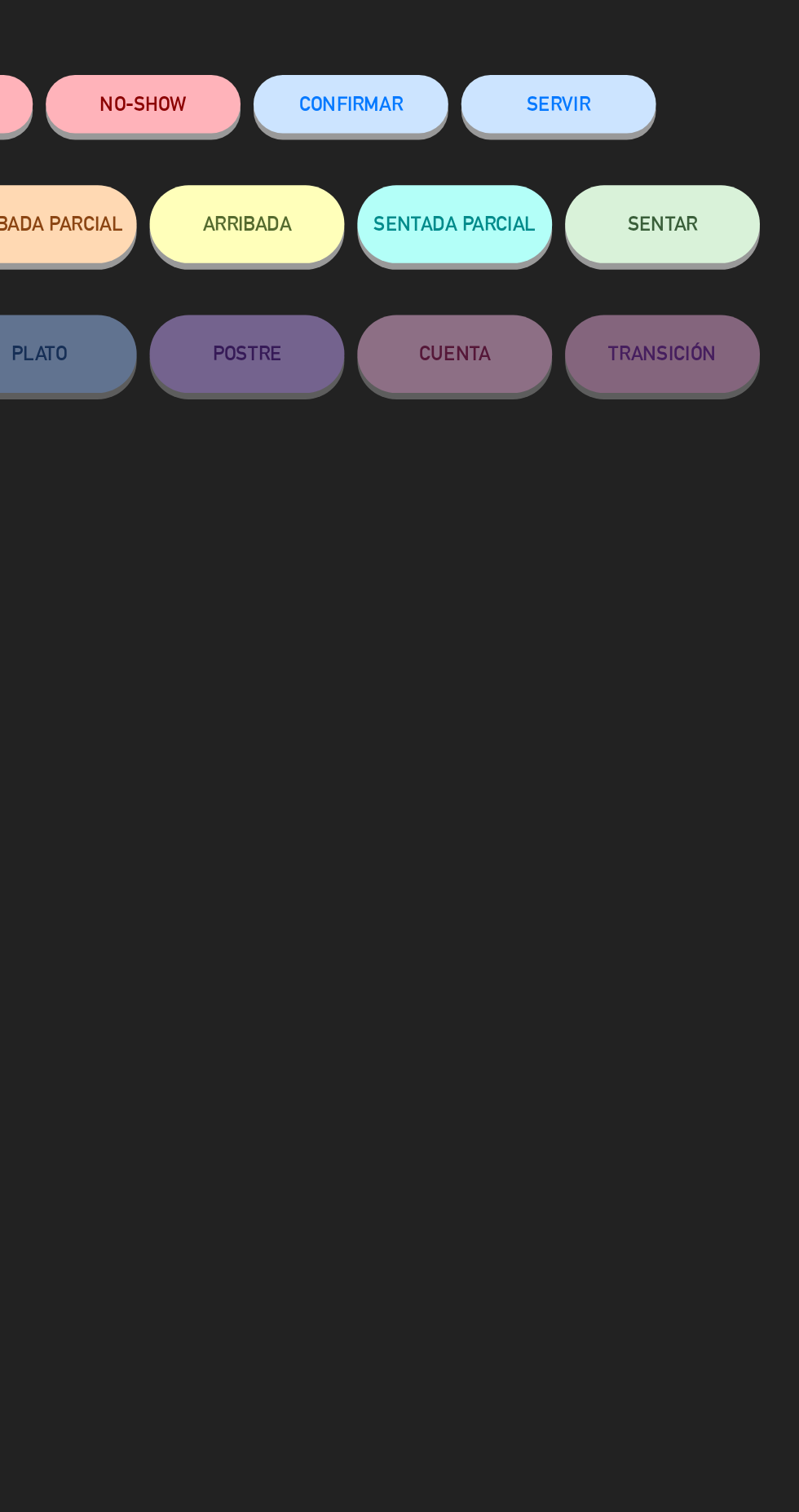
click at [428, 237] on button "ARRIBADA" at bounding box center [400, 218] width 122 height 49
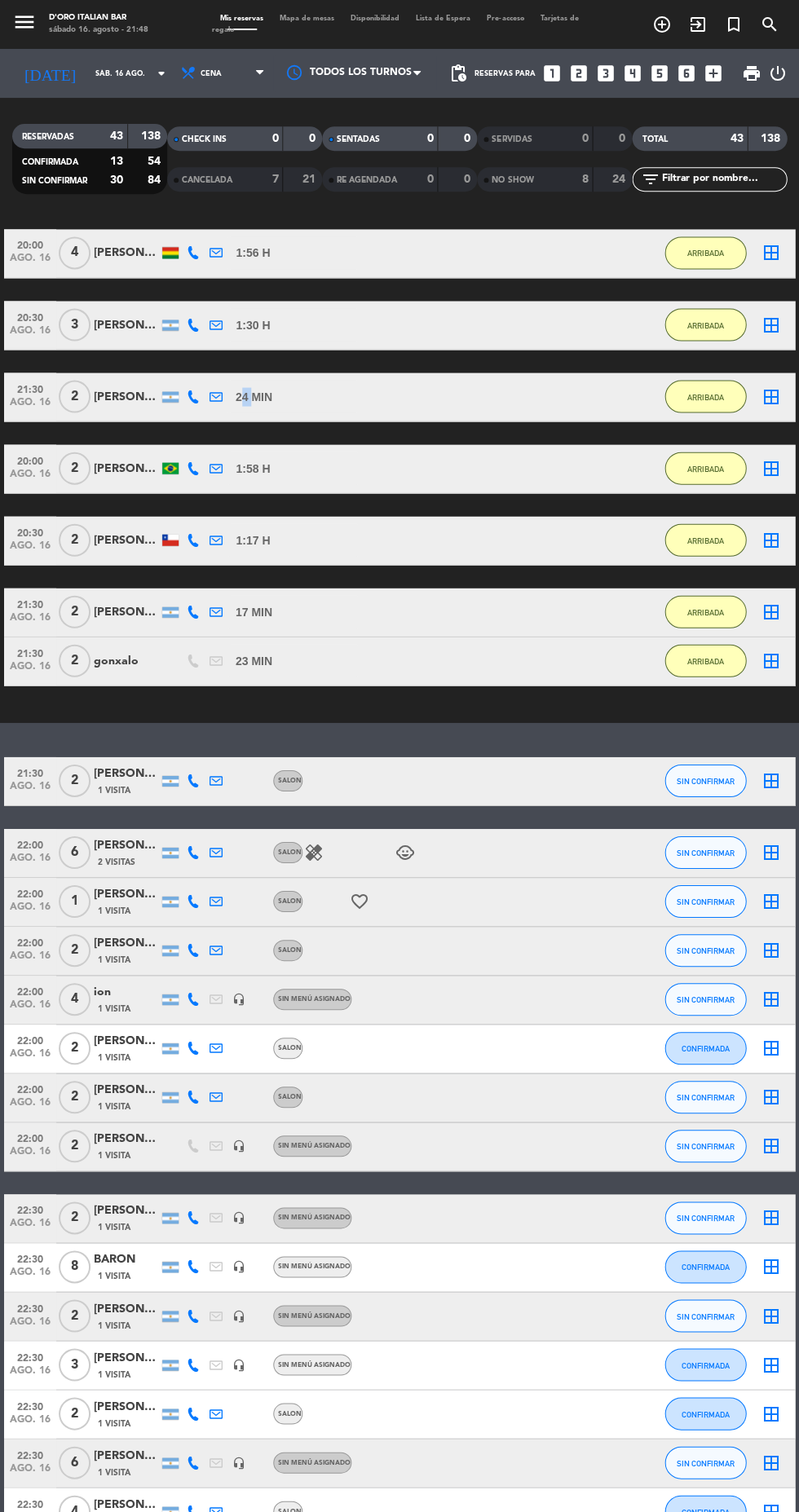
click at [555, 727] on div "No hay notas para este servicio. Haz clic para agregar una exit_to_app CHECK IN…" at bounding box center [399, 866] width 799 height 1292
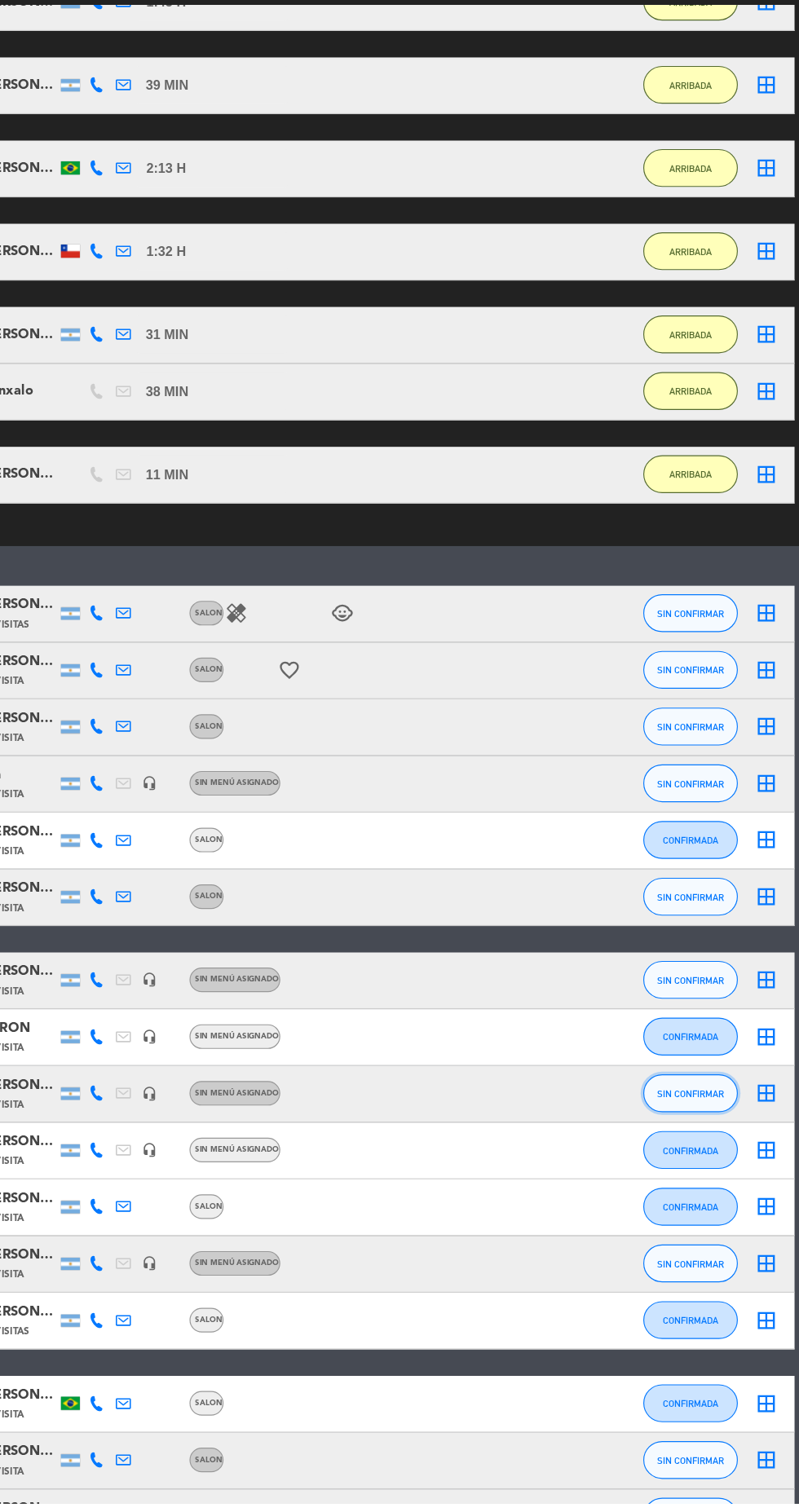
click at [723, 1165] on button "SIN CONFIRMAR" at bounding box center [705, 1158] width 81 height 32
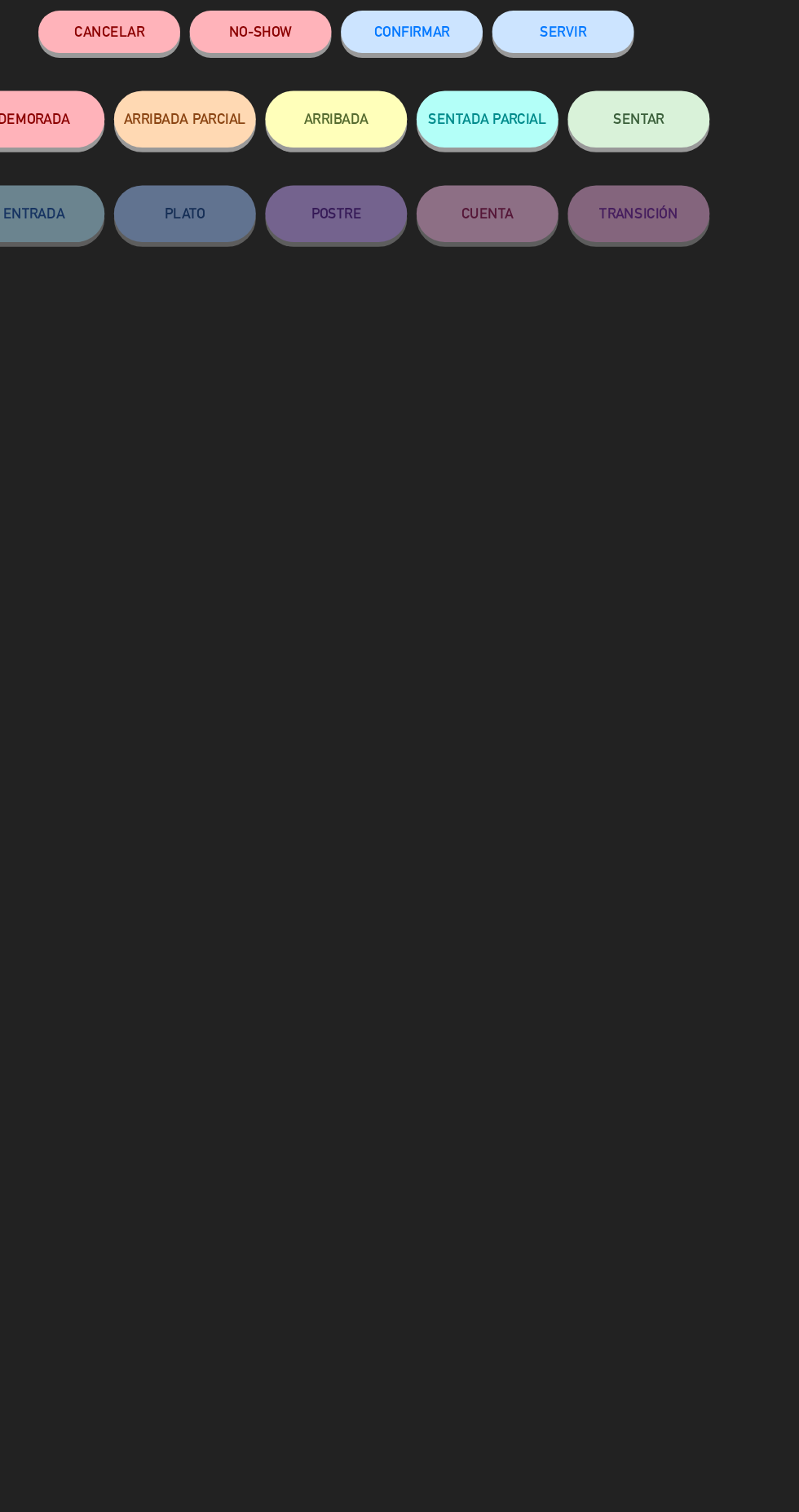
click at [418, 229] on button "ARRIBADA" at bounding box center [400, 218] width 122 height 49
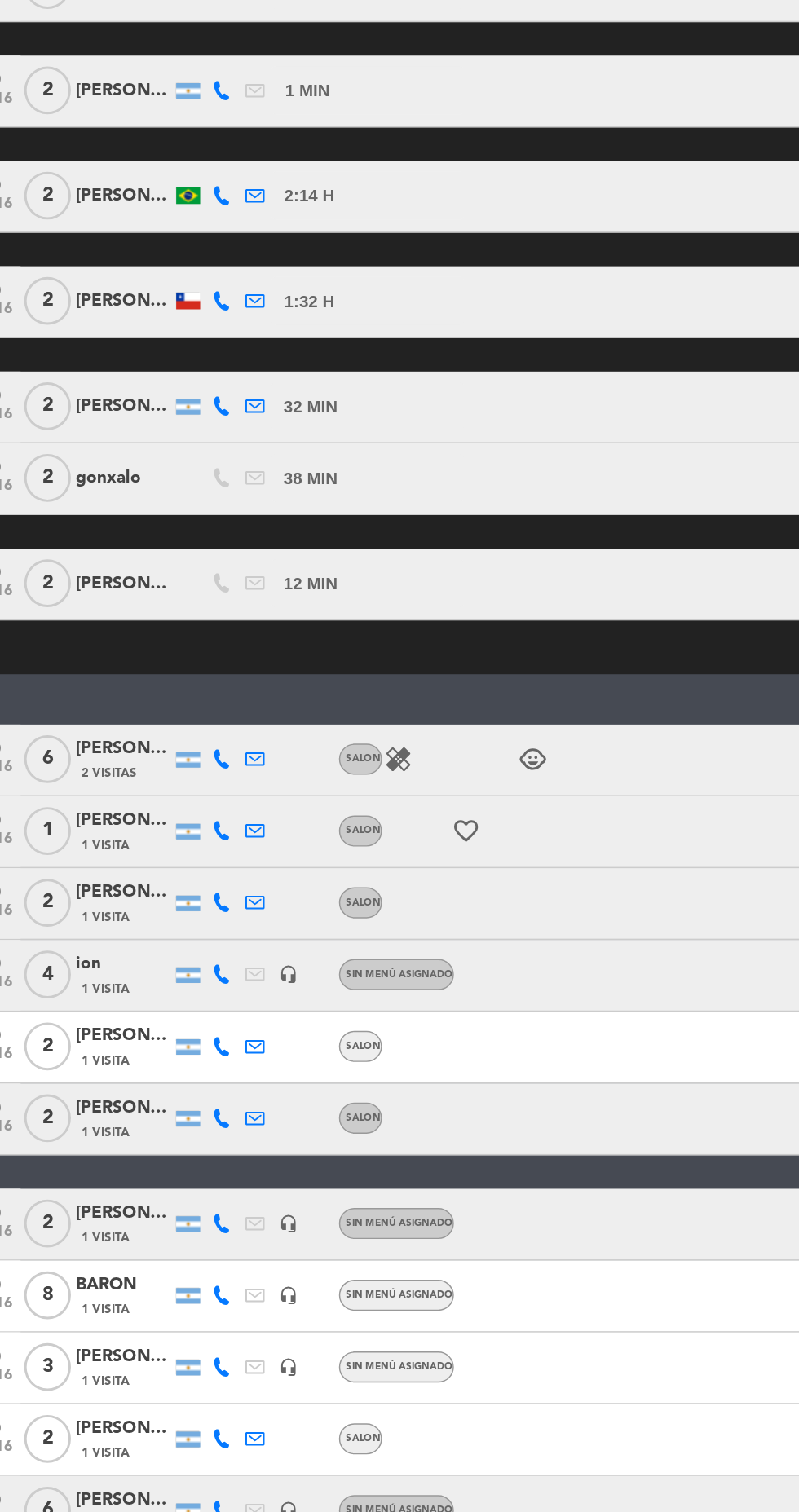
scroll to position [1543, 0]
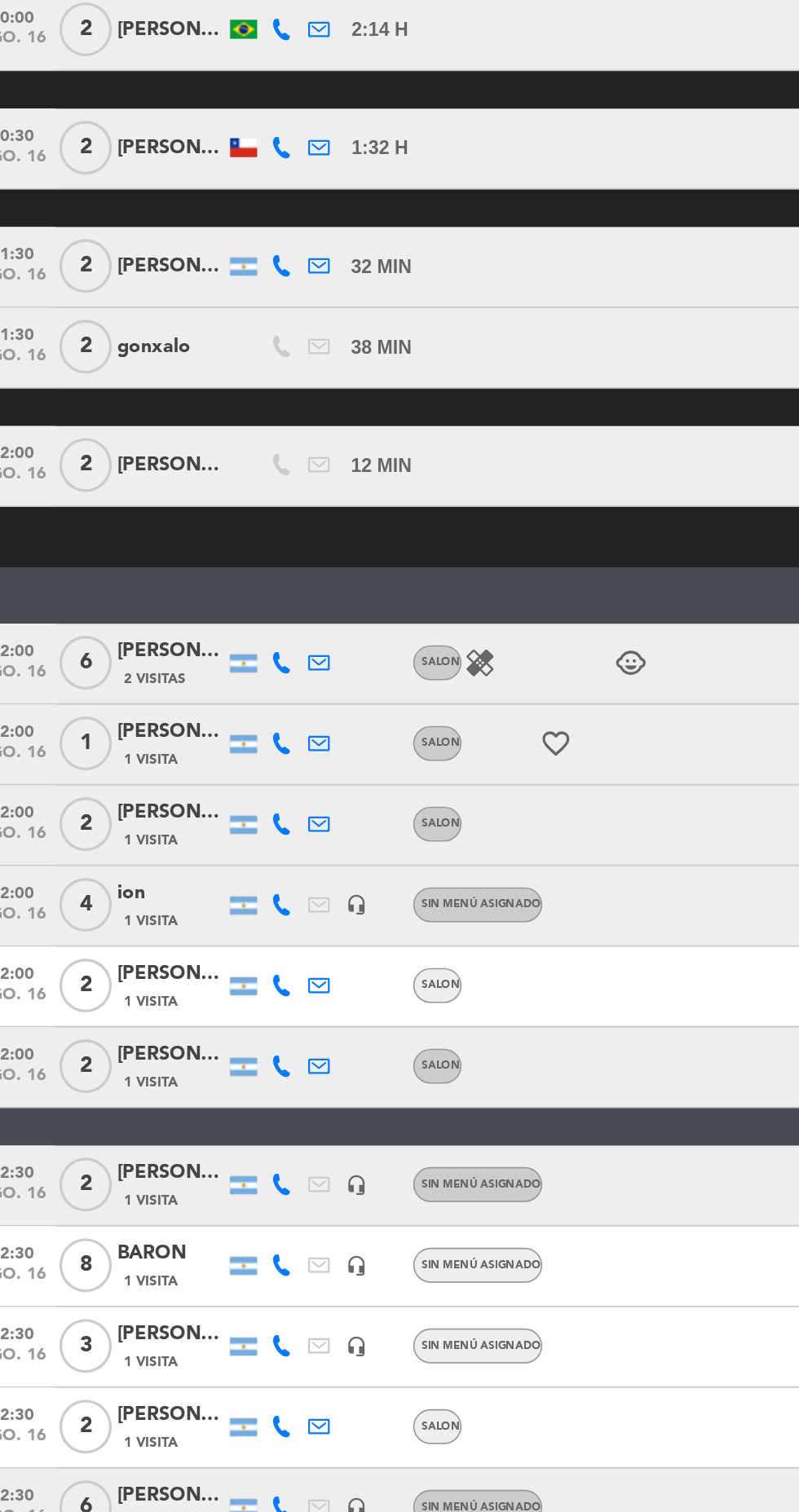
click at [193, 837] on icon at bounding box center [194, 842] width 13 height 13
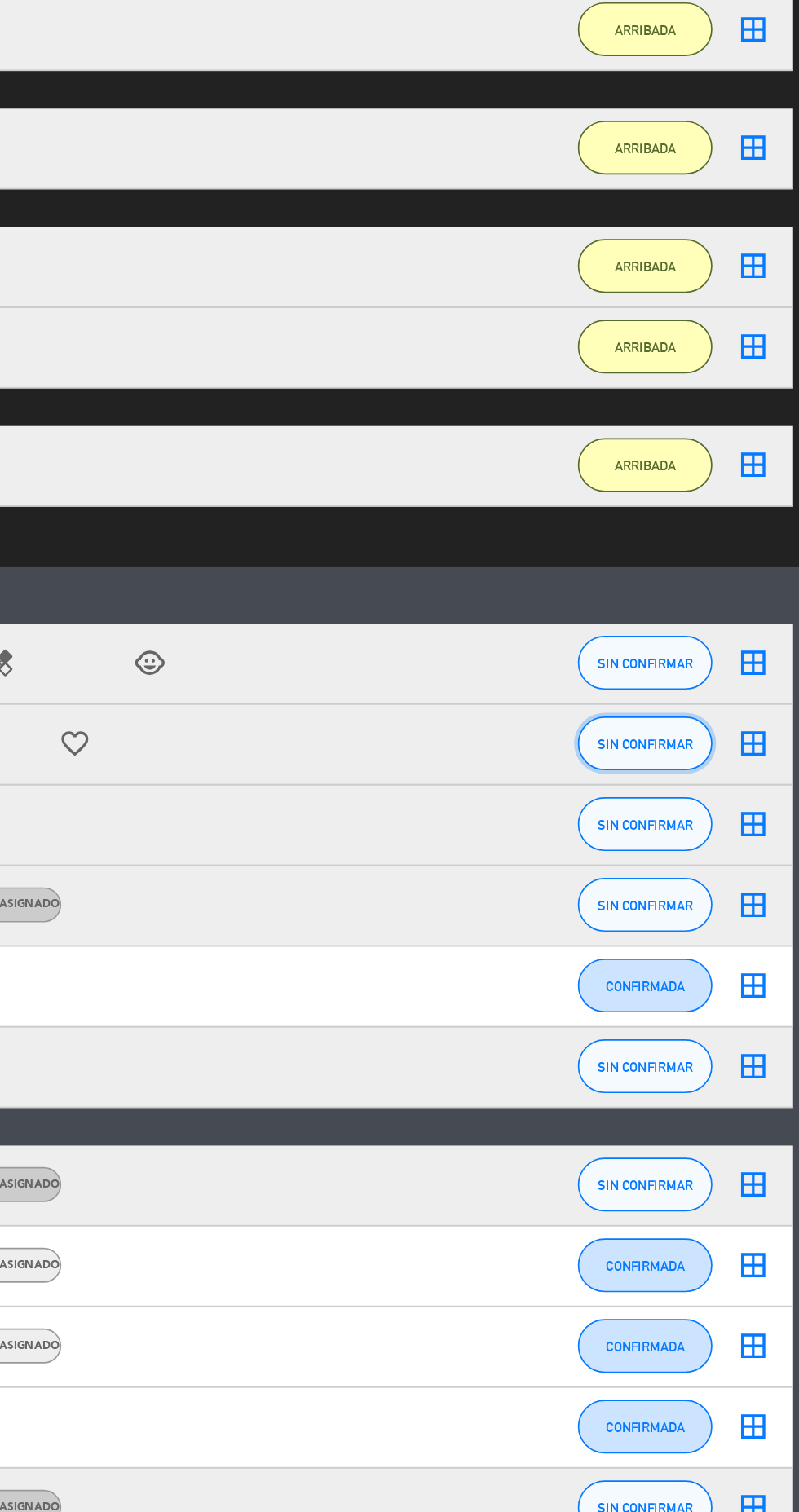
click at [717, 837] on span "SIN CONFIRMAR" at bounding box center [705, 842] width 58 height 9
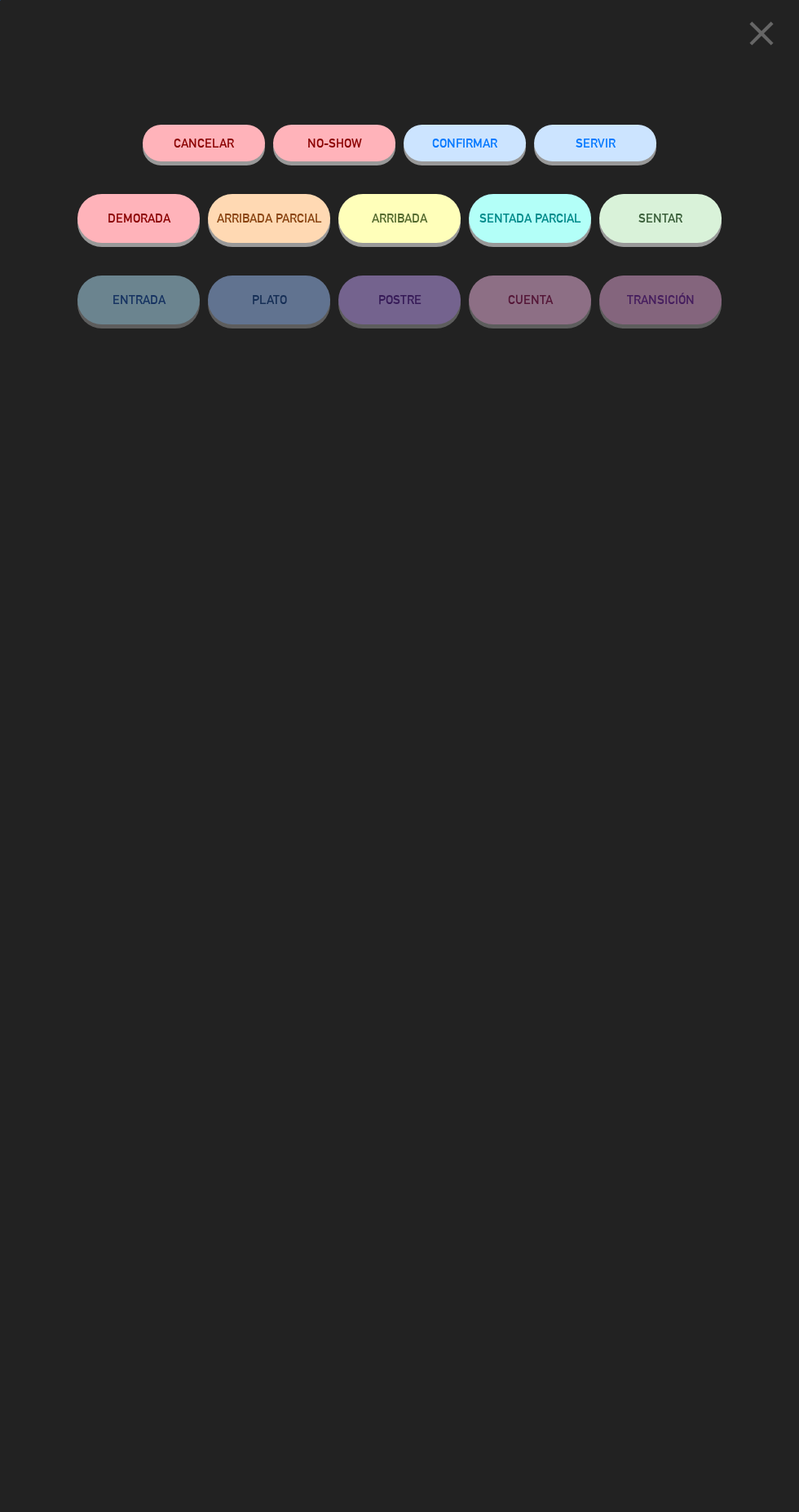
click at [434, 239] on button "ARRIBADA" at bounding box center [400, 218] width 122 height 49
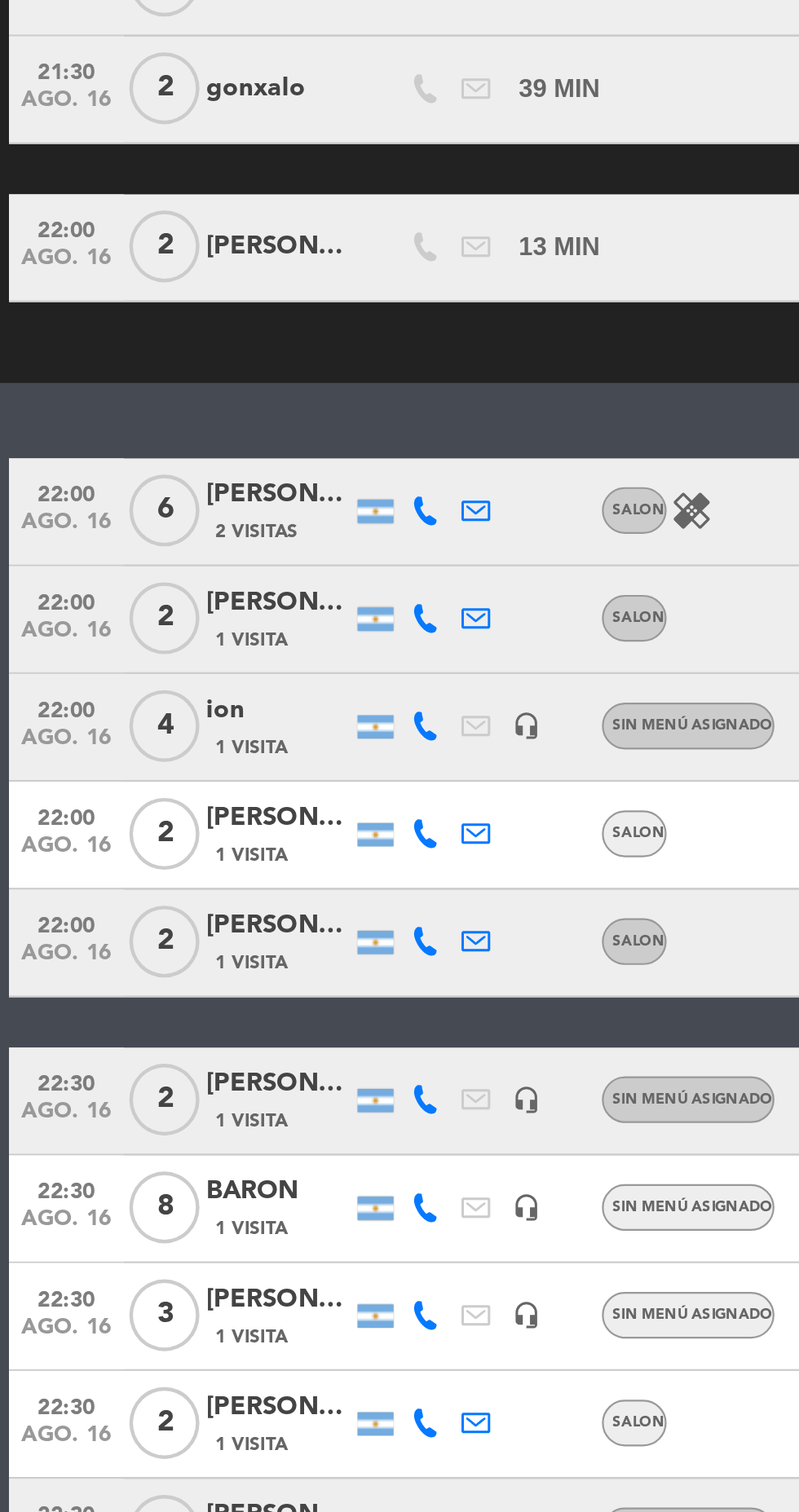
scroll to position [1567, 0]
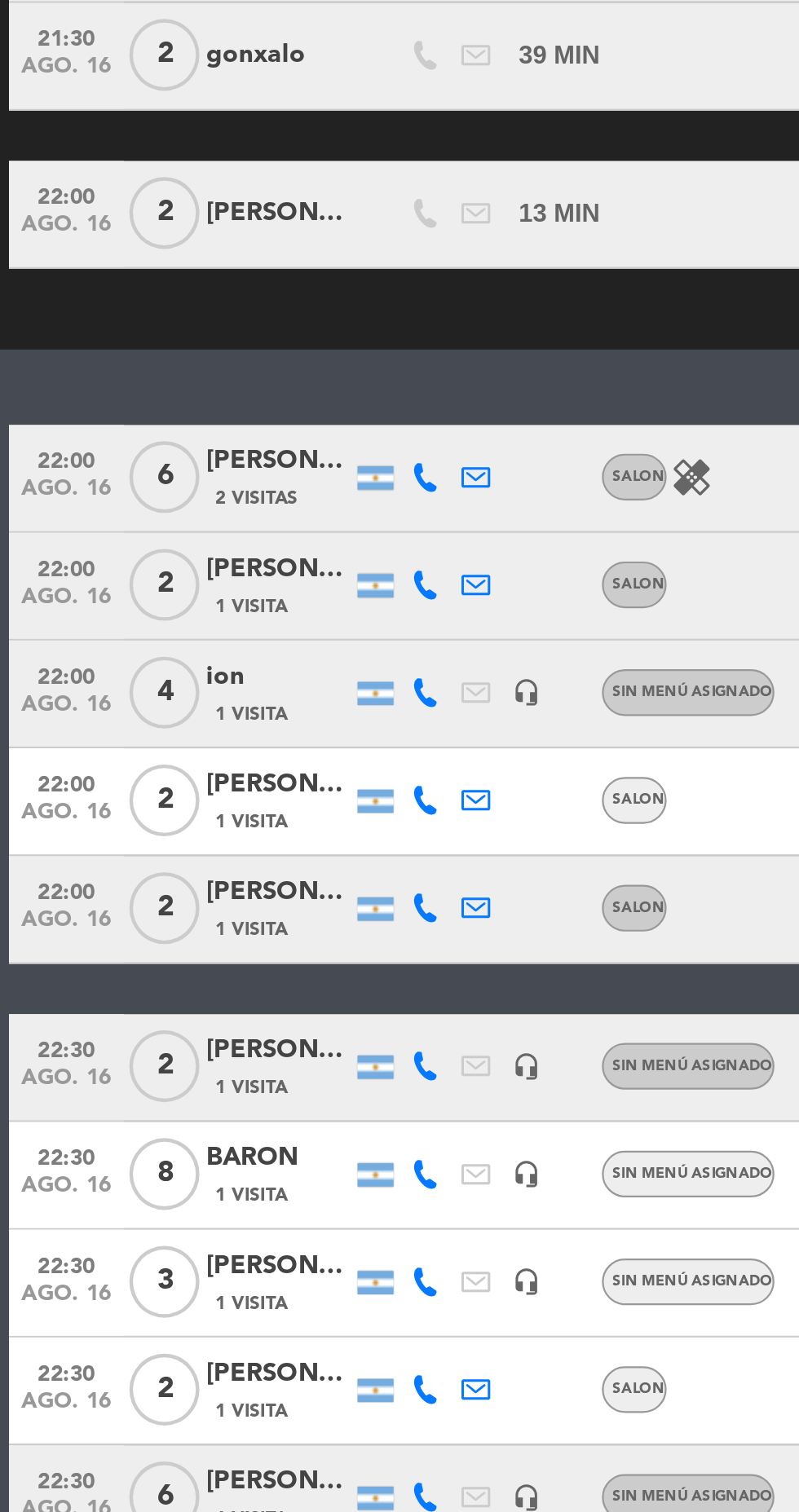
click at [194, 1308] on icon at bounding box center [194, 1305] width 13 height 13
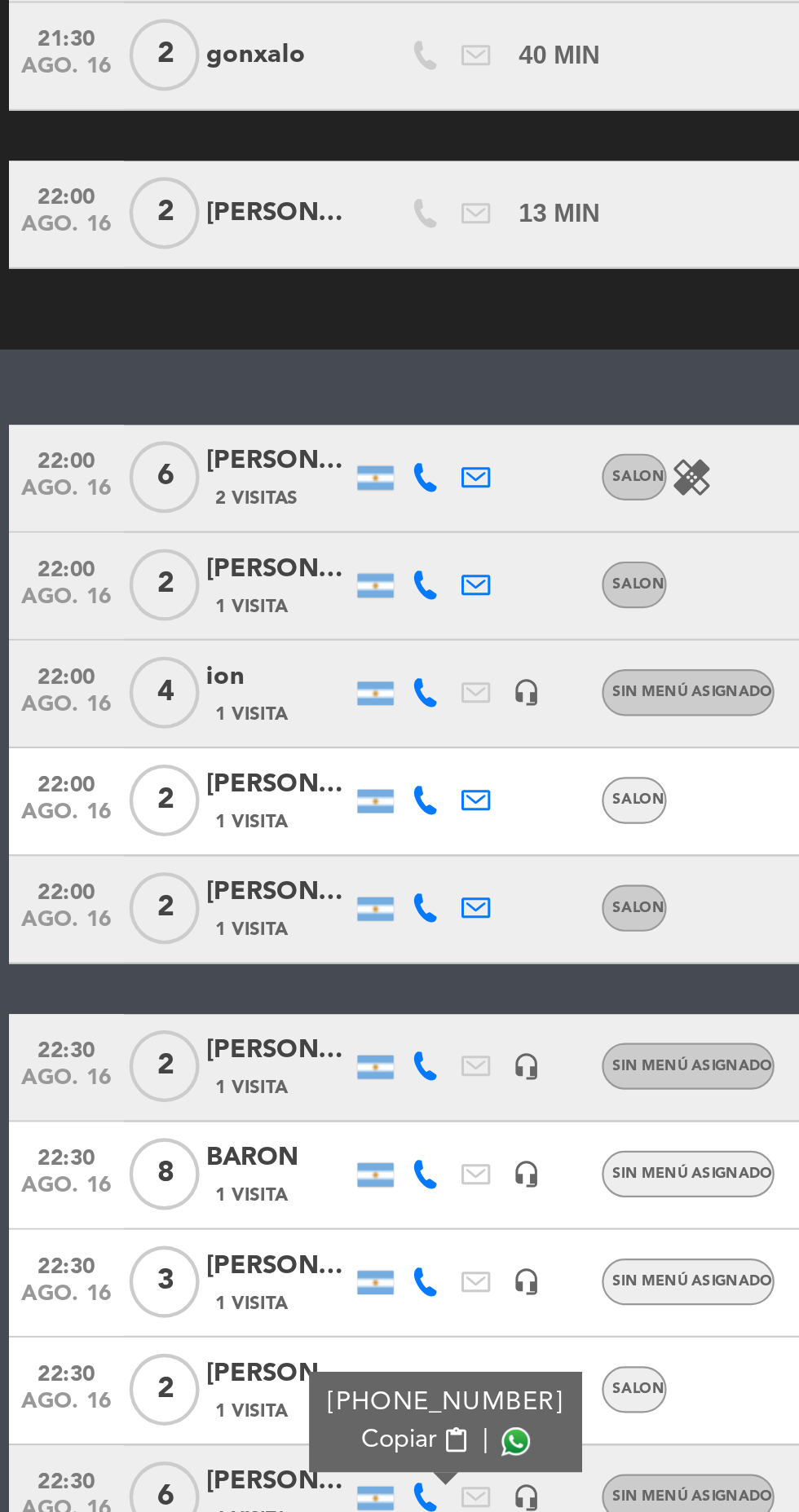
click at [184, 1282] on span "Copiar" at bounding box center [181, 1279] width 34 height 17
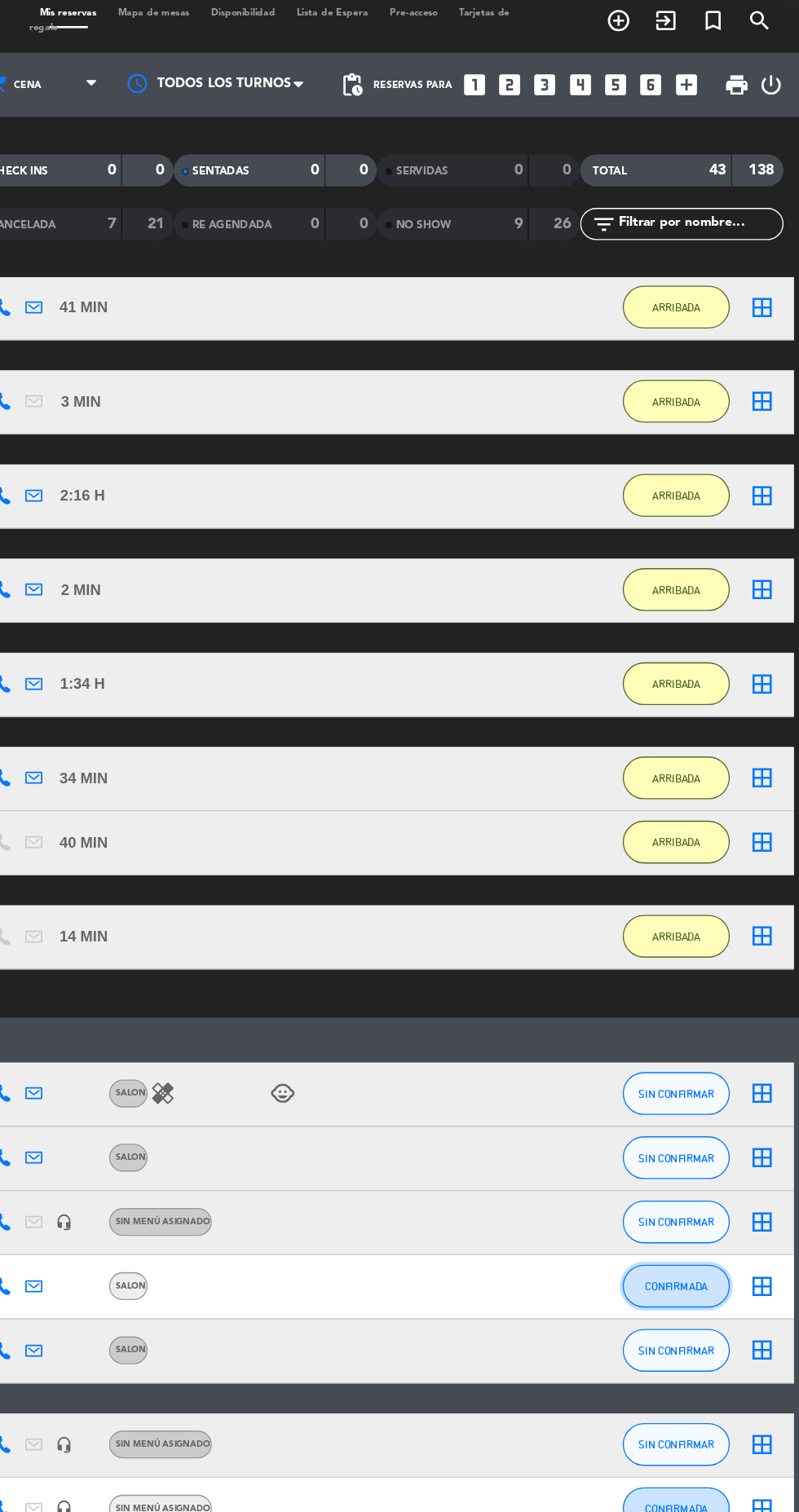
click at [729, 985] on button "CONFIRMADA" at bounding box center [705, 988] width 81 height 32
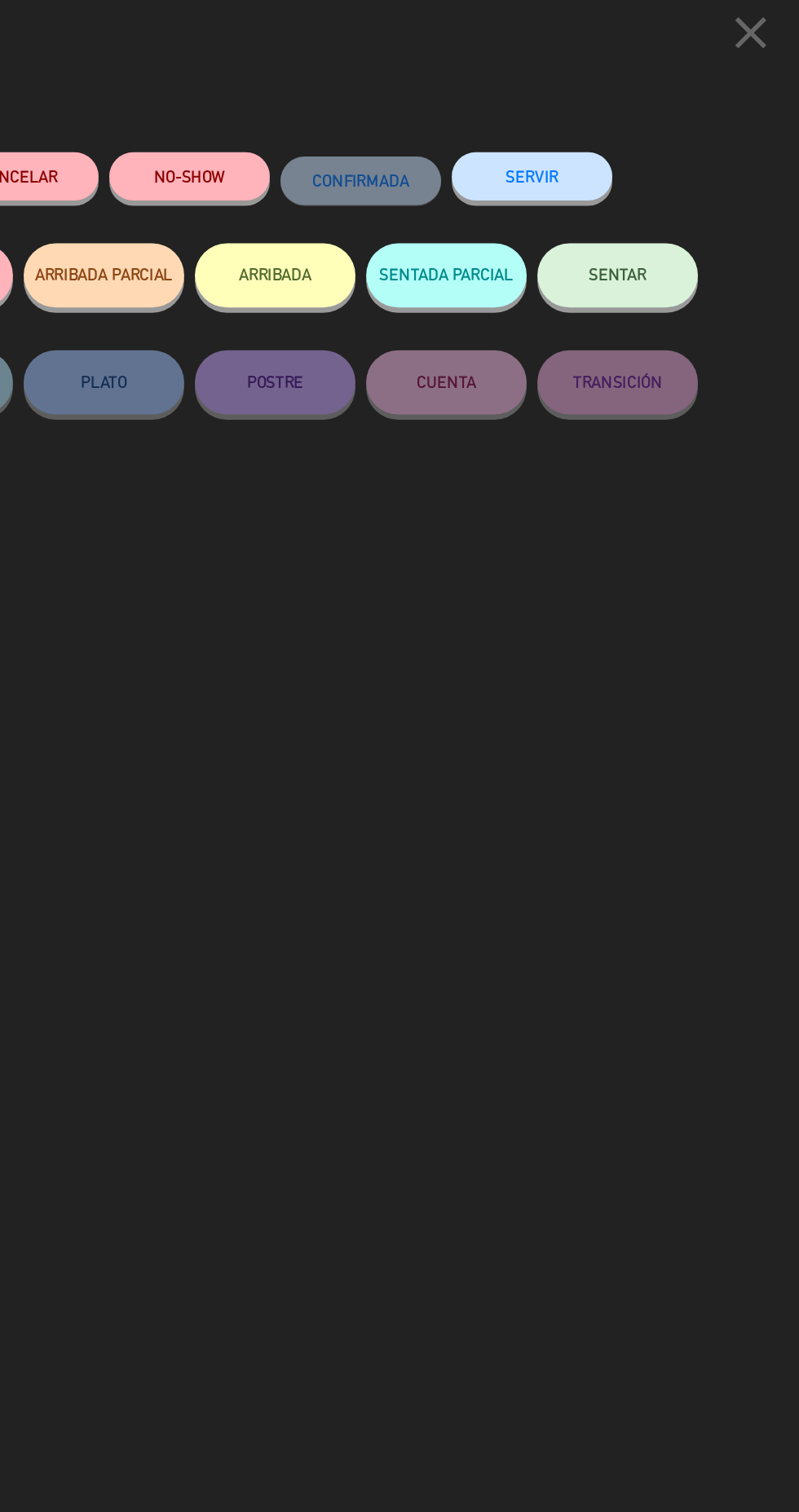
click at [420, 230] on button "ARRIBADA" at bounding box center [400, 218] width 122 height 49
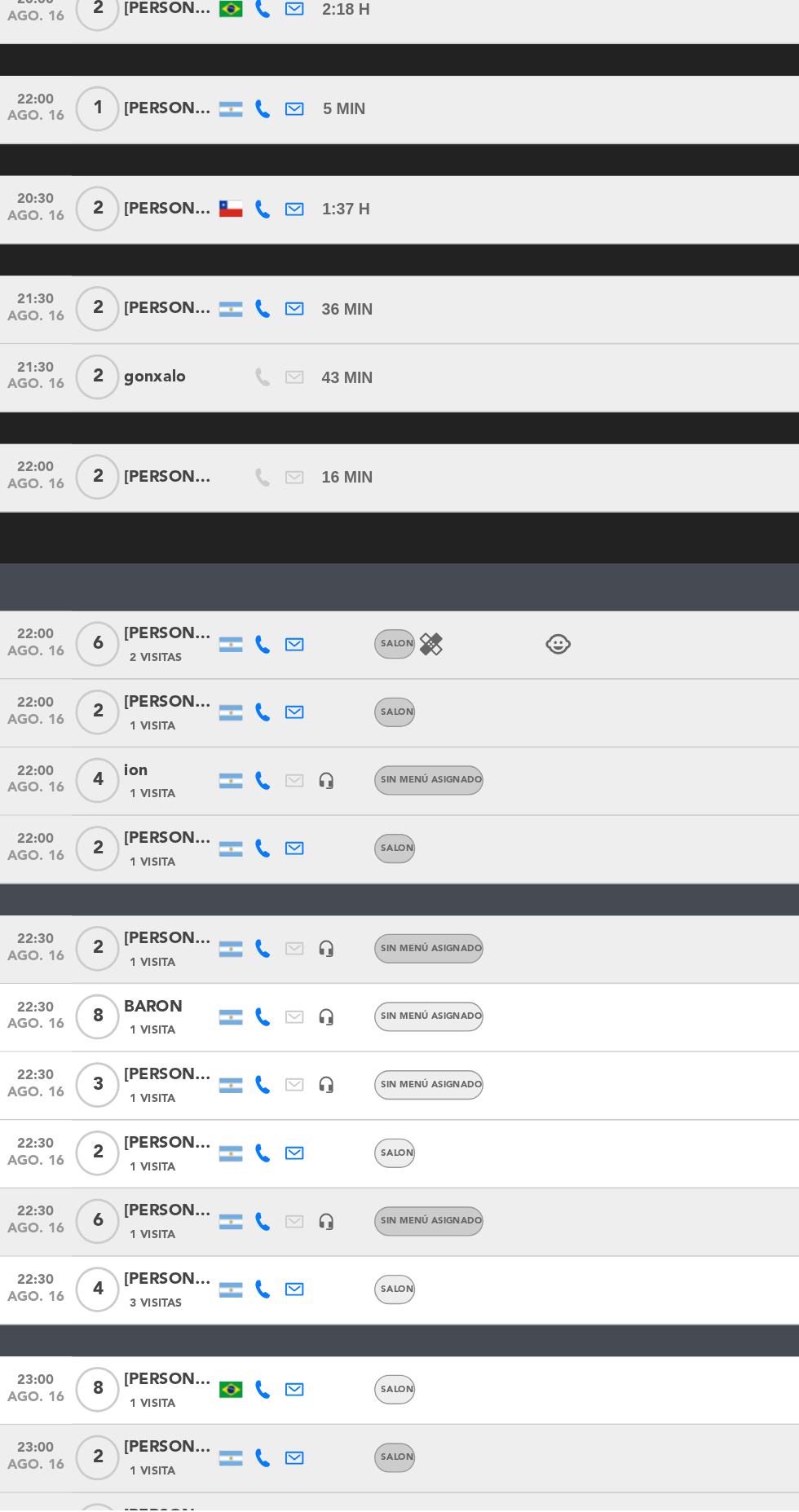
scroll to position [2, 0]
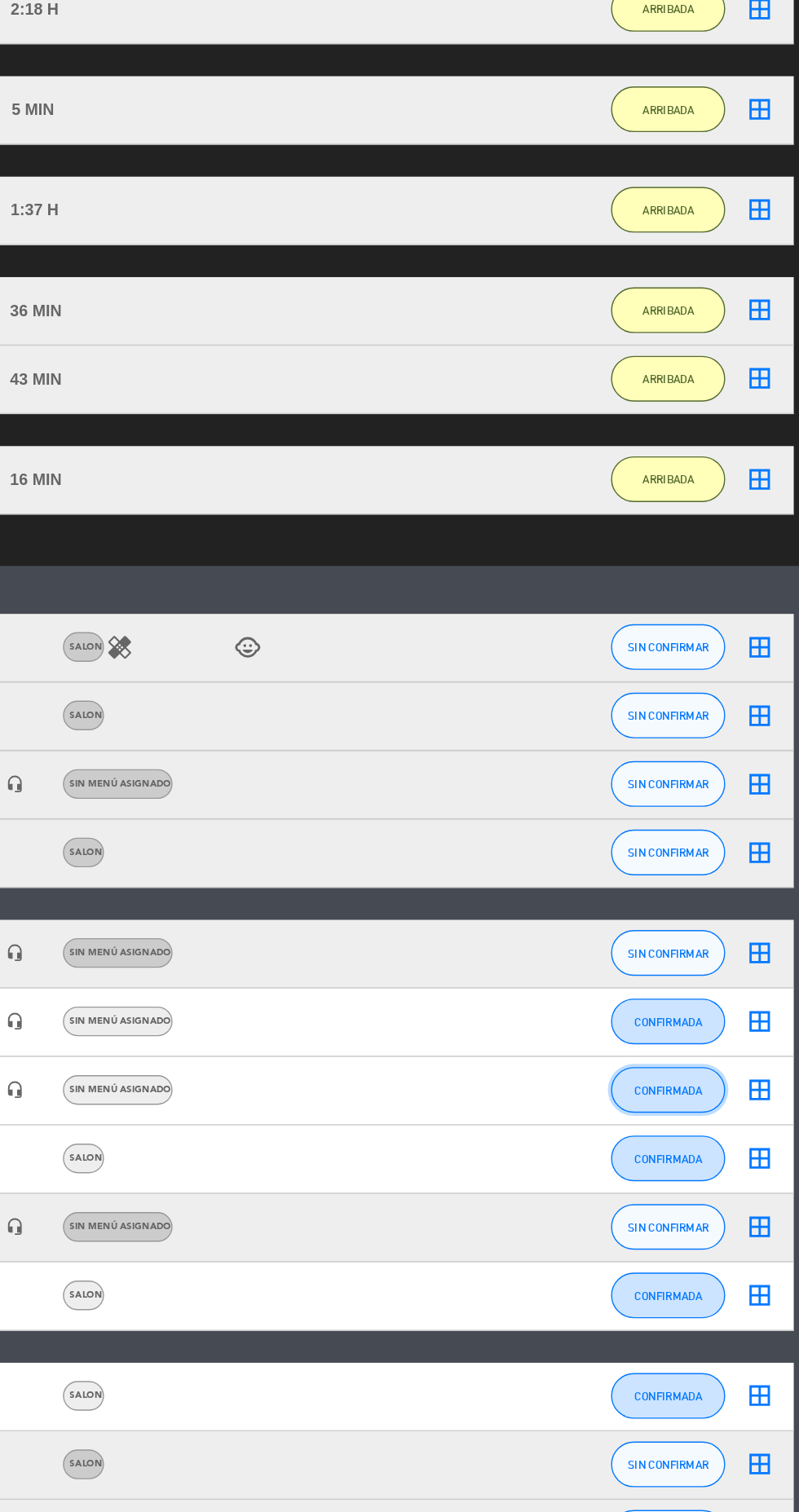
click at [717, 1205] on span "CONFIRMADA" at bounding box center [705, 1208] width 48 height 9
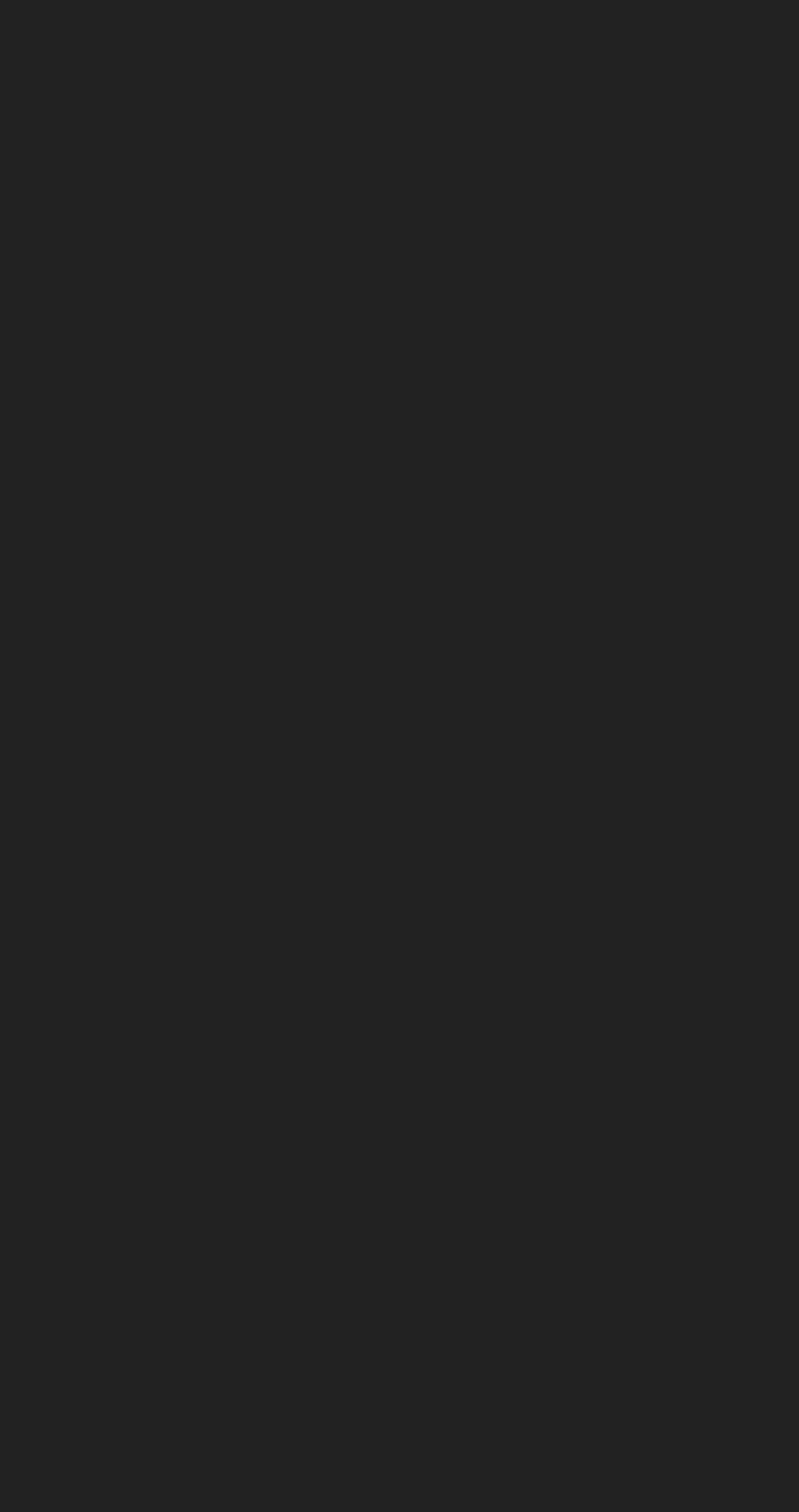
scroll to position [0, 0]
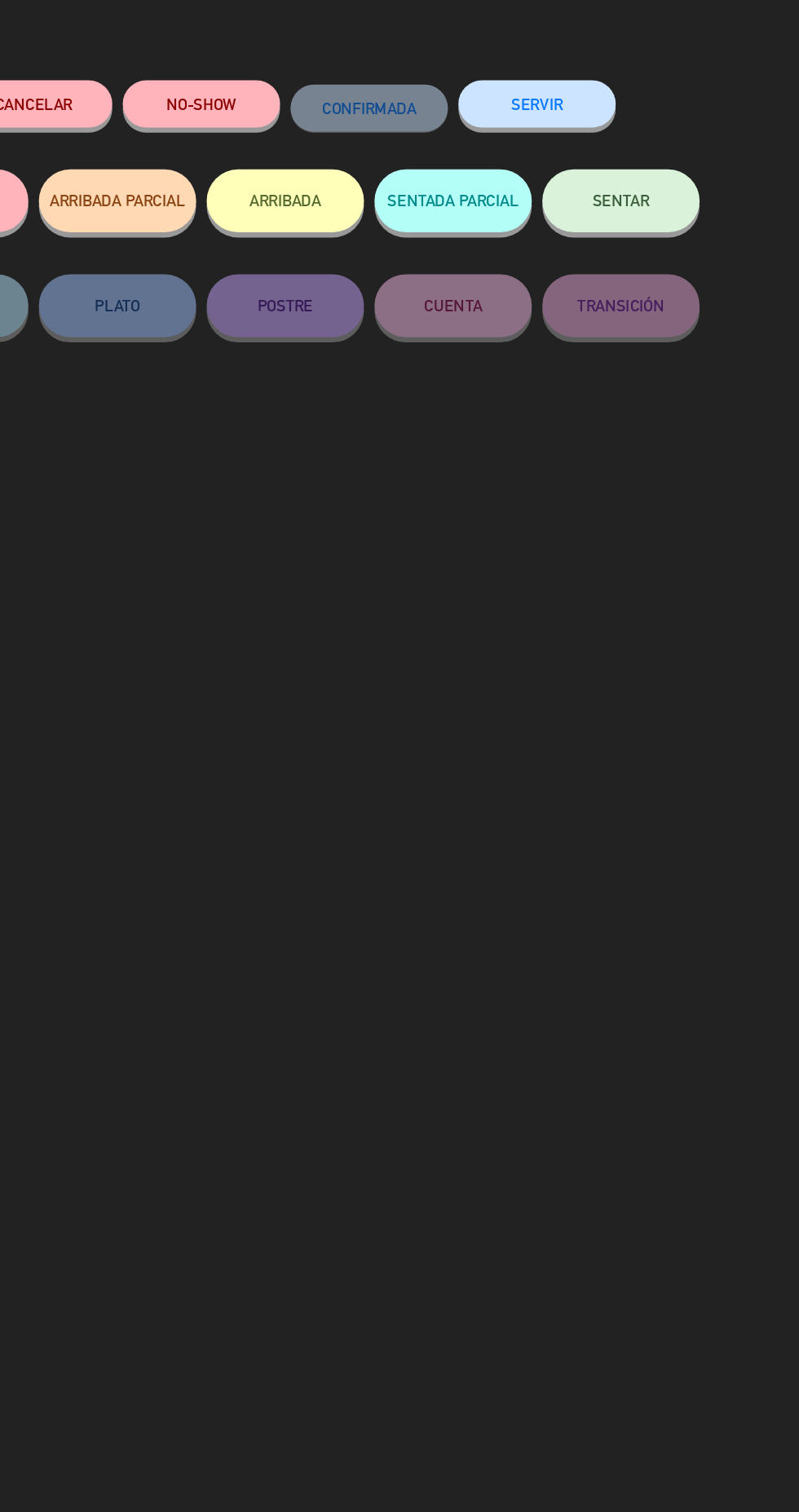
click at [420, 229] on button "ARRIBADA" at bounding box center [400, 218] width 122 height 49
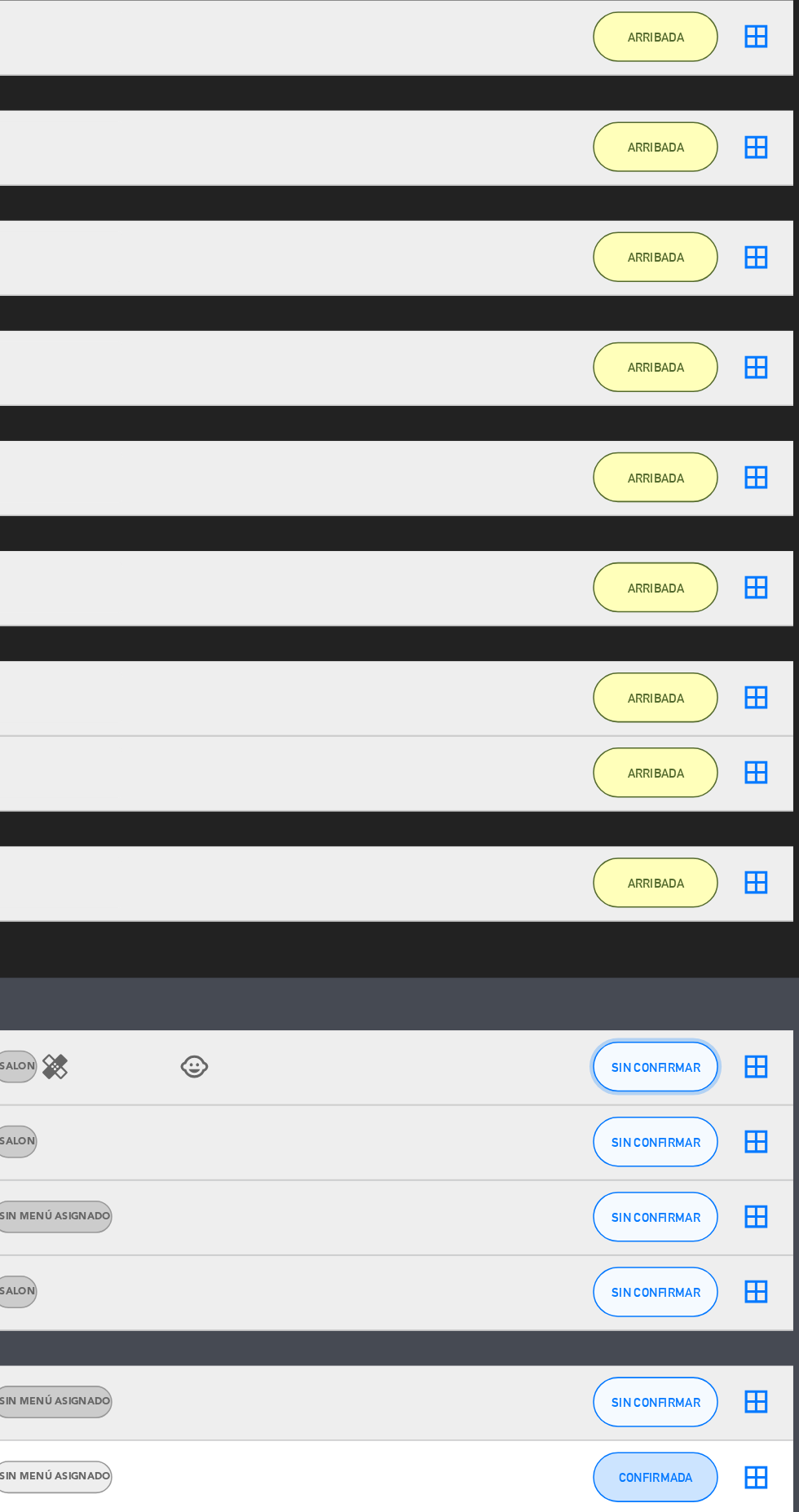
click at [714, 1104] on span "SIN CONFIRMAR" at bounding box center [705, 1105] width 58 height 9
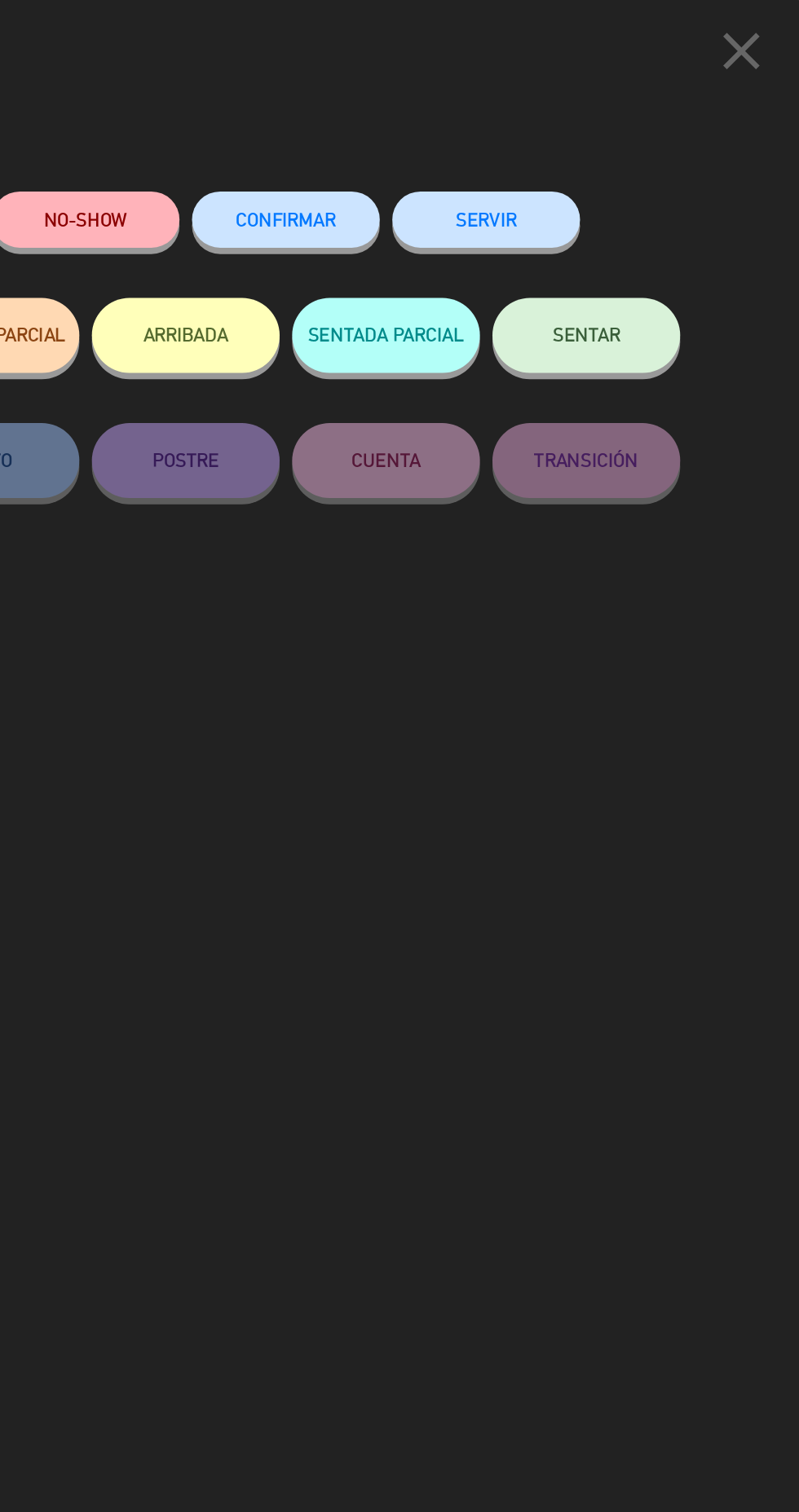
click at [416, 235] on button "ARRIBADA" at bounding box center [400, 218] width 122 height 49
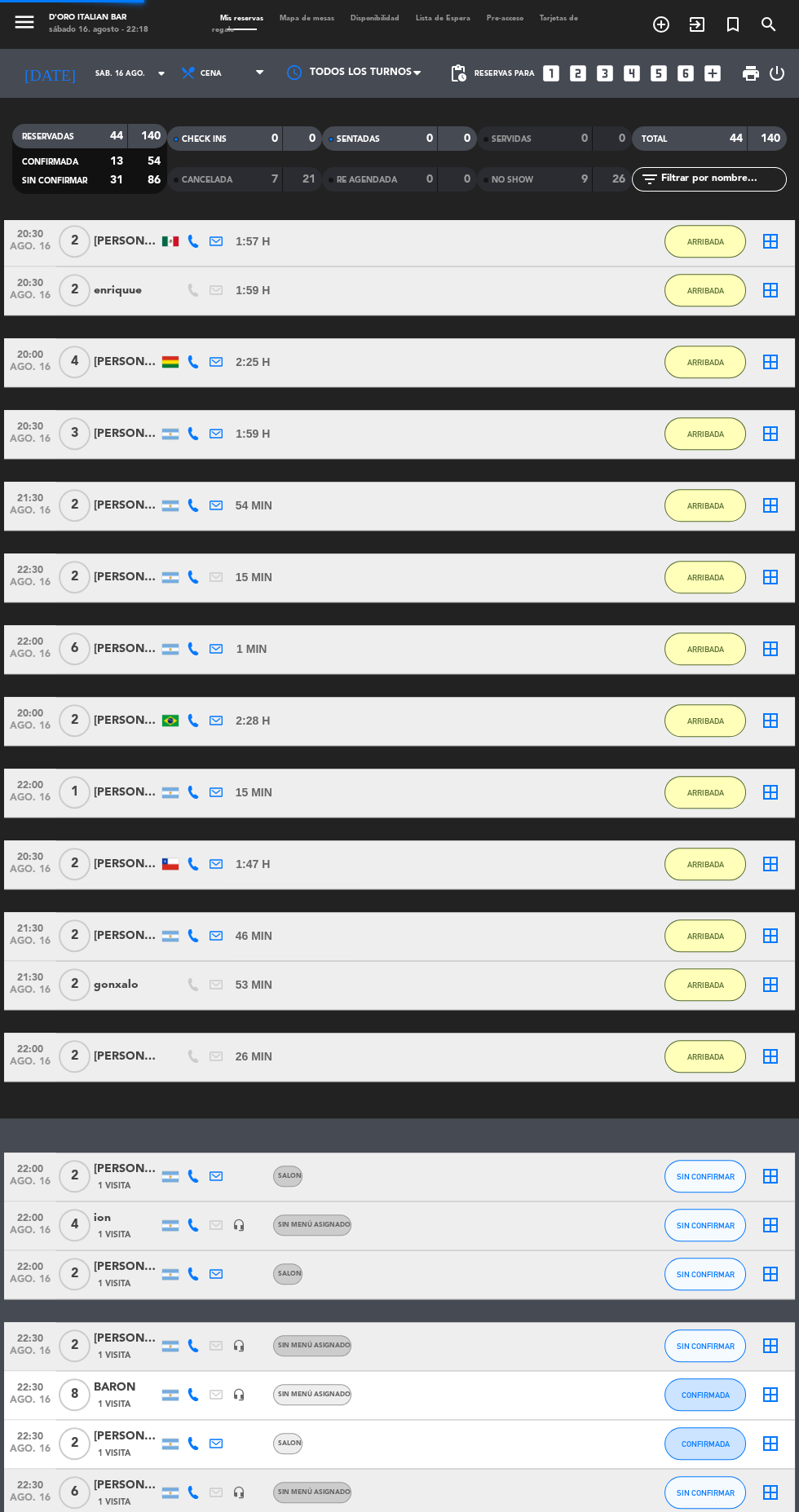
scroll to position [1613, 0]
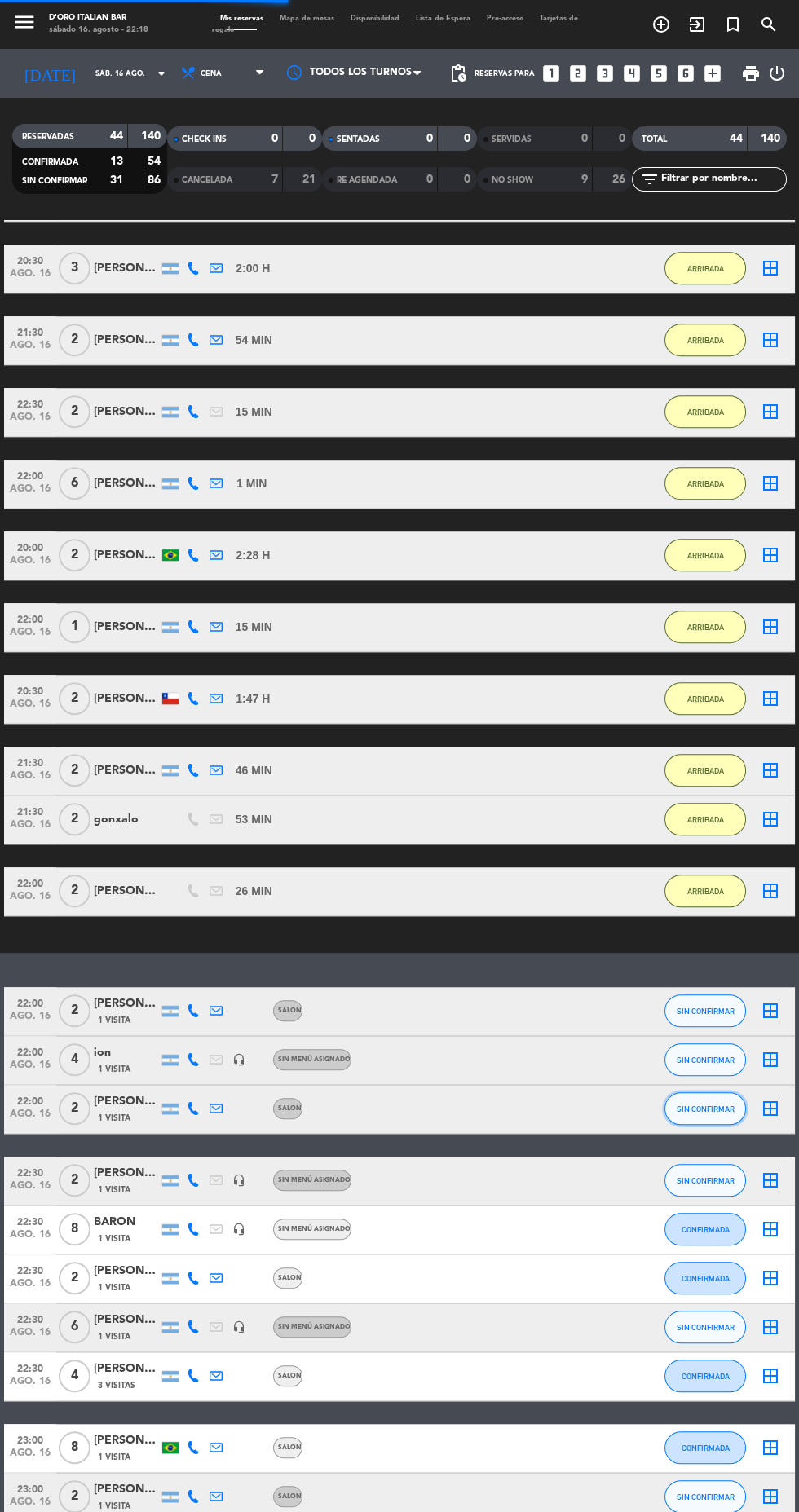
click at [713, 1120] on button "SIN CONFIRMAR" at bounding box center [705, 1108] width 81 height 32
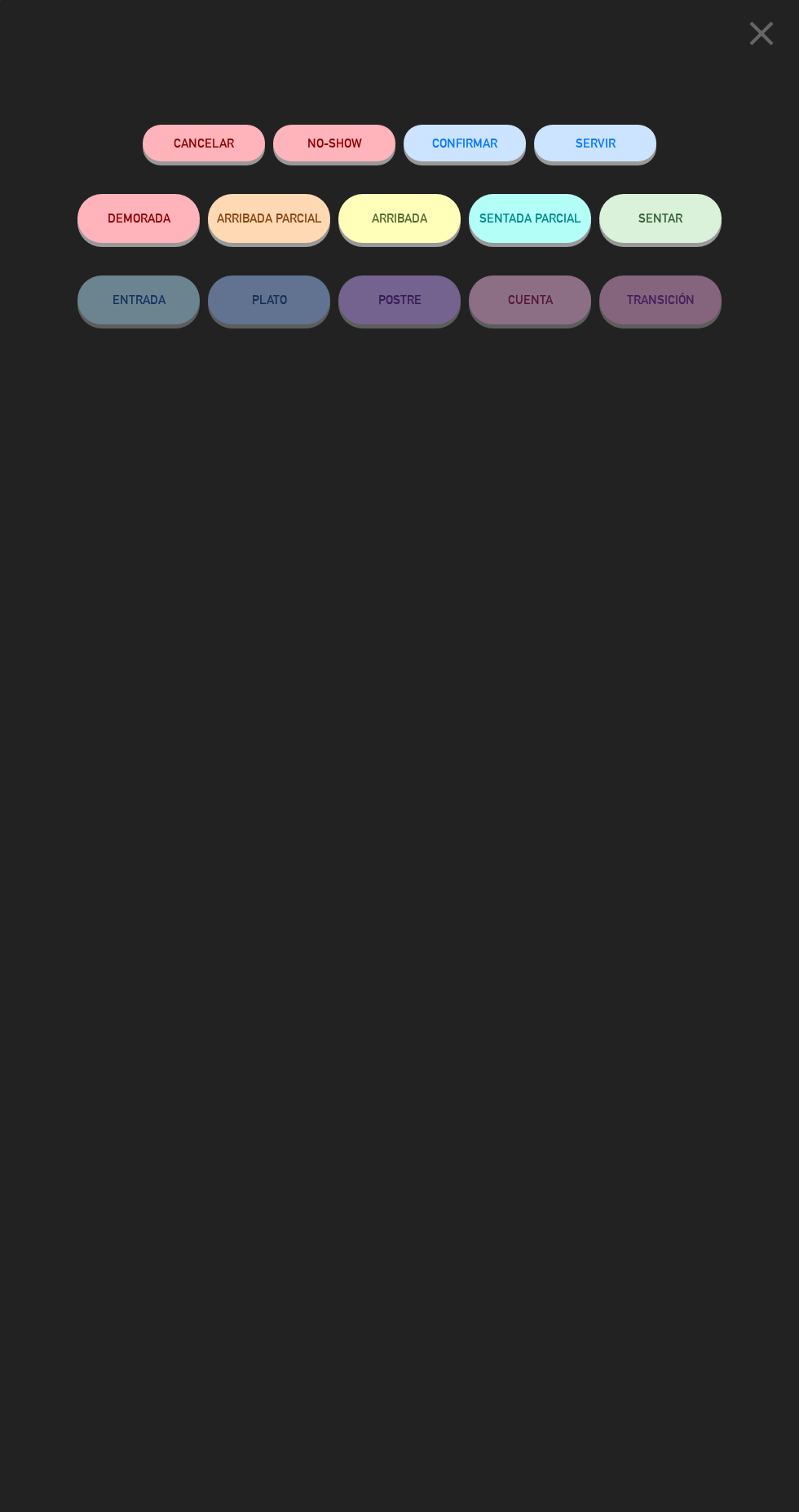
click at [359, 151] on button "NO-SHOW" at bounding box center [334, 143] width 122 height 37
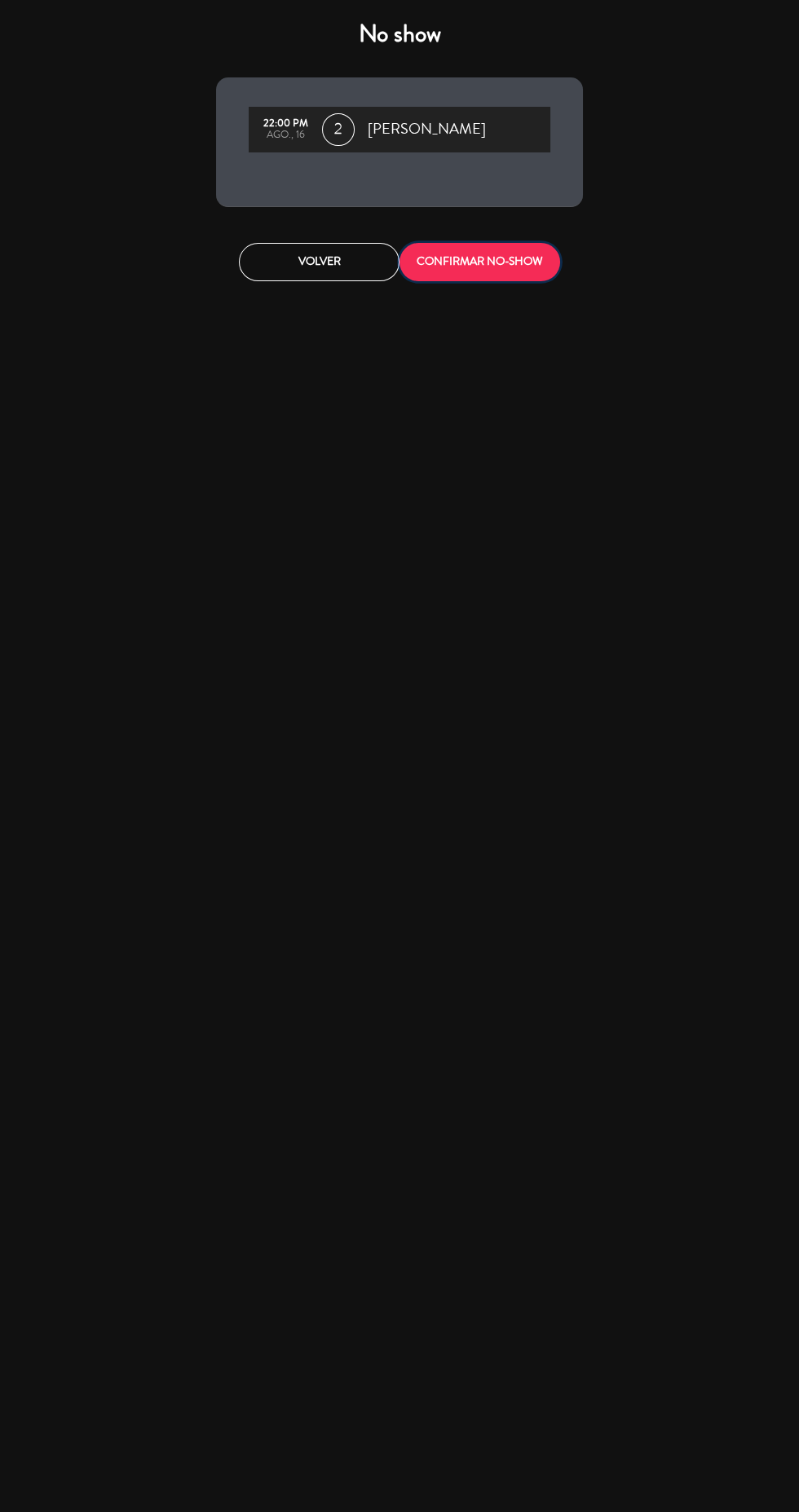
click at [505, 277] on button "CONFIRMAR NO-SHOW" at bounding box center [481, 261] width 161 height 38
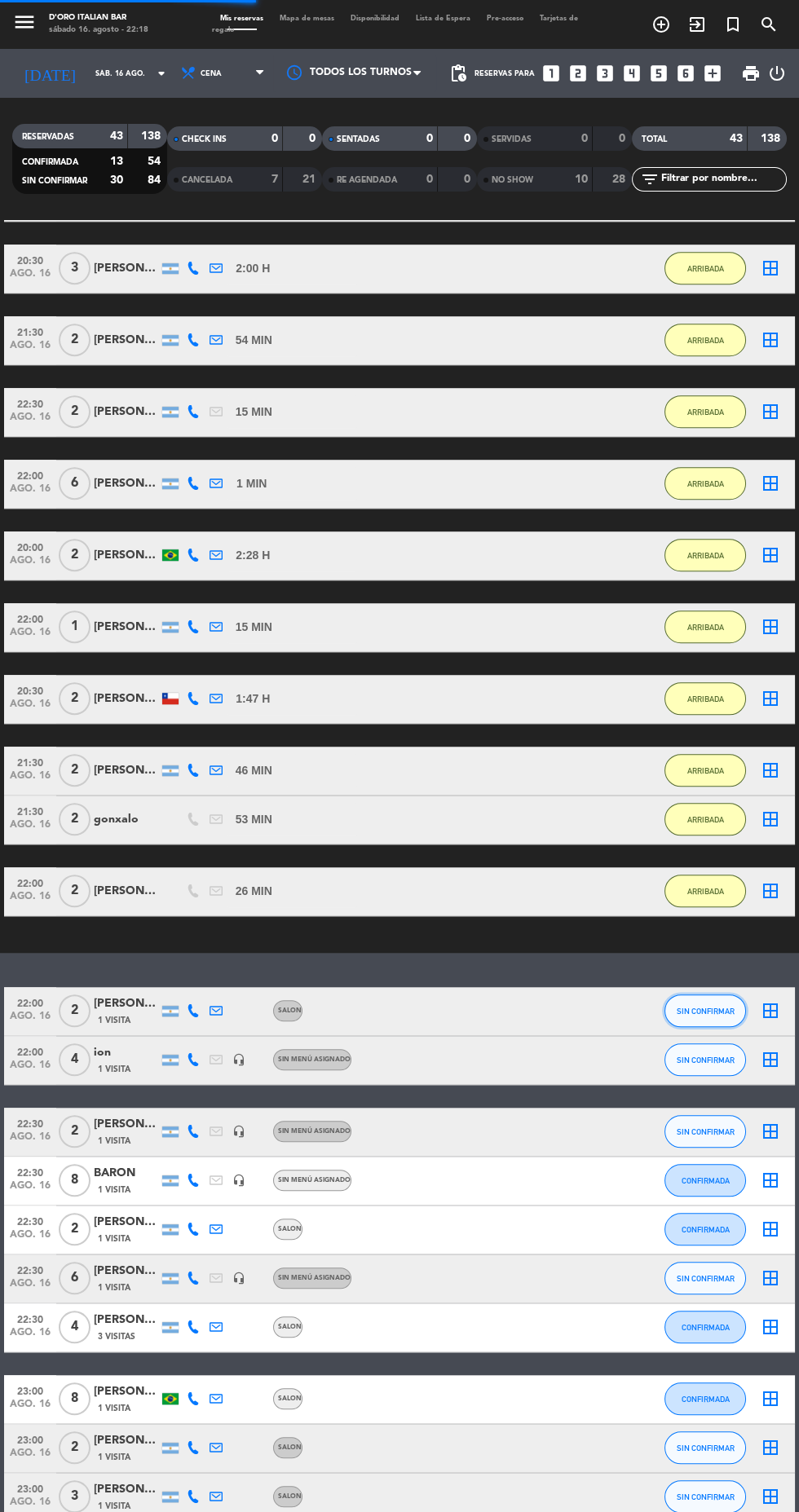
click at [721, 1001] on button "SIN CONFIRMAR" at bounding box center [705, 1010] width 81 height 32
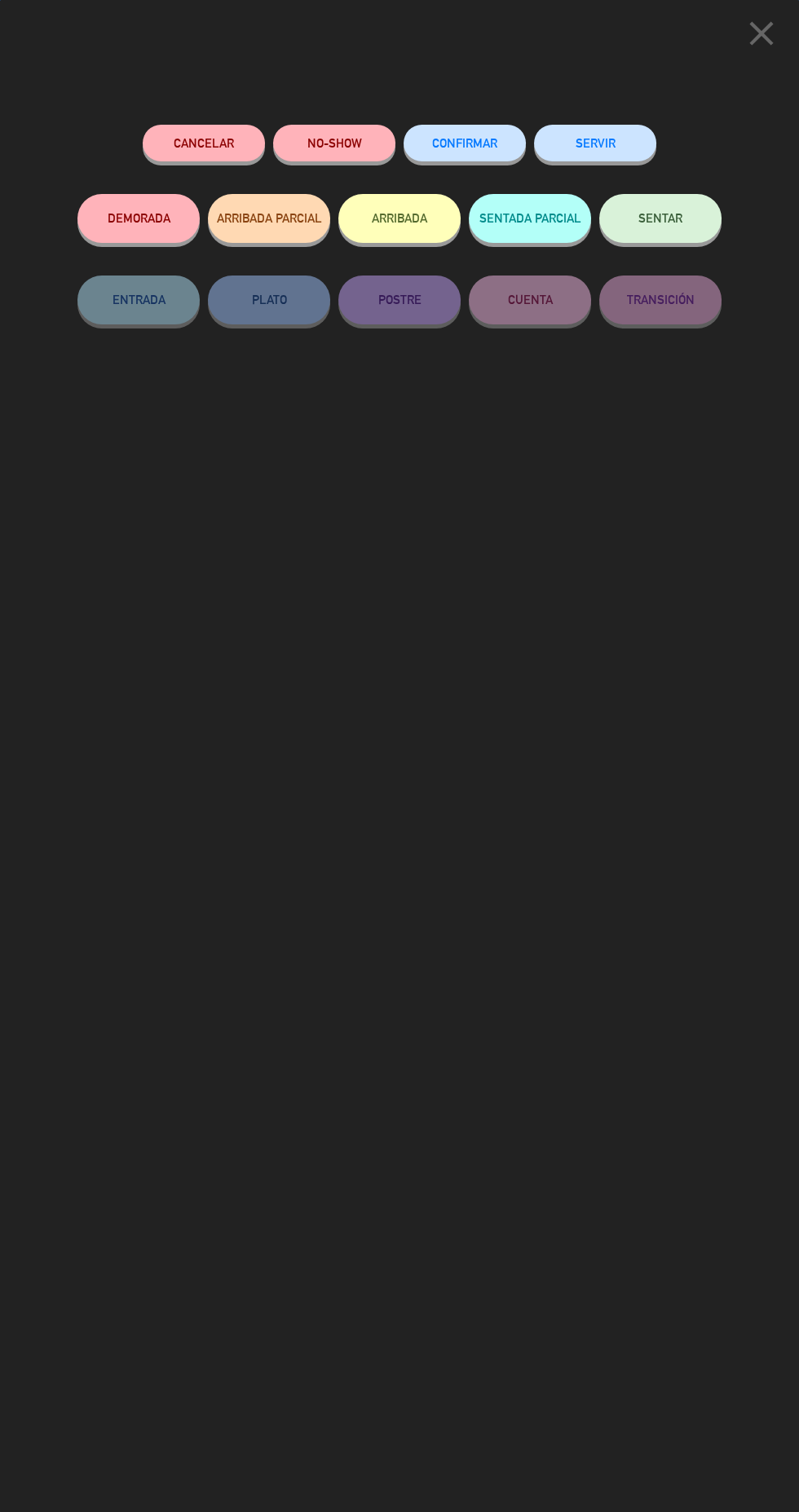
click at [352, 154] on button "NO-SHOW" at bounding box center [334, 143] width 122 height 37
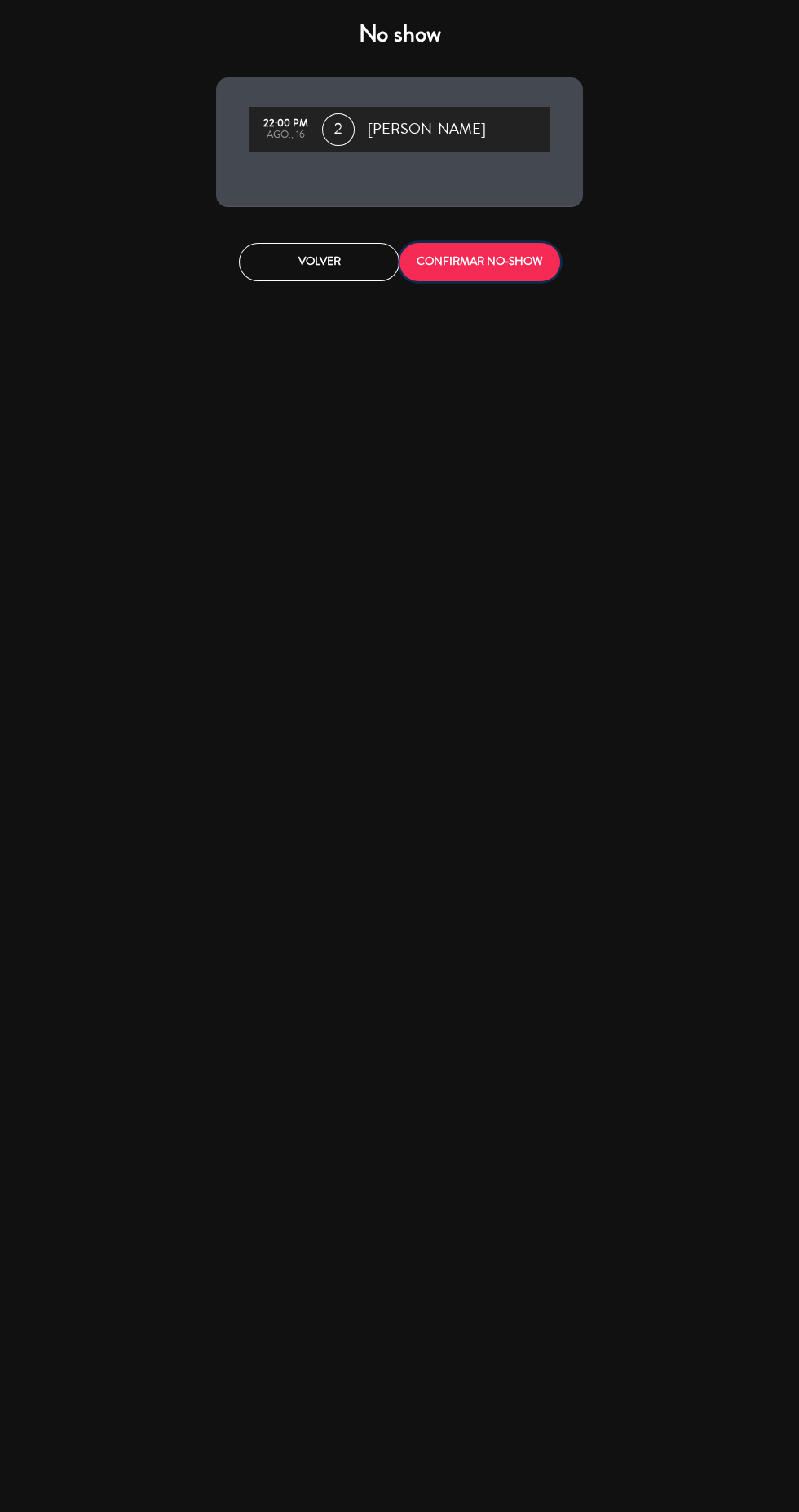
click at [506, 270] on button "CONFIRMAR NO-SHOW" at bounding box center [481, 261] width 161 height 38
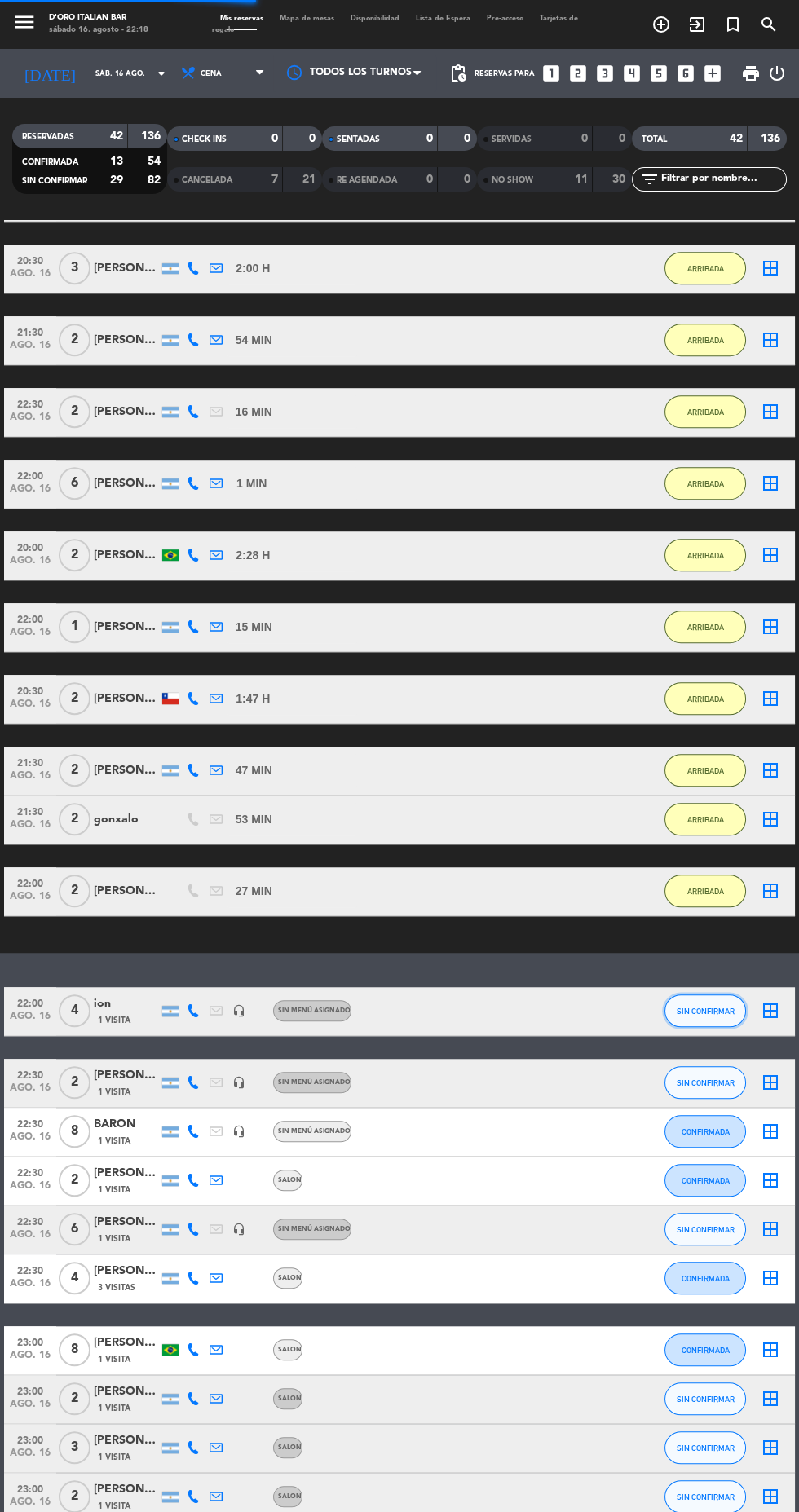
click at [721, 1027] on button "SIN CONFIRMAR" at bounding box center [705, 1010] width 81 height 32
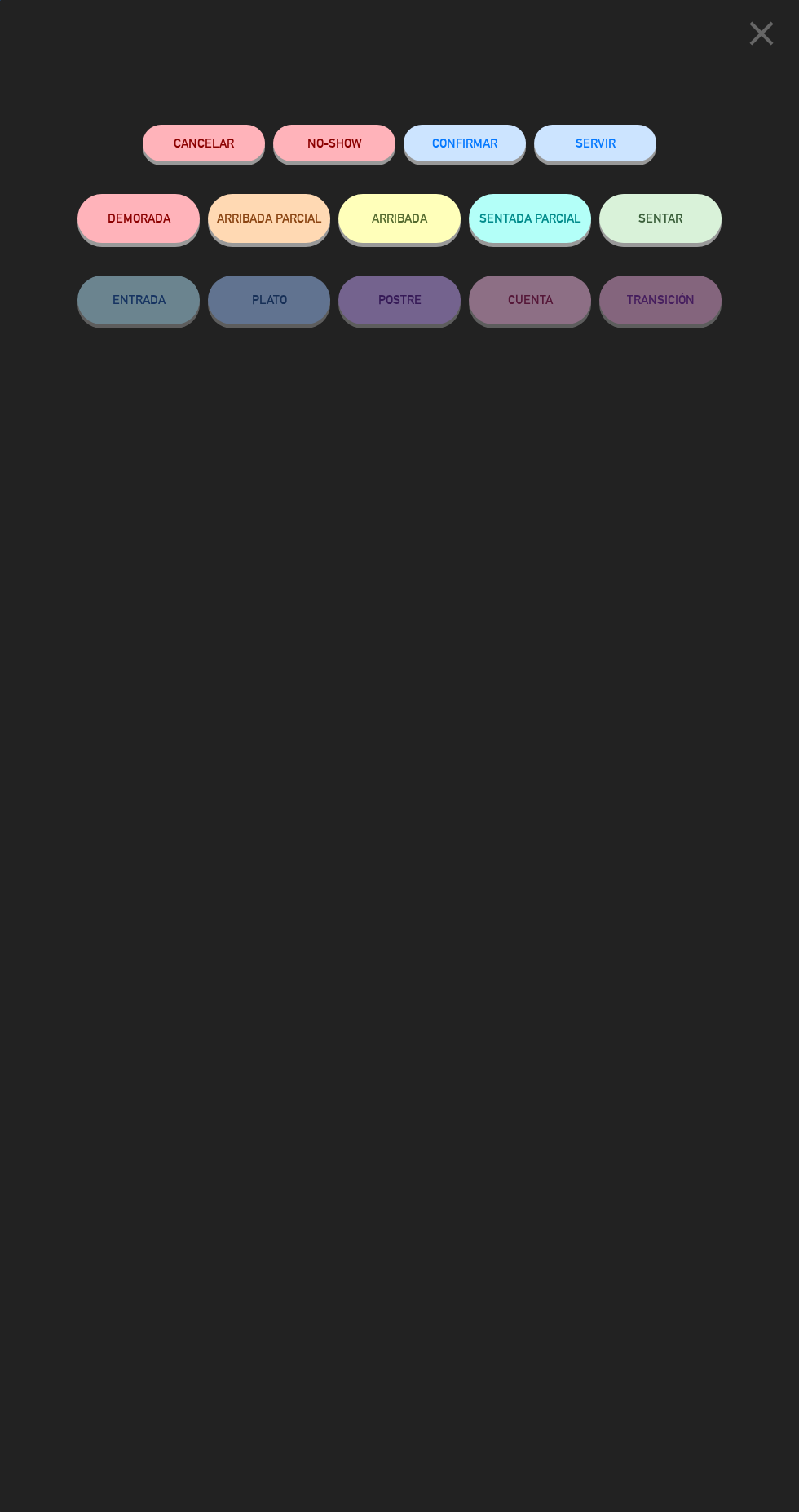
click at [359, 157] on button "NO-SHOW" at bounding box center [334, 143] width 122 height 37
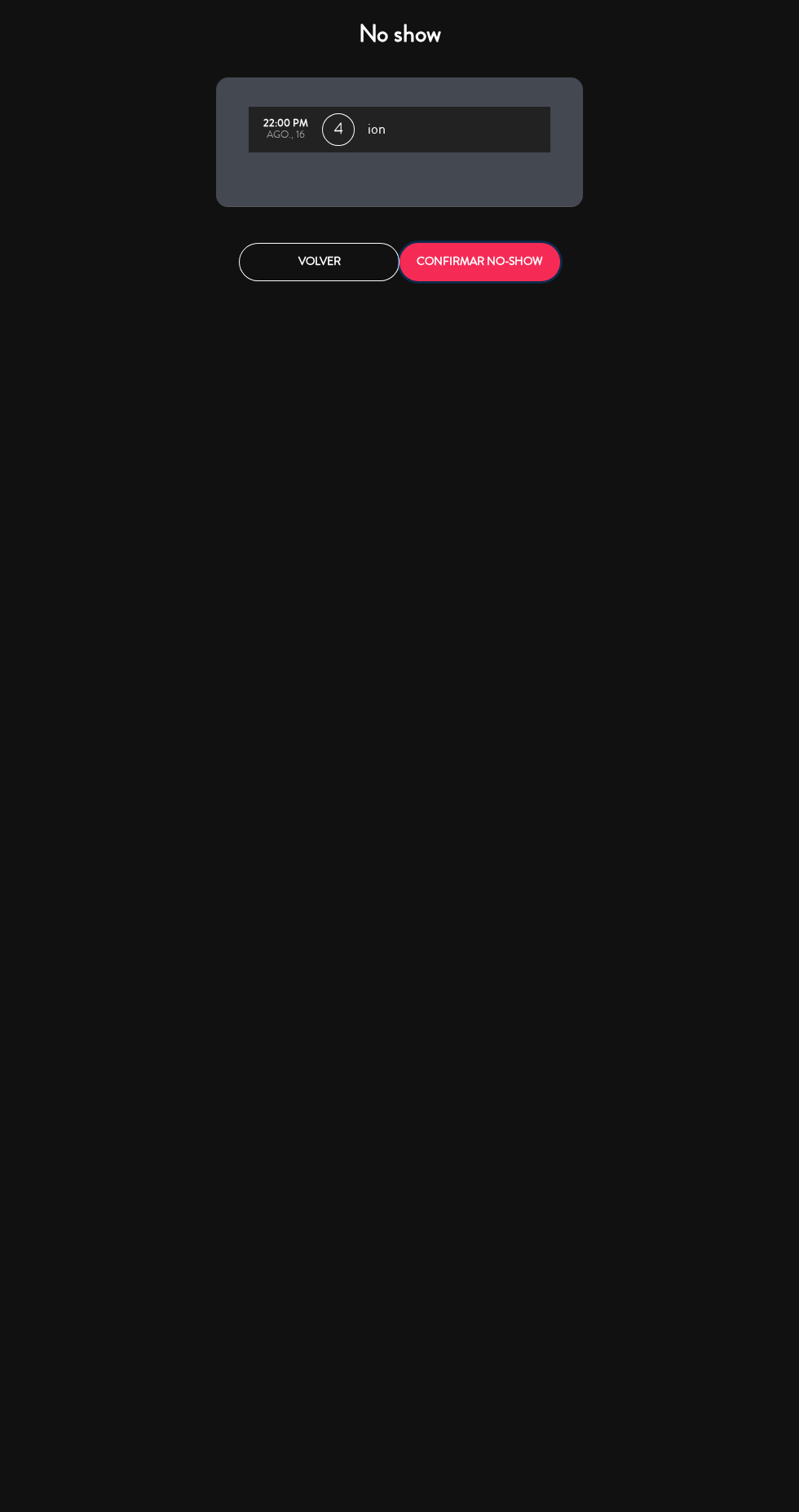
click at [508, 262] on button "CONFIRMAR NO-SHOW" at bounding box center [481, 261] width 161 height 38
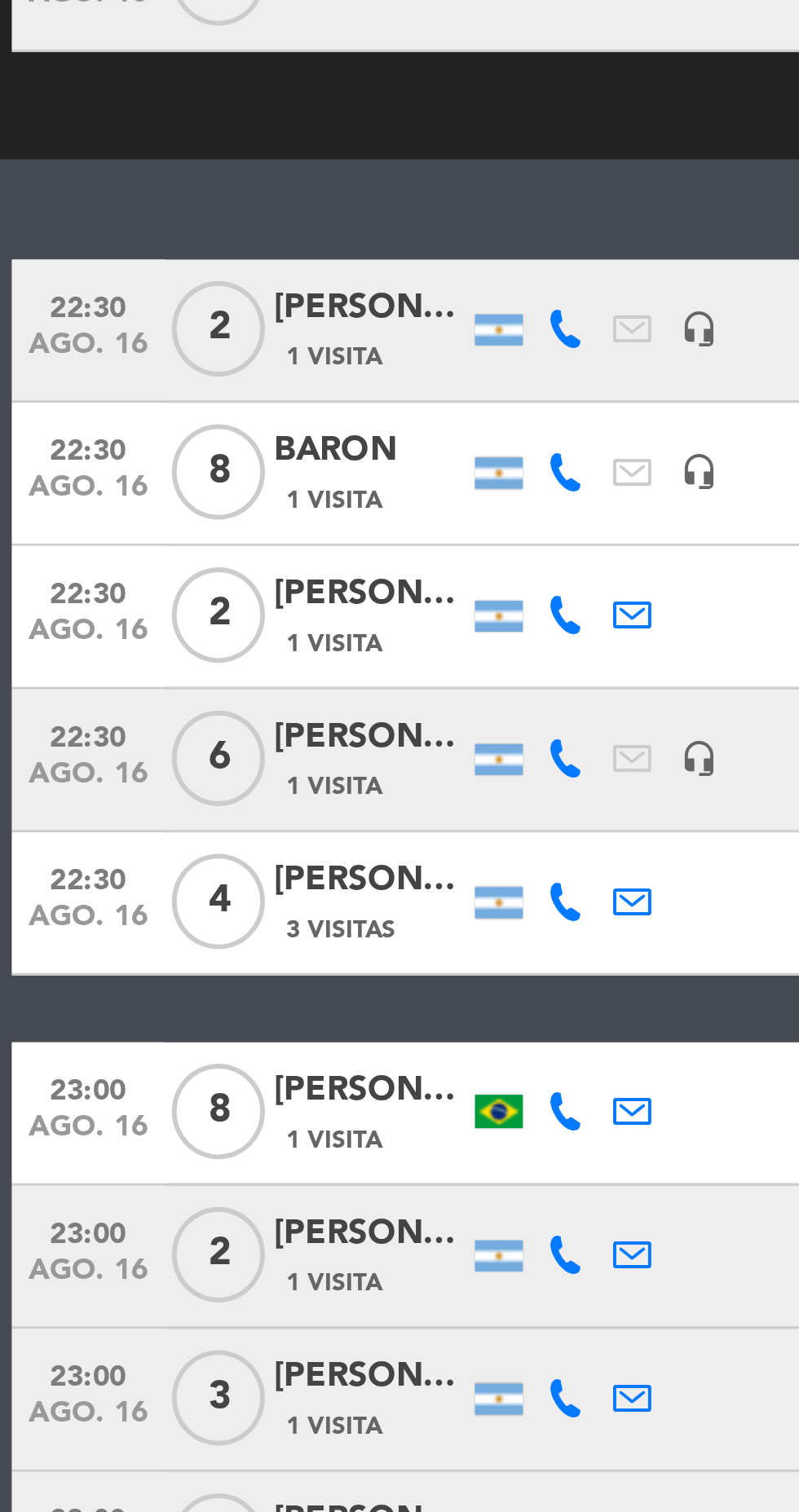
scroll to position [1482, 0]
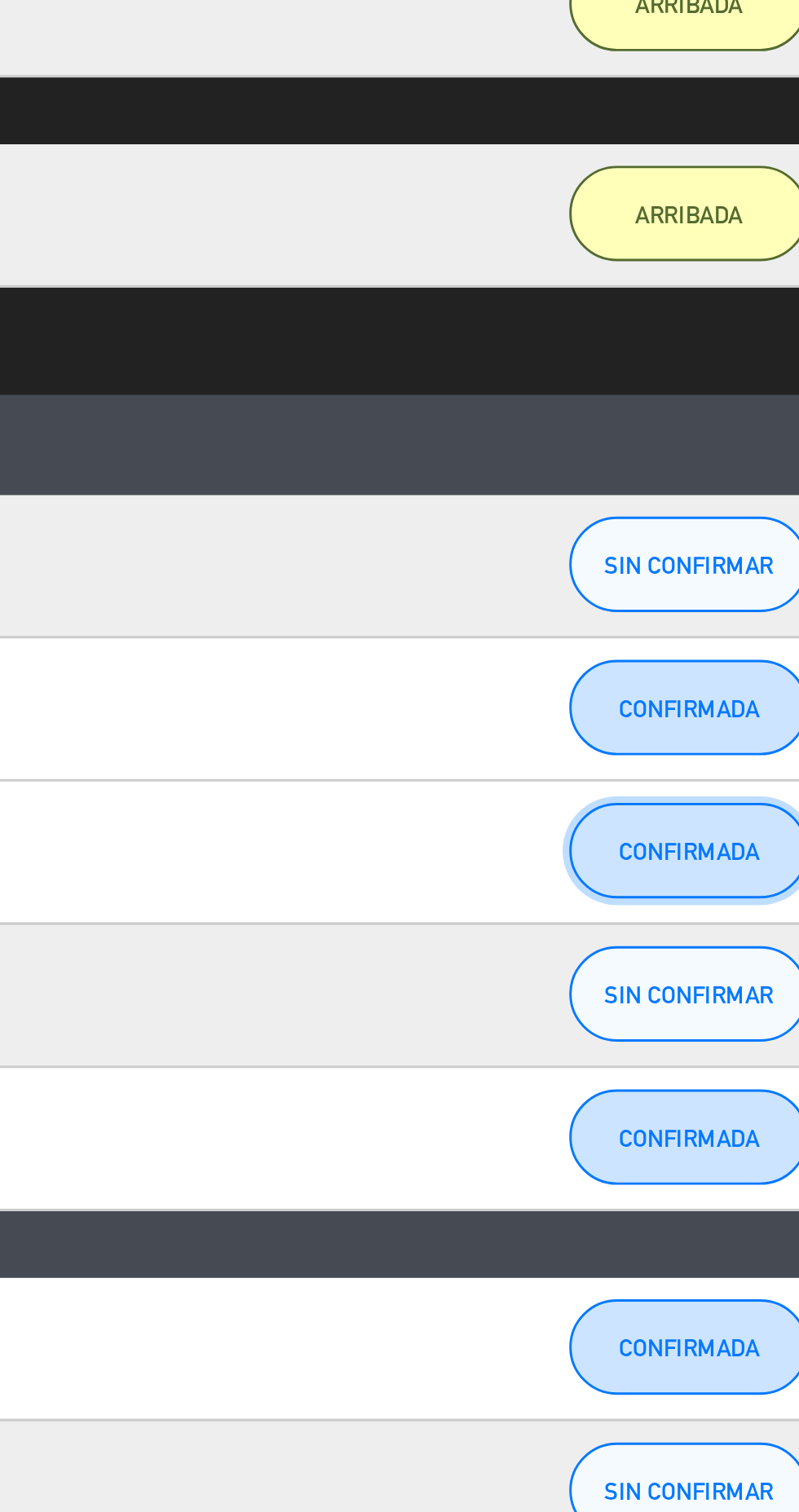
click at [707, 1234] on span "CONFIRMADA" at bounding box center [705, 1239] width 48 height 9
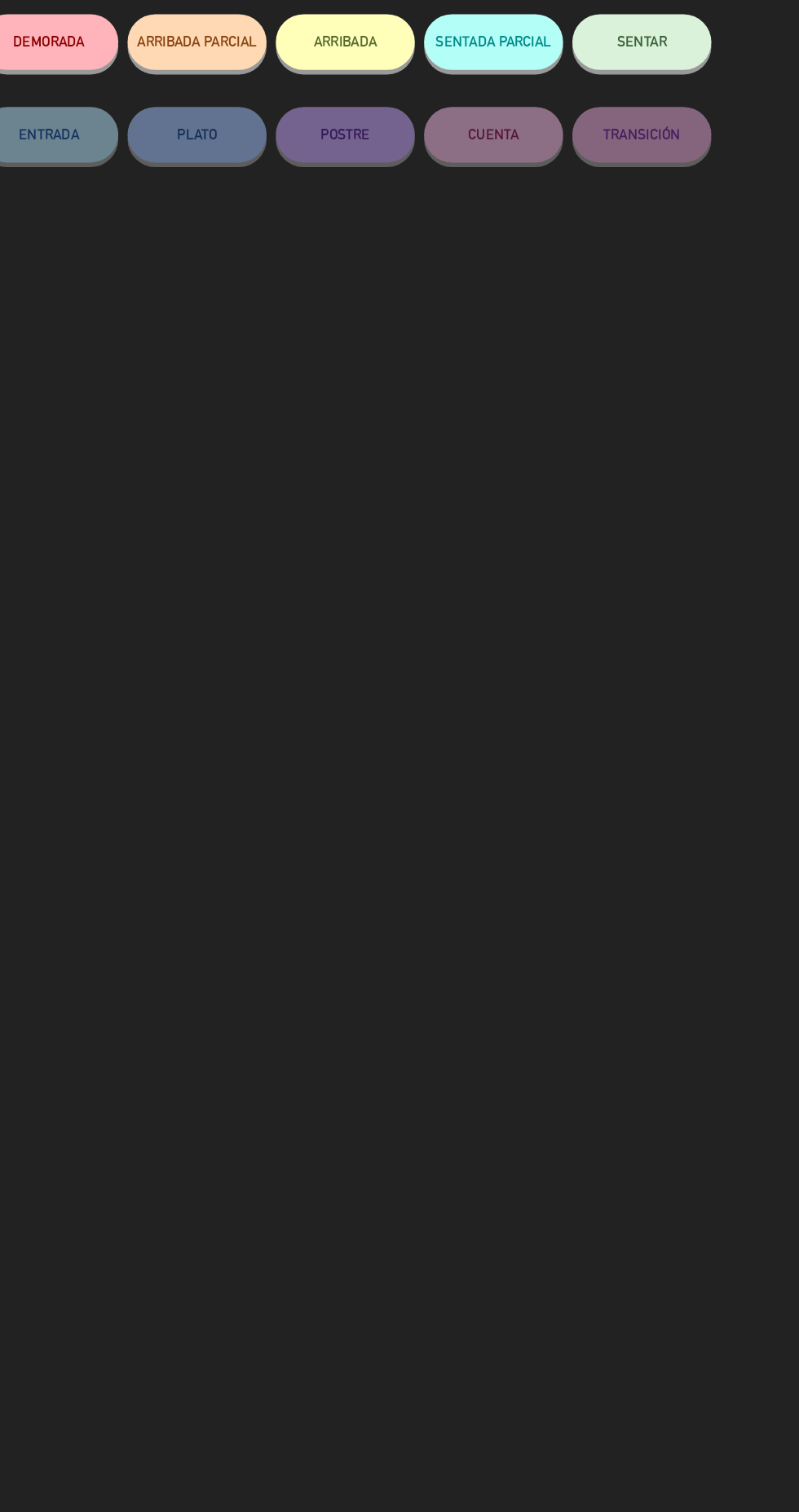
scroll to position [79, 0]
click at [437, 229] on button "ARRIBADA" at bounding box center [400, 218] width 122 height 49
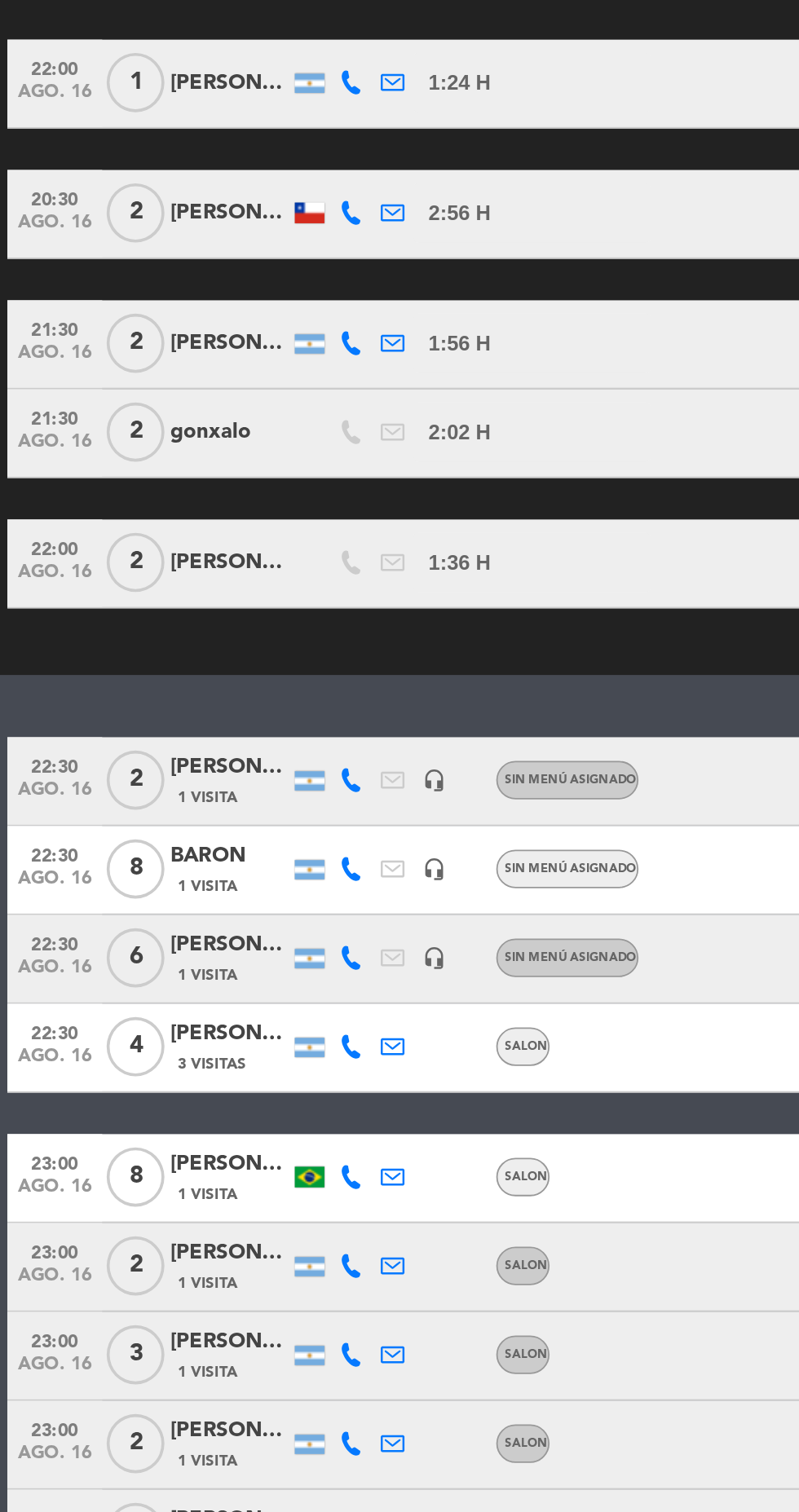
scroll to position [52, 0]
